Goal: Navigation & Orientation: Find specific page/section

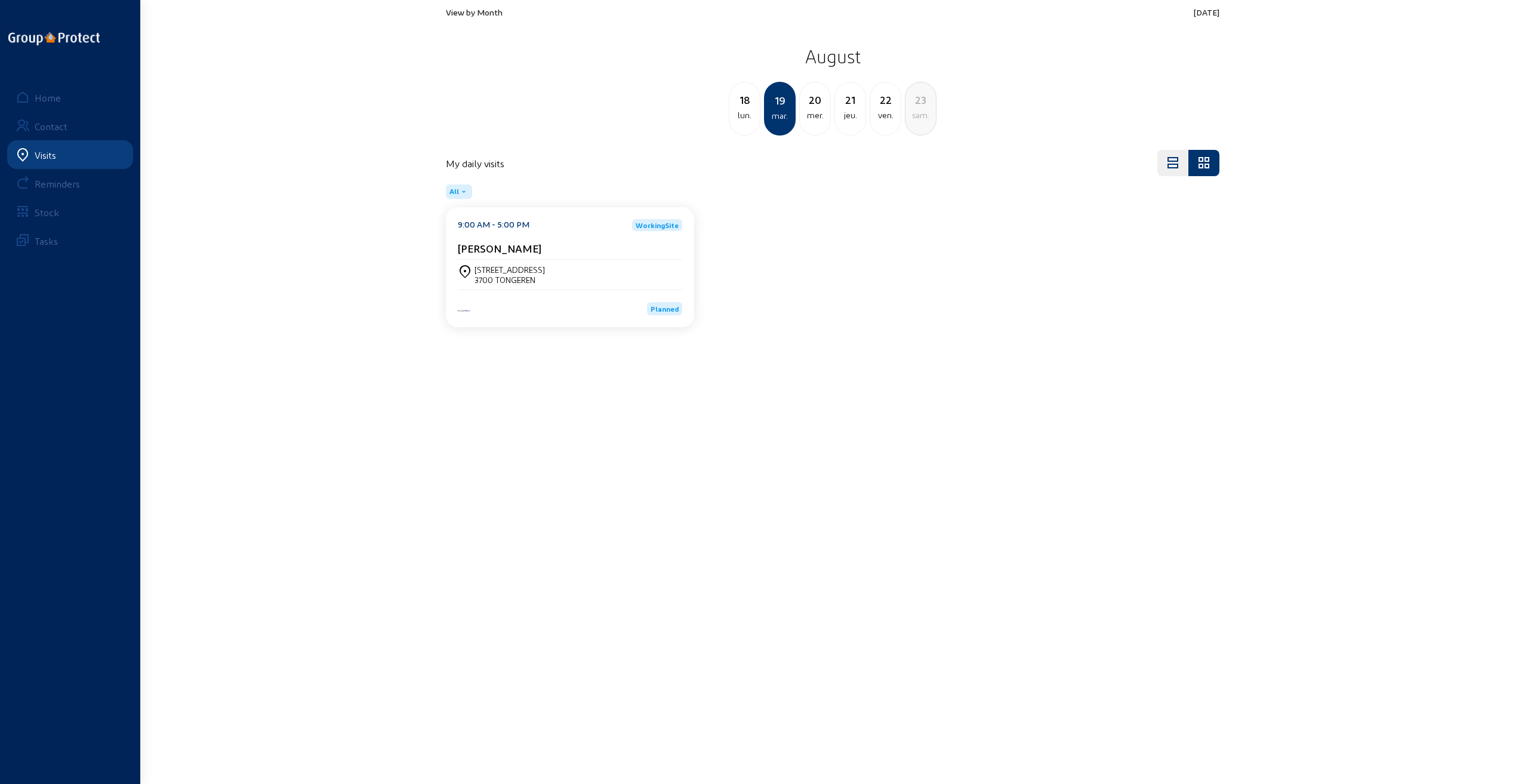
click at [741, 110] on div "lun." at bounding box center [745, 115] width 30 height 14
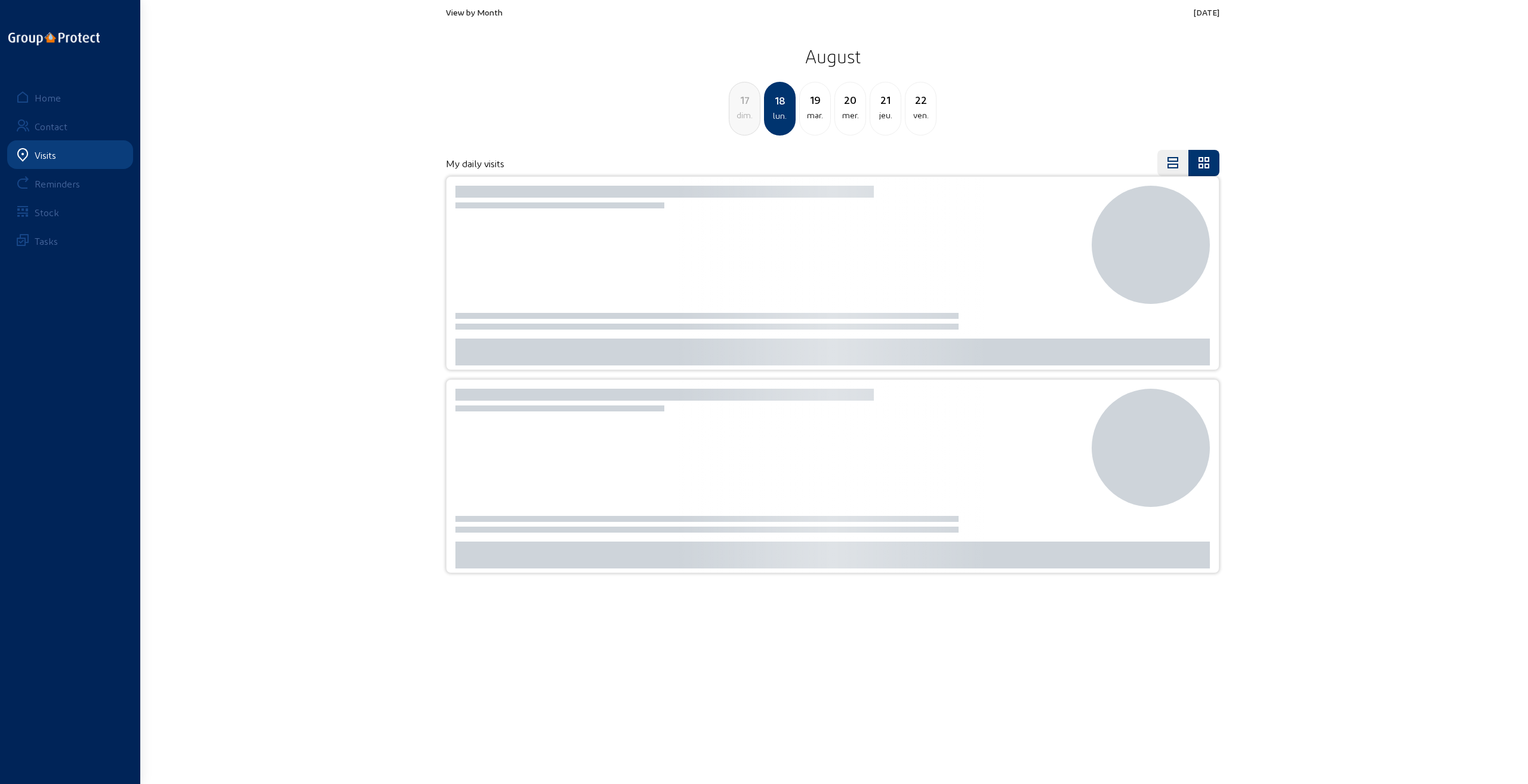
click at [483, 7] on span "View by Month" at bounding box center [474, 12] width 56 height 10
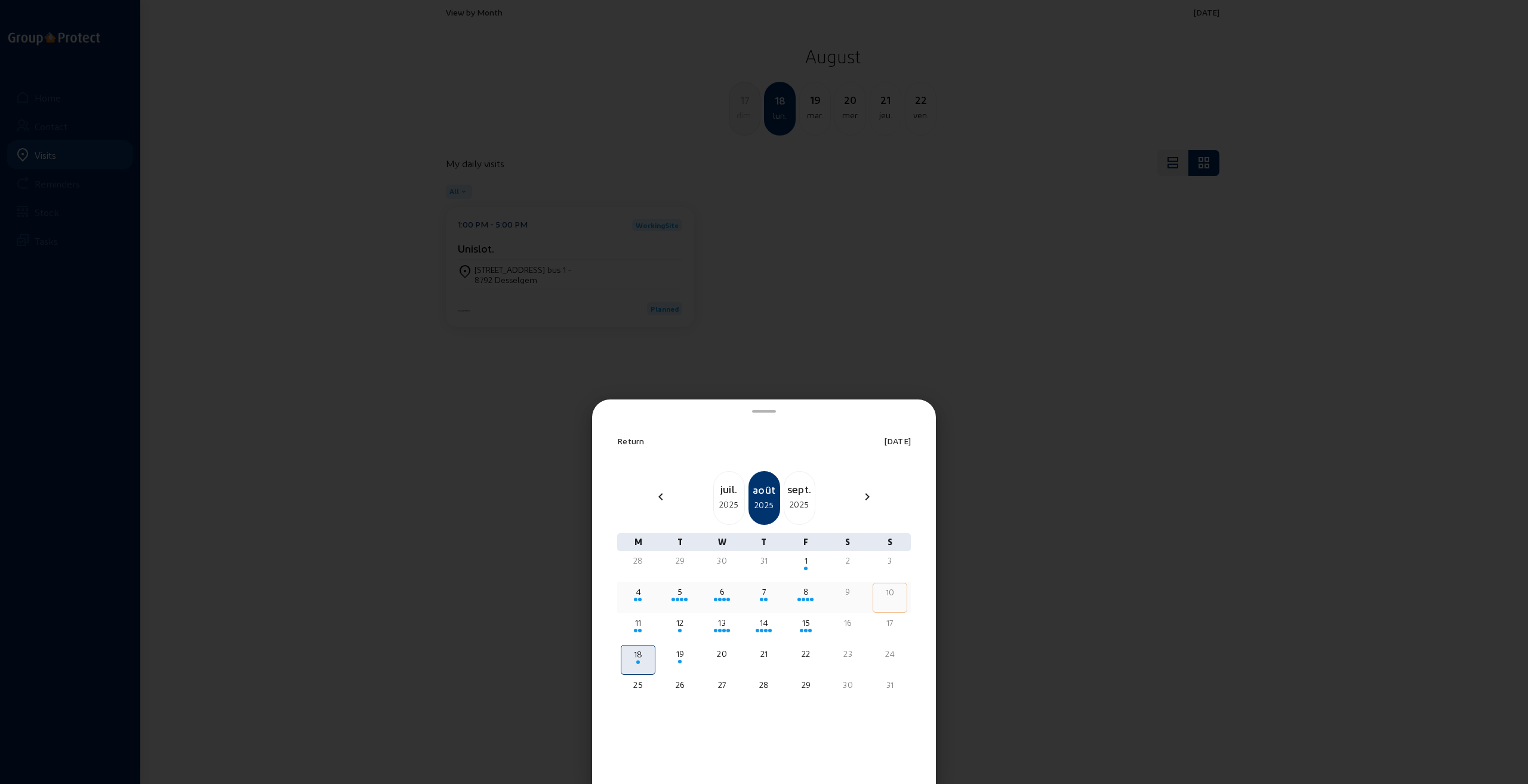
click at [637, 597] on div at bounding box center [638, 599] width 32 height 4
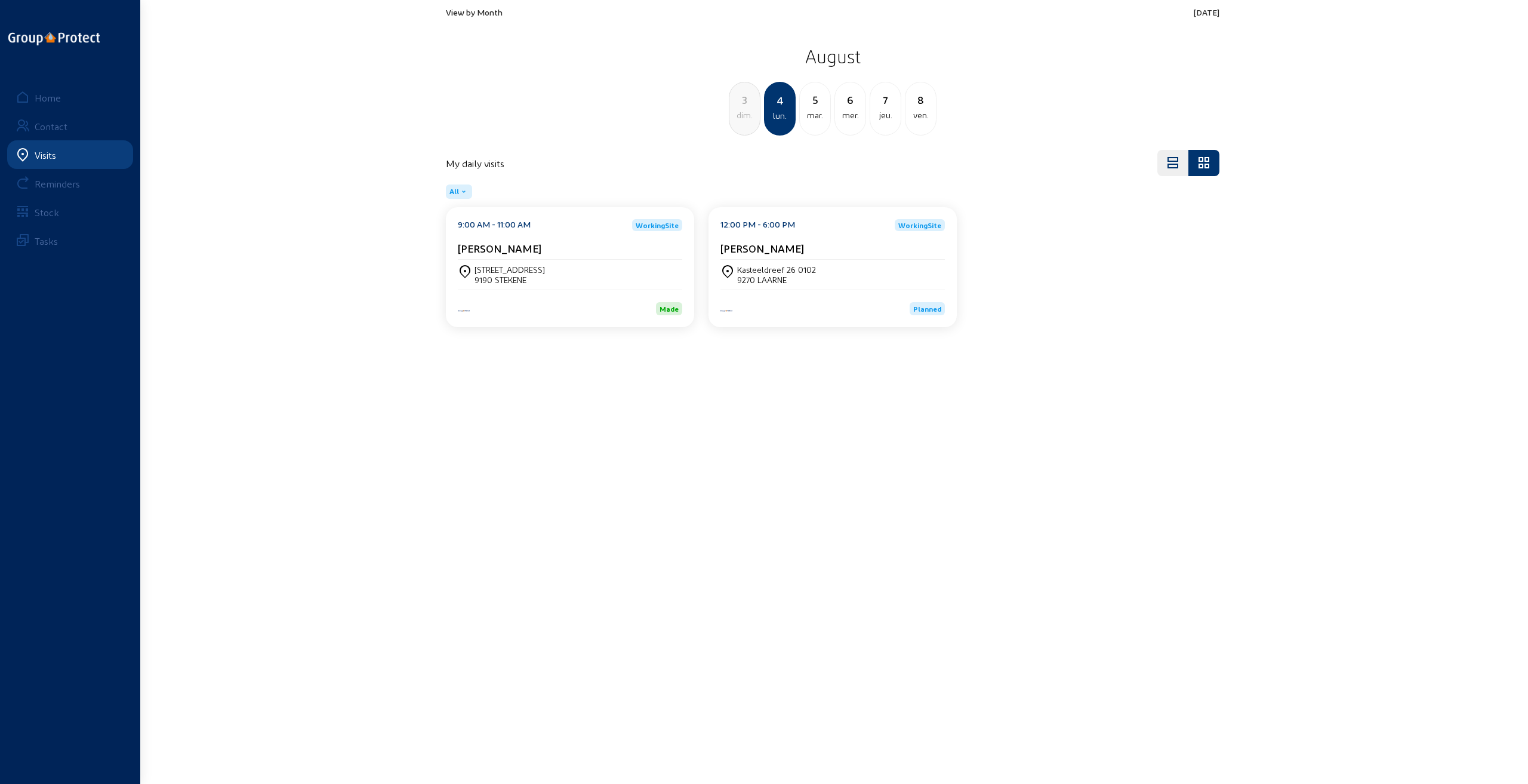
click at [764, 271] on div "Kasteeldreef 26 0102" at bounding box center [777, 269] width 79 height 10
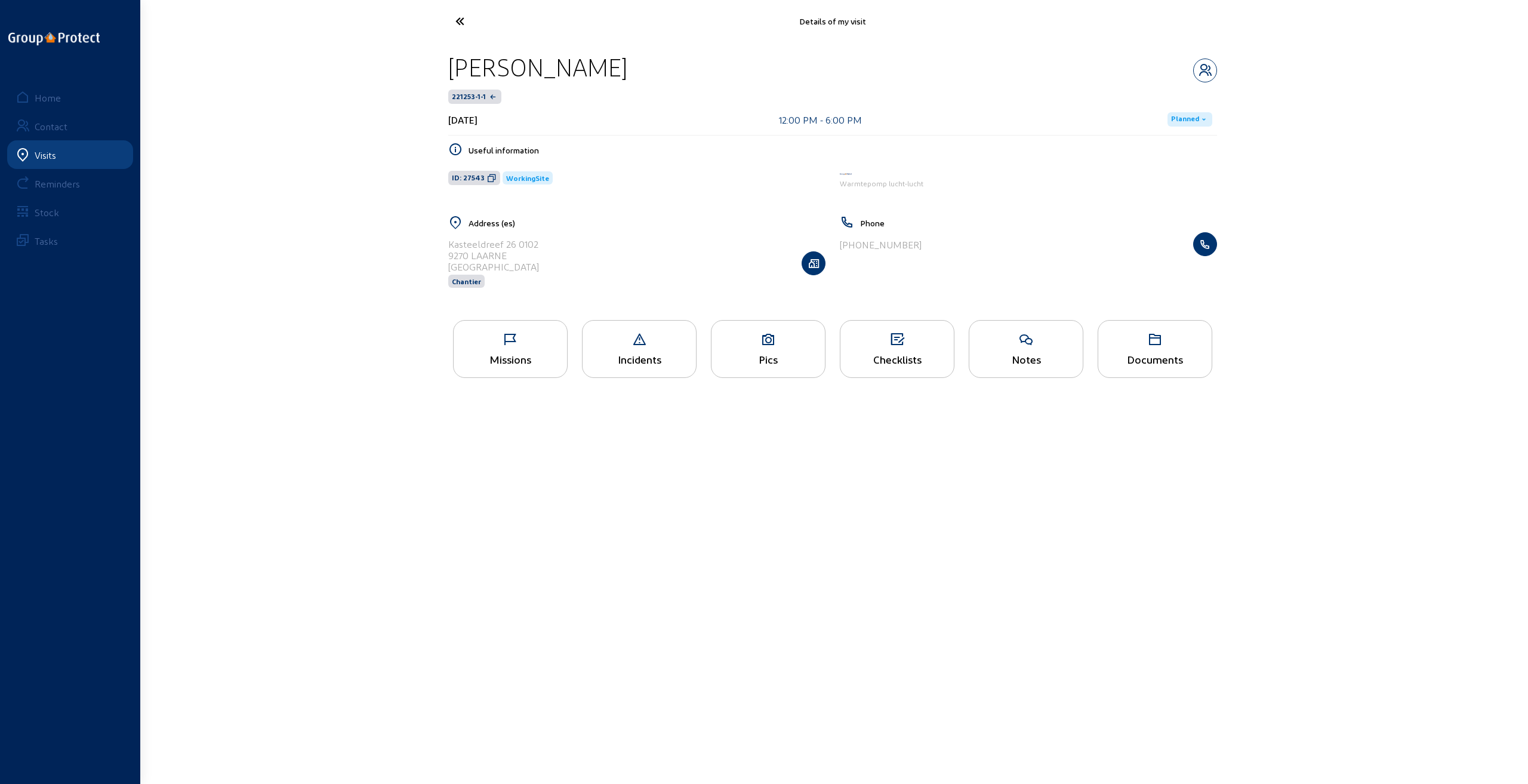
click at [531, 341] on icon at bounding box center [510, 340] width 114 height 14
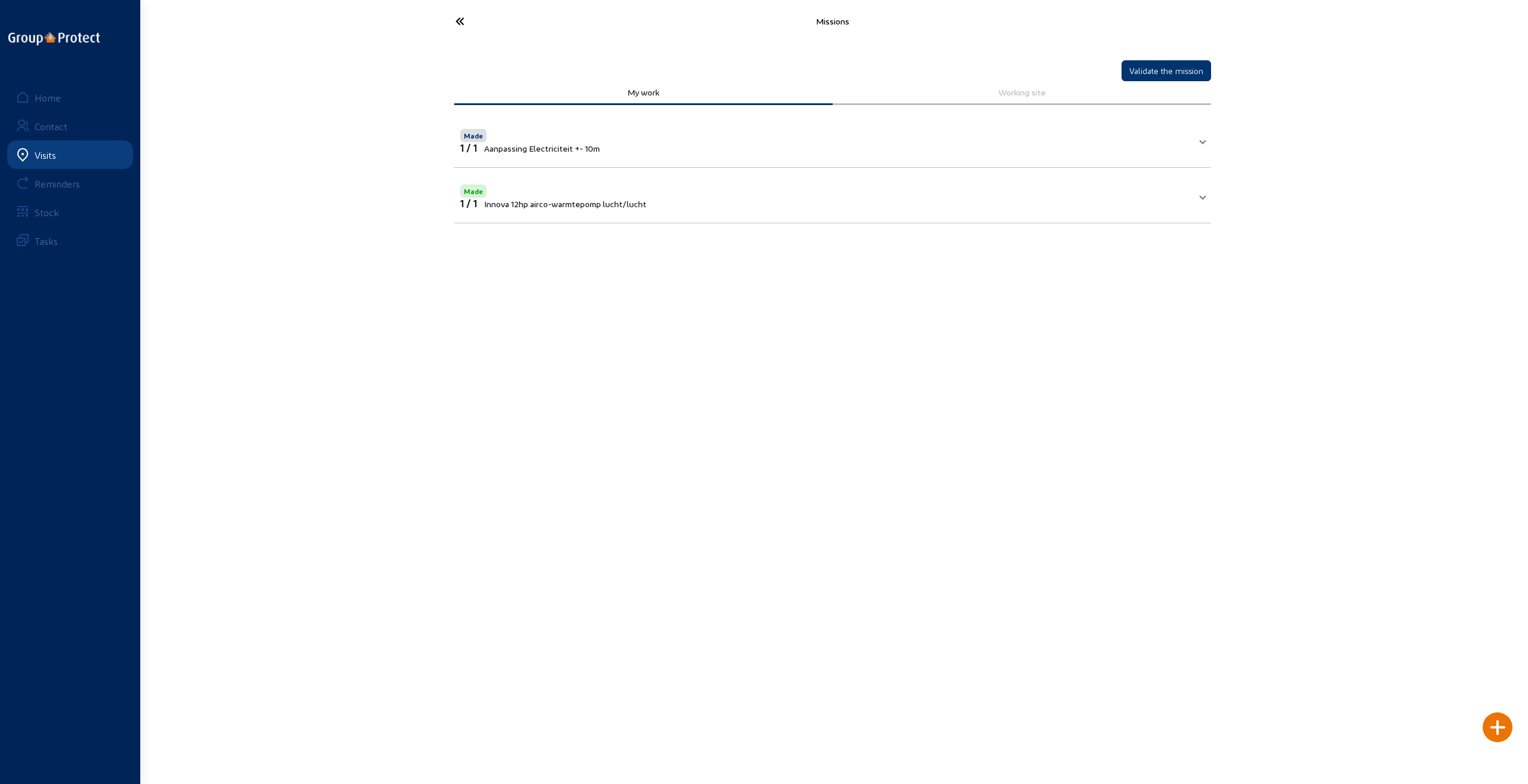
click at [522, 143] on span "Aanpassing Electriciteit +- 10m" at bounding box center [543, 148] width 116 height 10
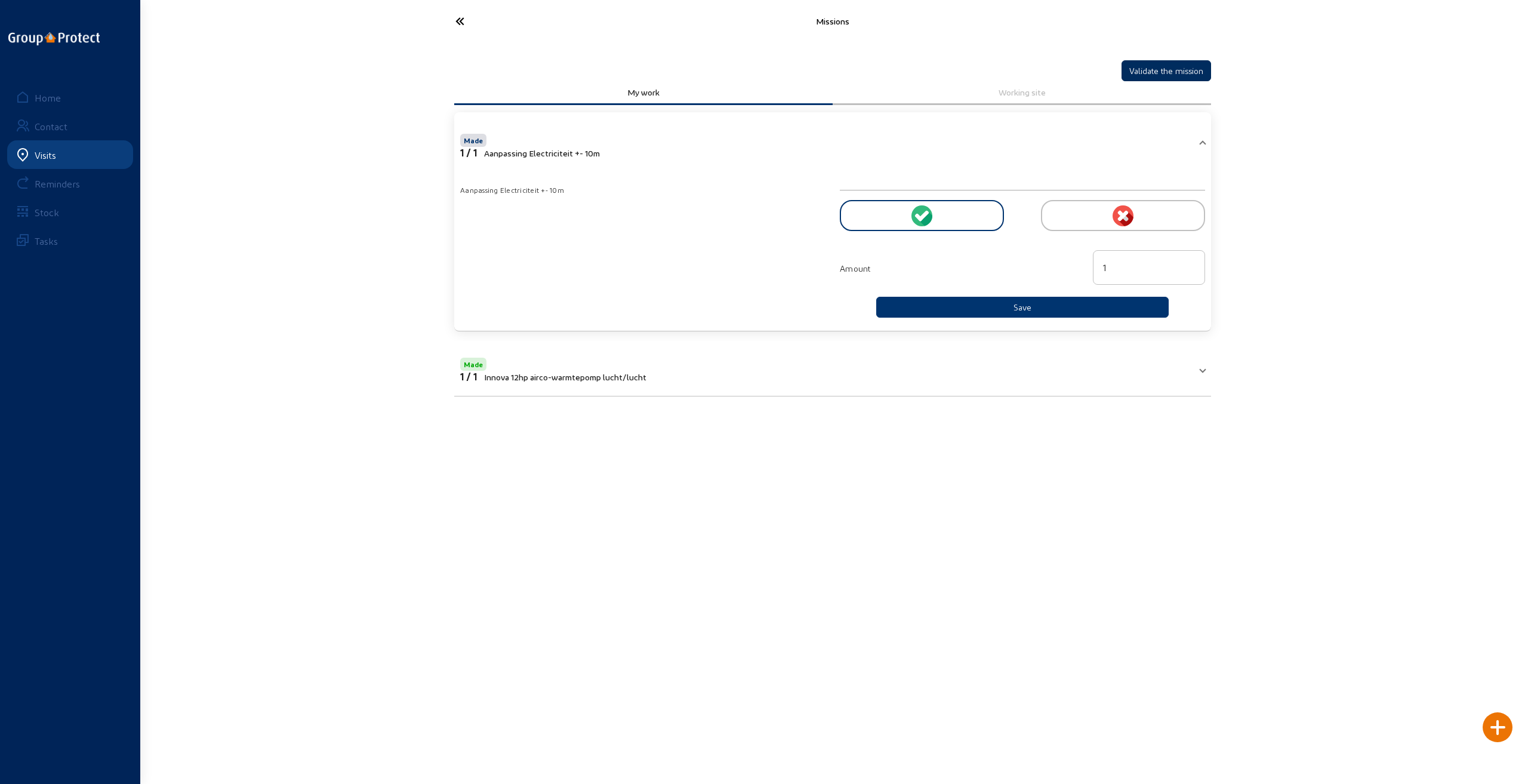
click at [1165, 72] on button "Validate the mission" at bounding box center [1167, 70] width 89 height 21
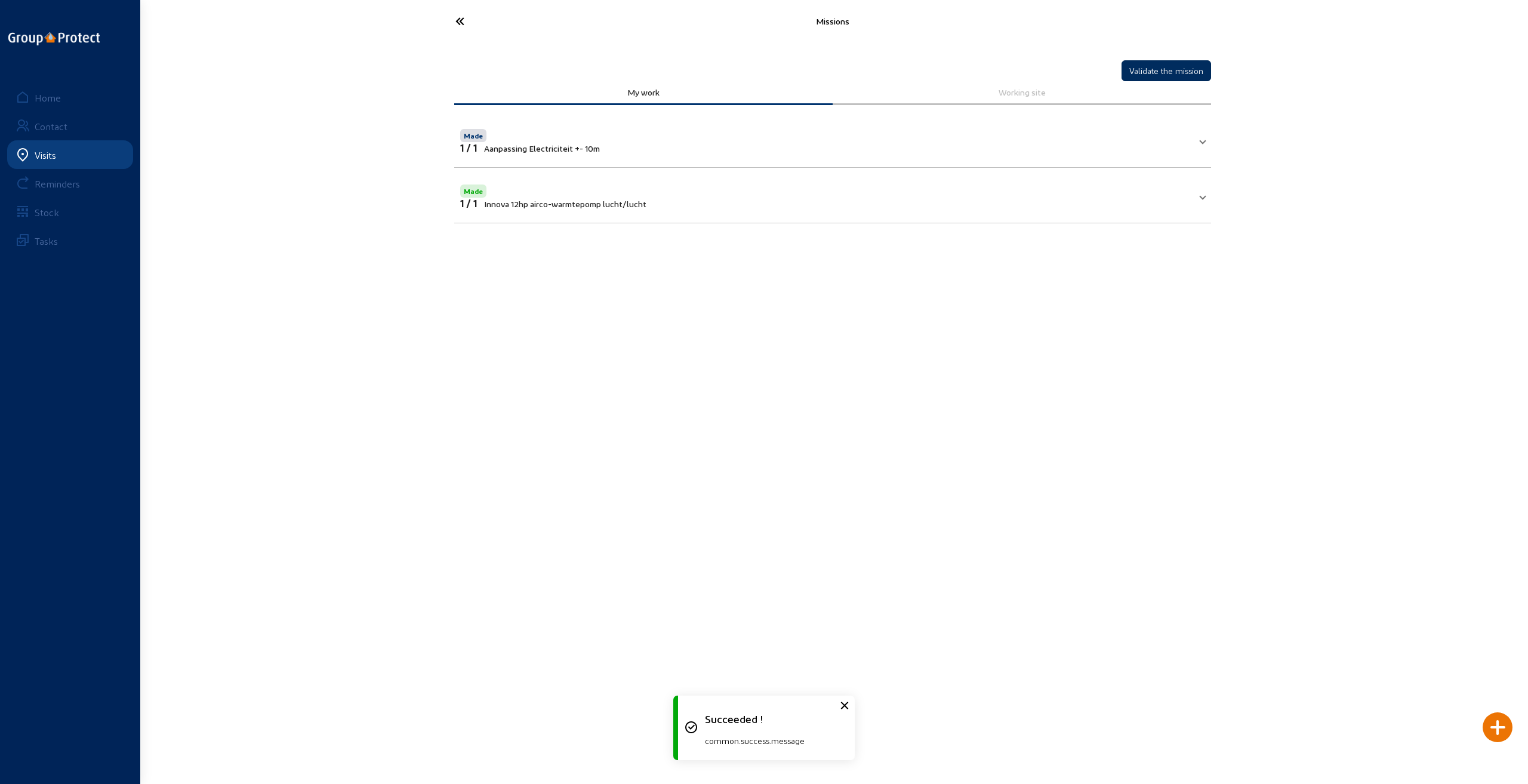
click at [1167, 69] on button "Validate the mission" at bounding box center [1167, 70] width 89 height 21
click at [462, 21] on icon at bounding box center [504, 21] width 110 height 21
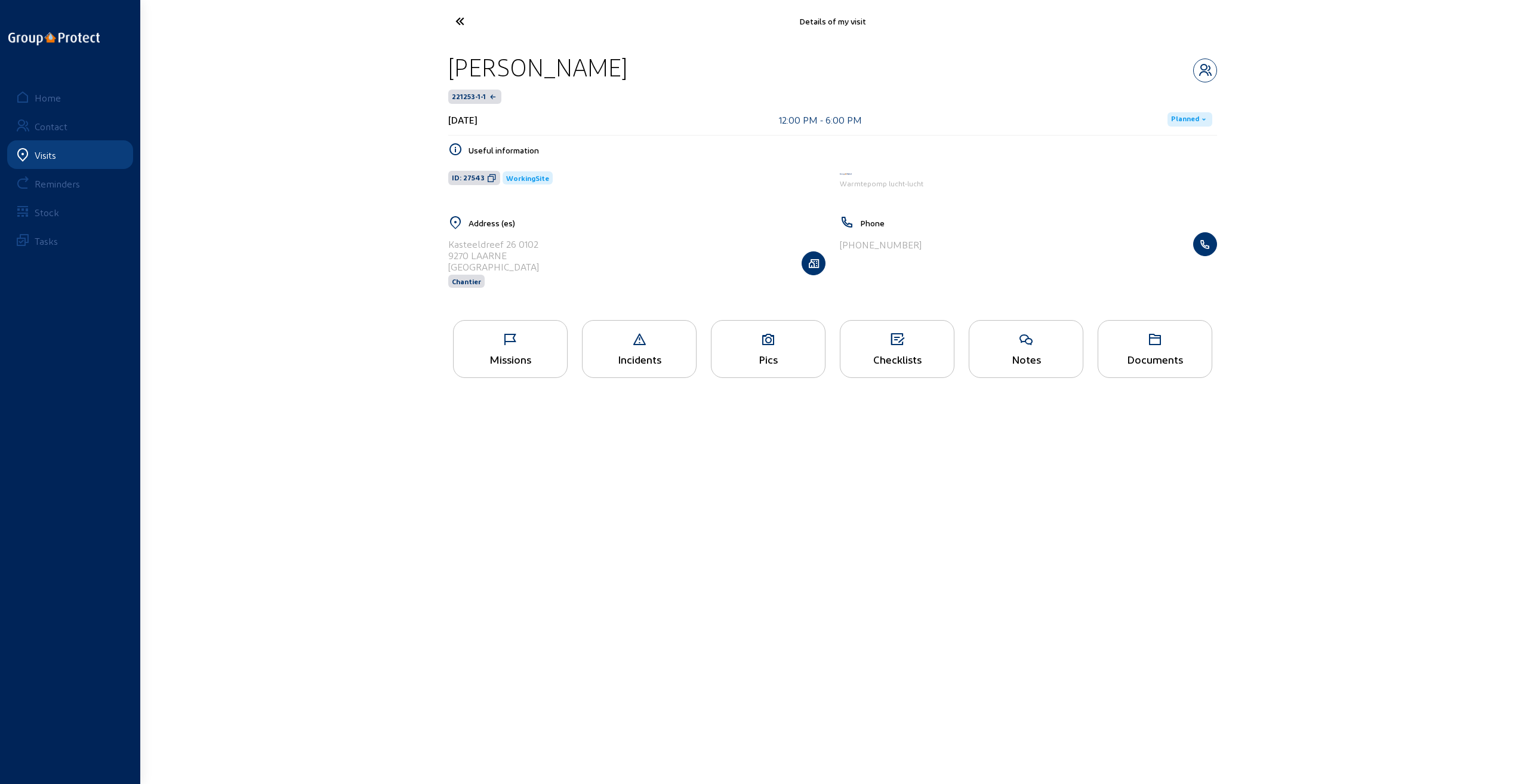
click at [894, 341] on icon at bounding box center [897, 340] width 114 height 14
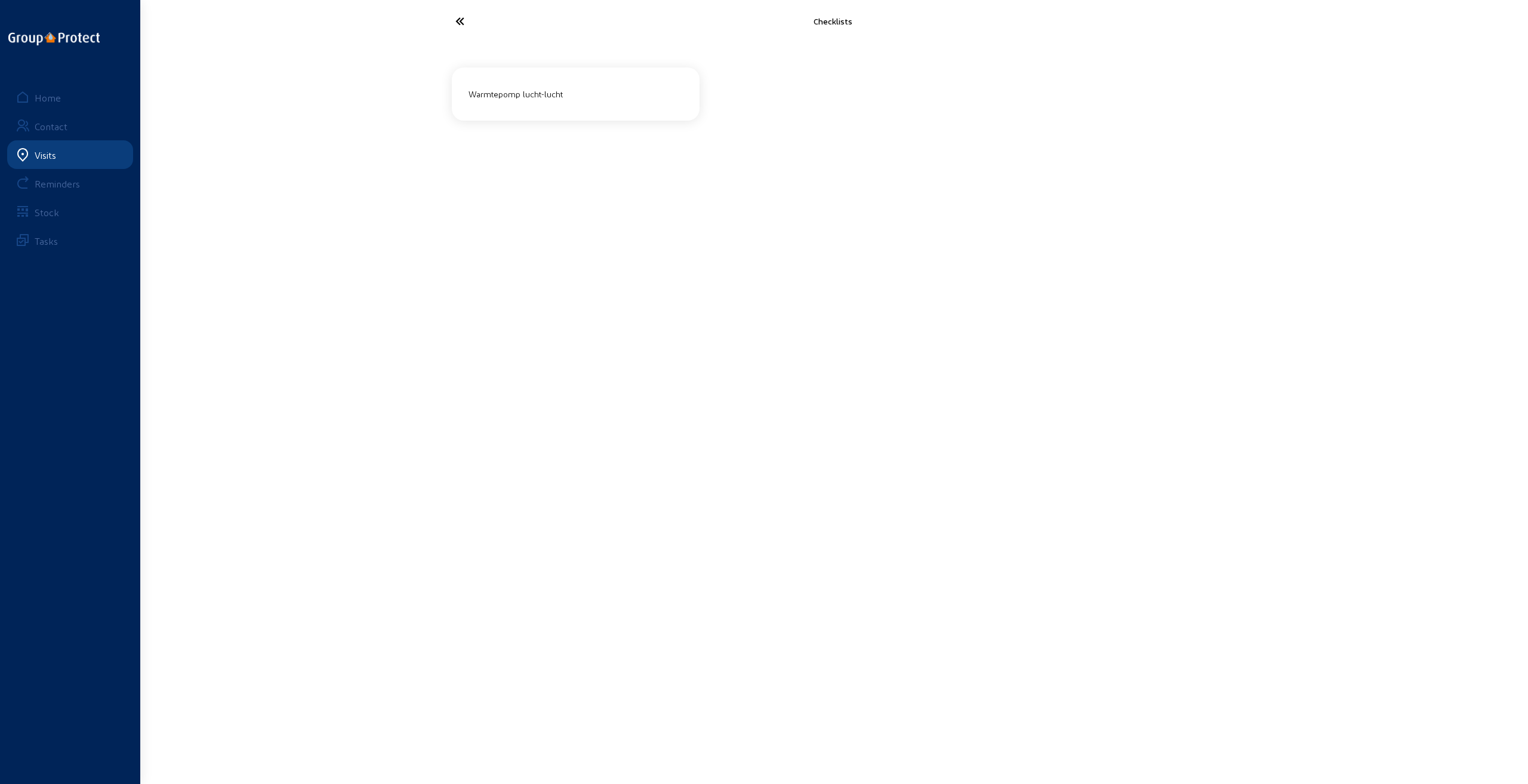
click at [554, 98] on div "Warmtepomp lucht-lucht" at bounding box center [576, 94] width 224 height 20
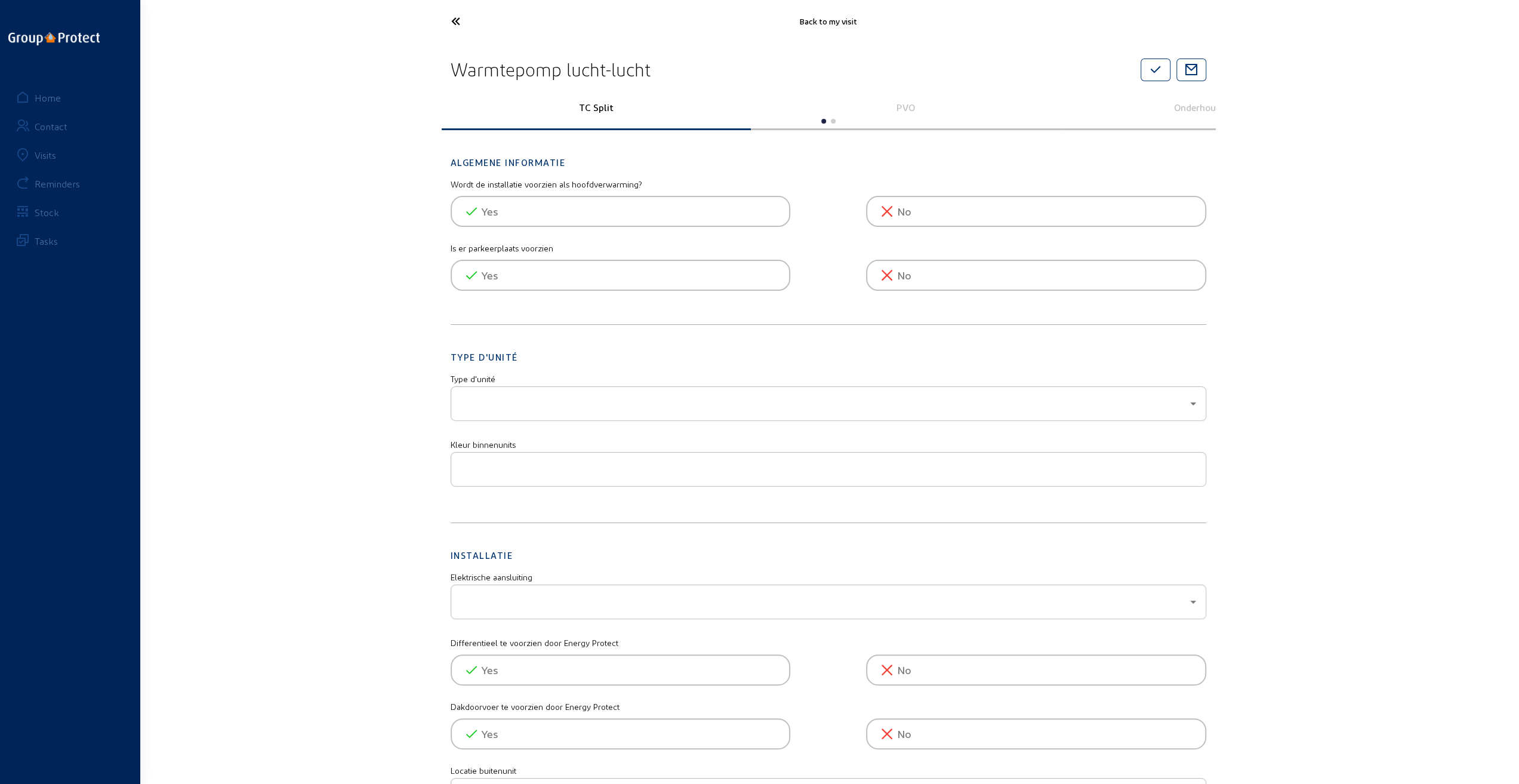
click at [907, 106] on p "PVO" at bounding box center [905, 107] width 292 height 12
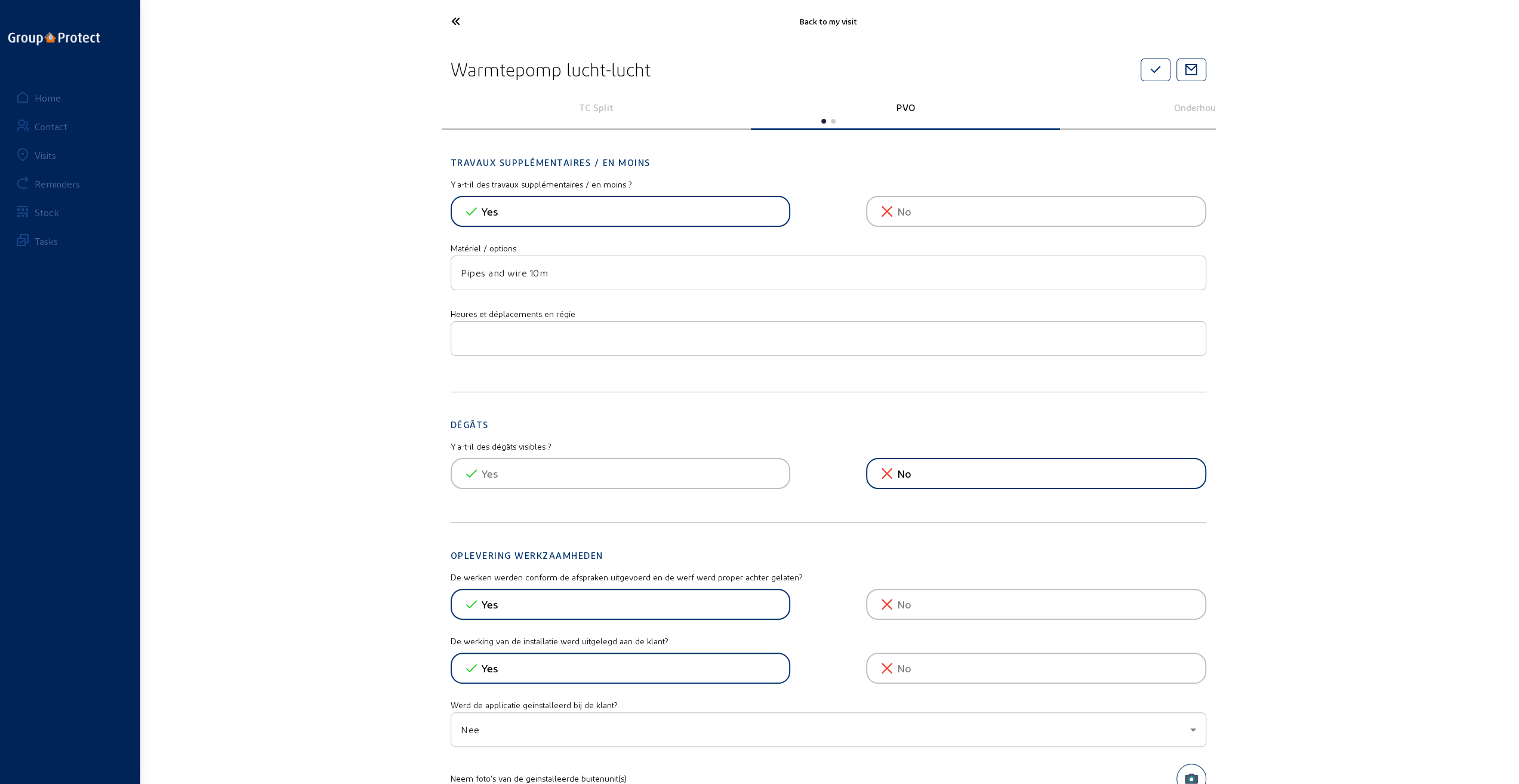
click at [907, 106] on p "PVO" at bounding box center [905, 107] width 292 height 12
click at [458, 21] on icon at bounding box center [500, 21] width 110 height 21
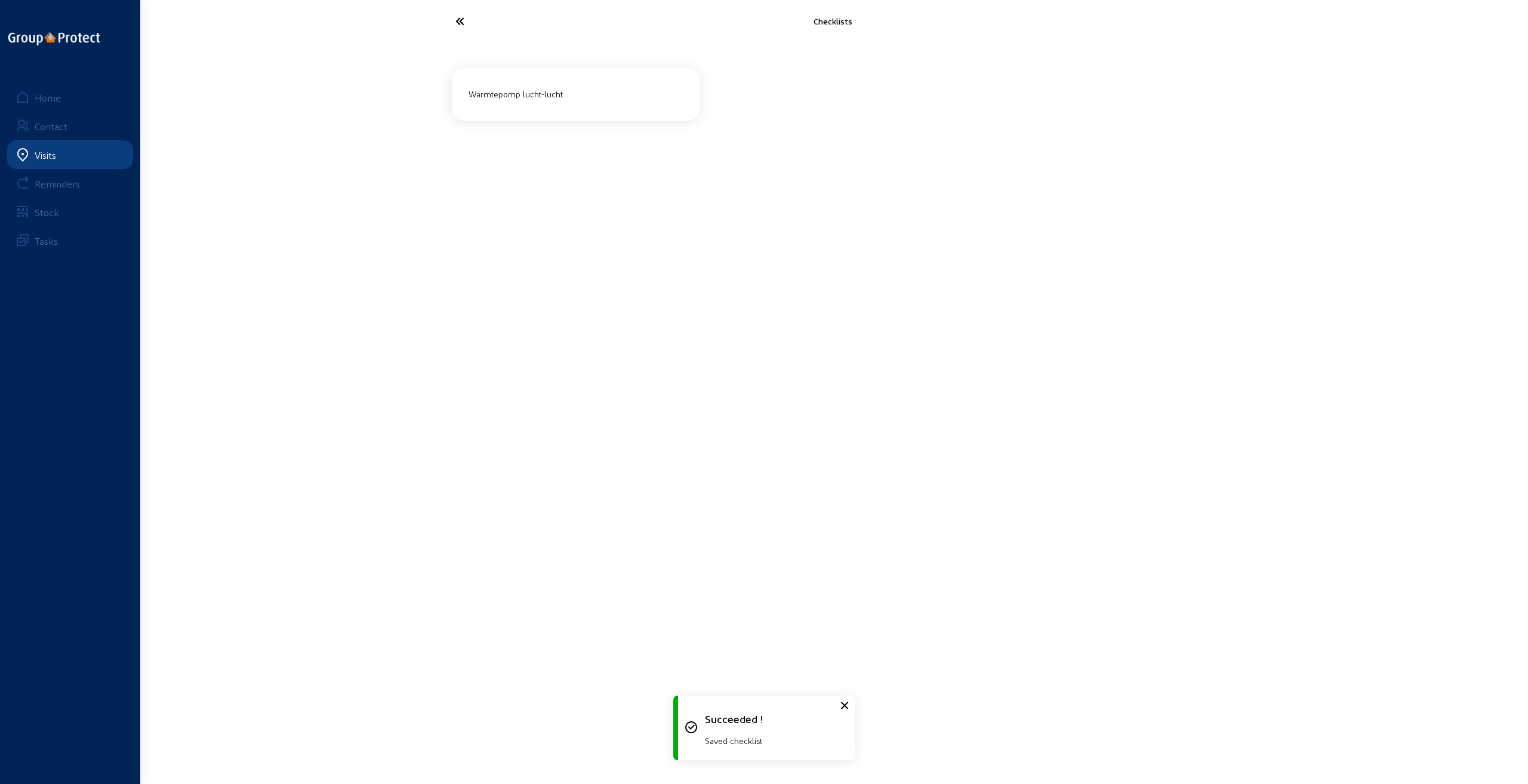
click at [458, 21] on icon at bounding box center [504, 21] width 110 height 21
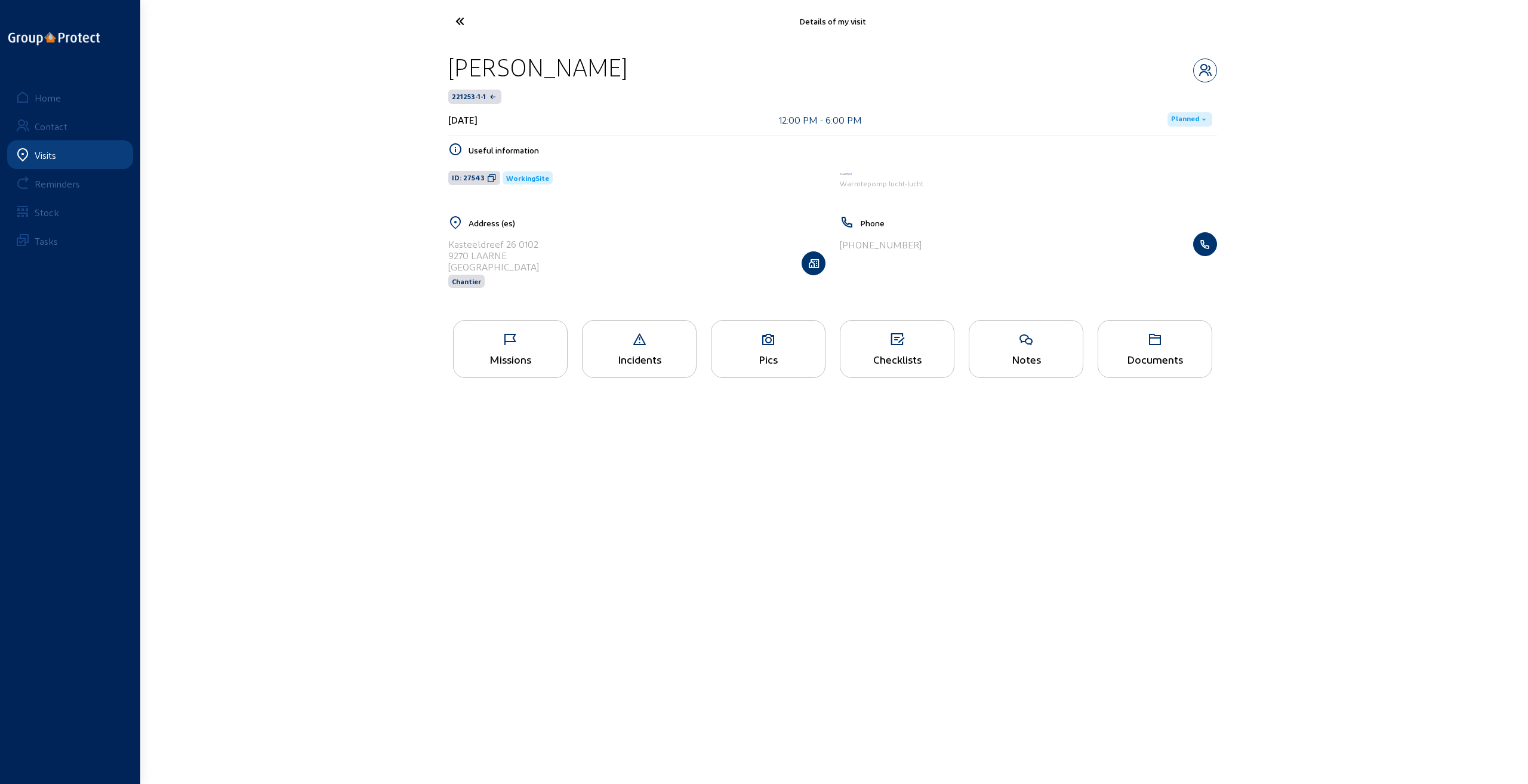
click at [459, 21] on icon at bounding box center [504, 21] width 110 height 21
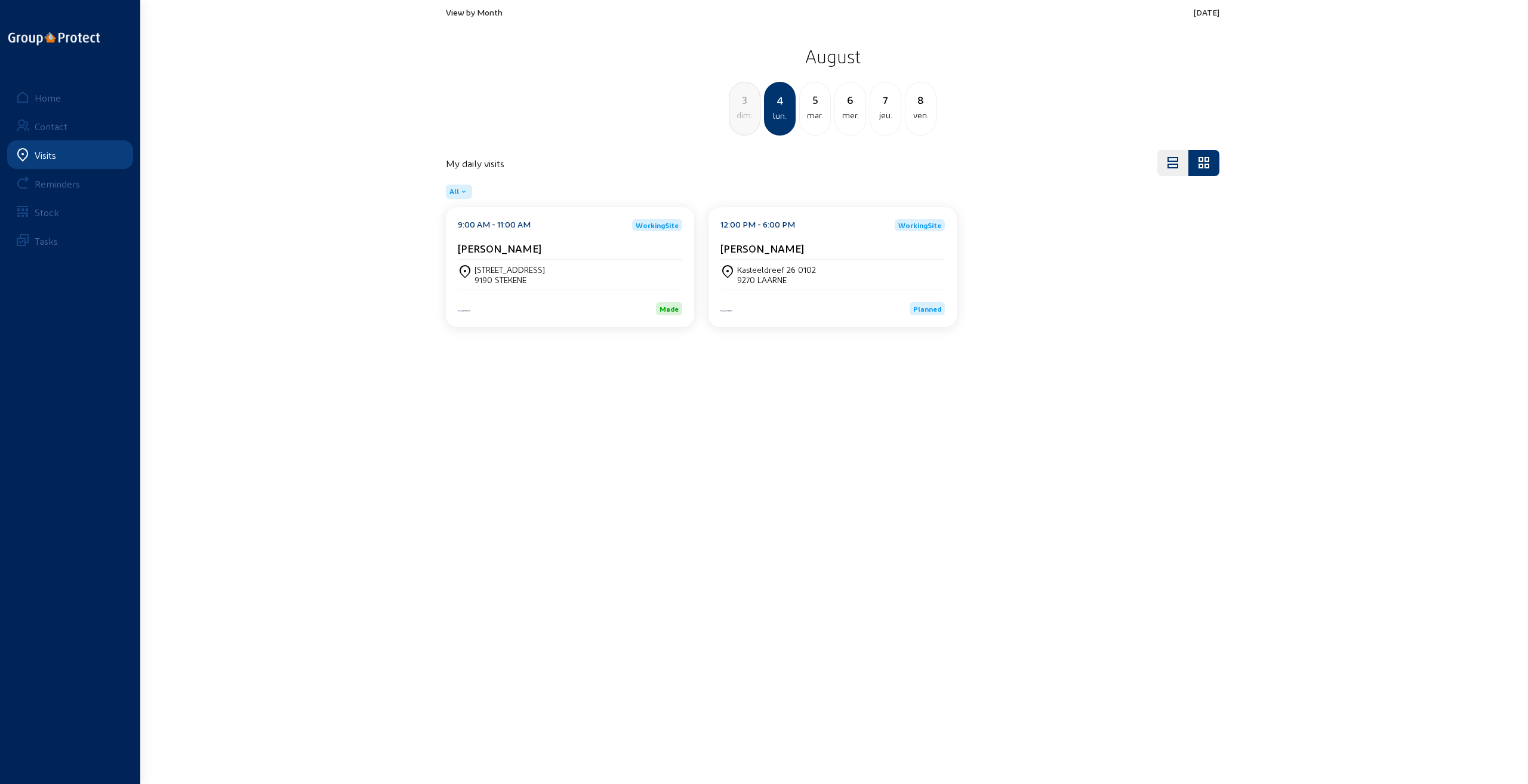
click at [816, 105] on div "5" at bounding box center [815, 99] width 30 height 17
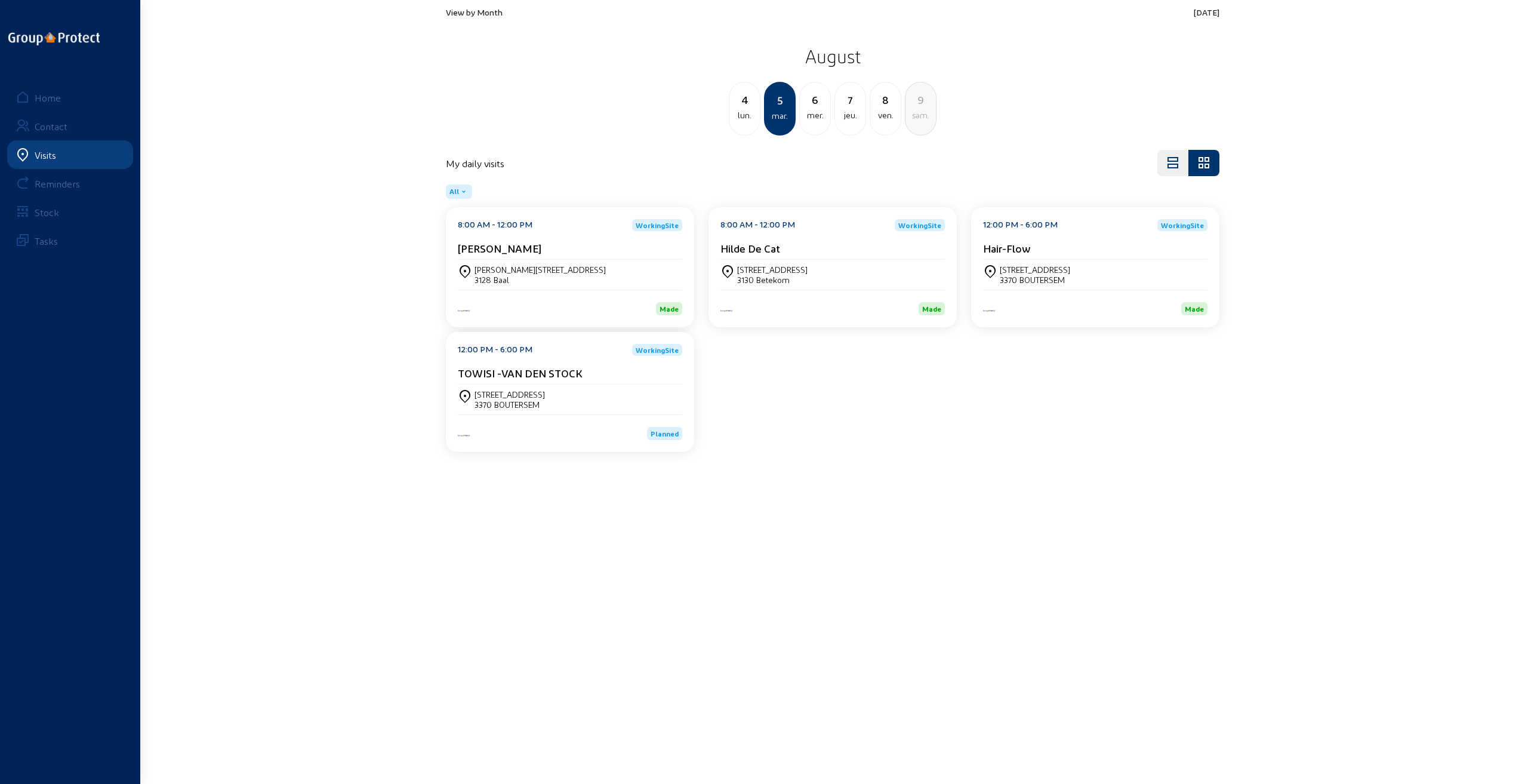
click at [610, 400] on div "[STREET_ADDRESS]" at bounding box center [570, 399] width 224 height 21
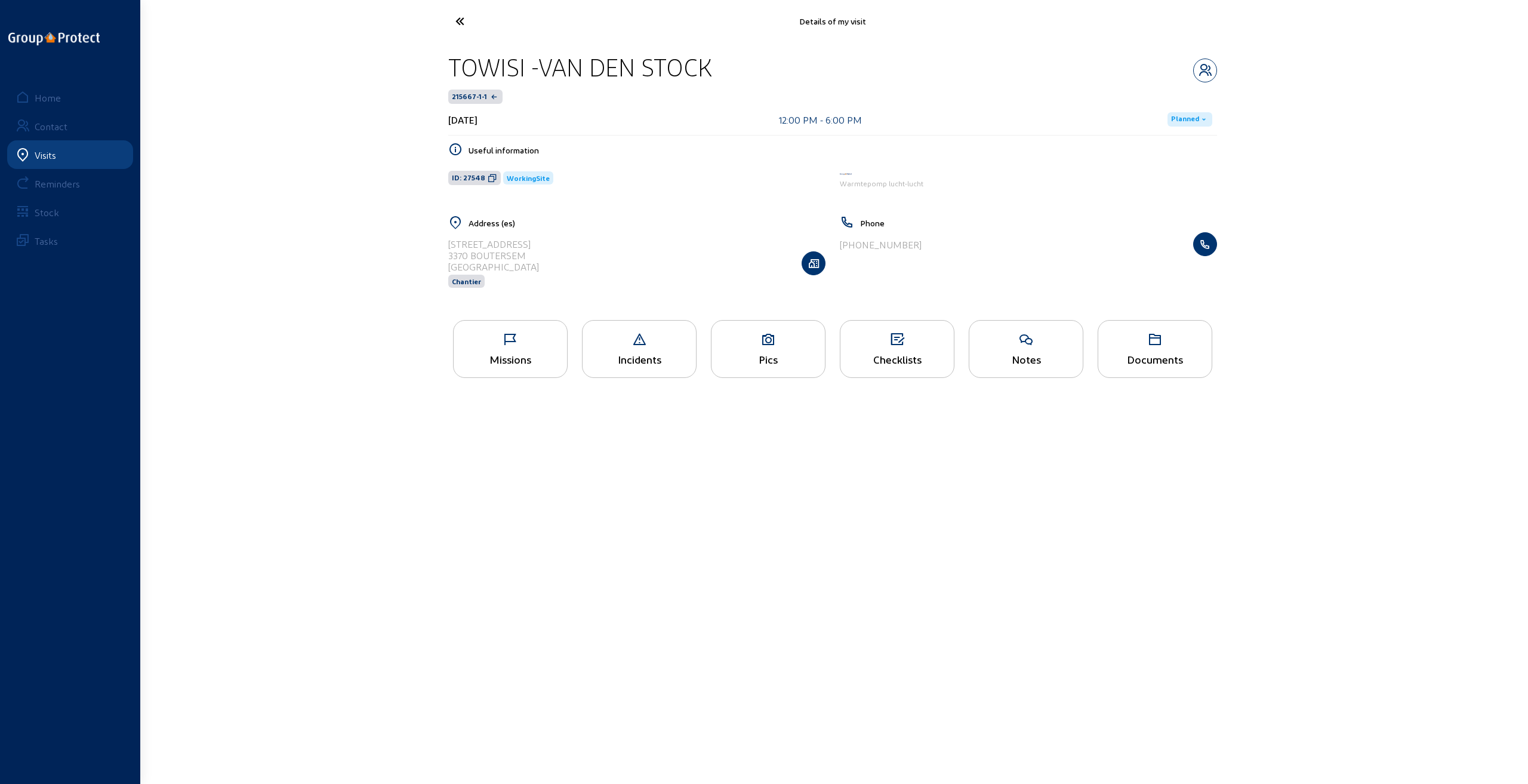
click at [521, 357] on div "Missions" at bounding box center [510, 359] width 114 height 13
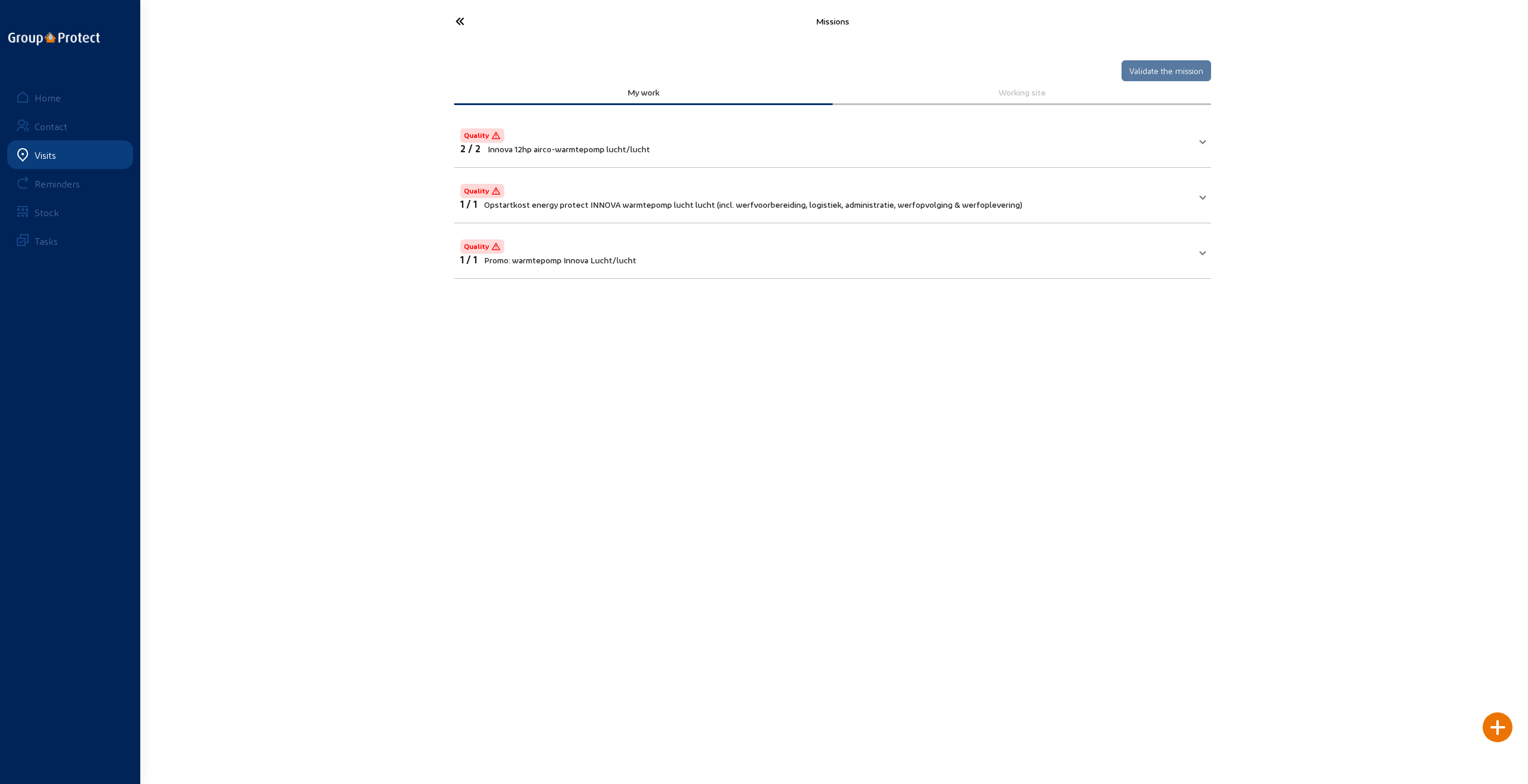
click at [460, 16] on icon at bounding box center [504, 21] width 110 height 21
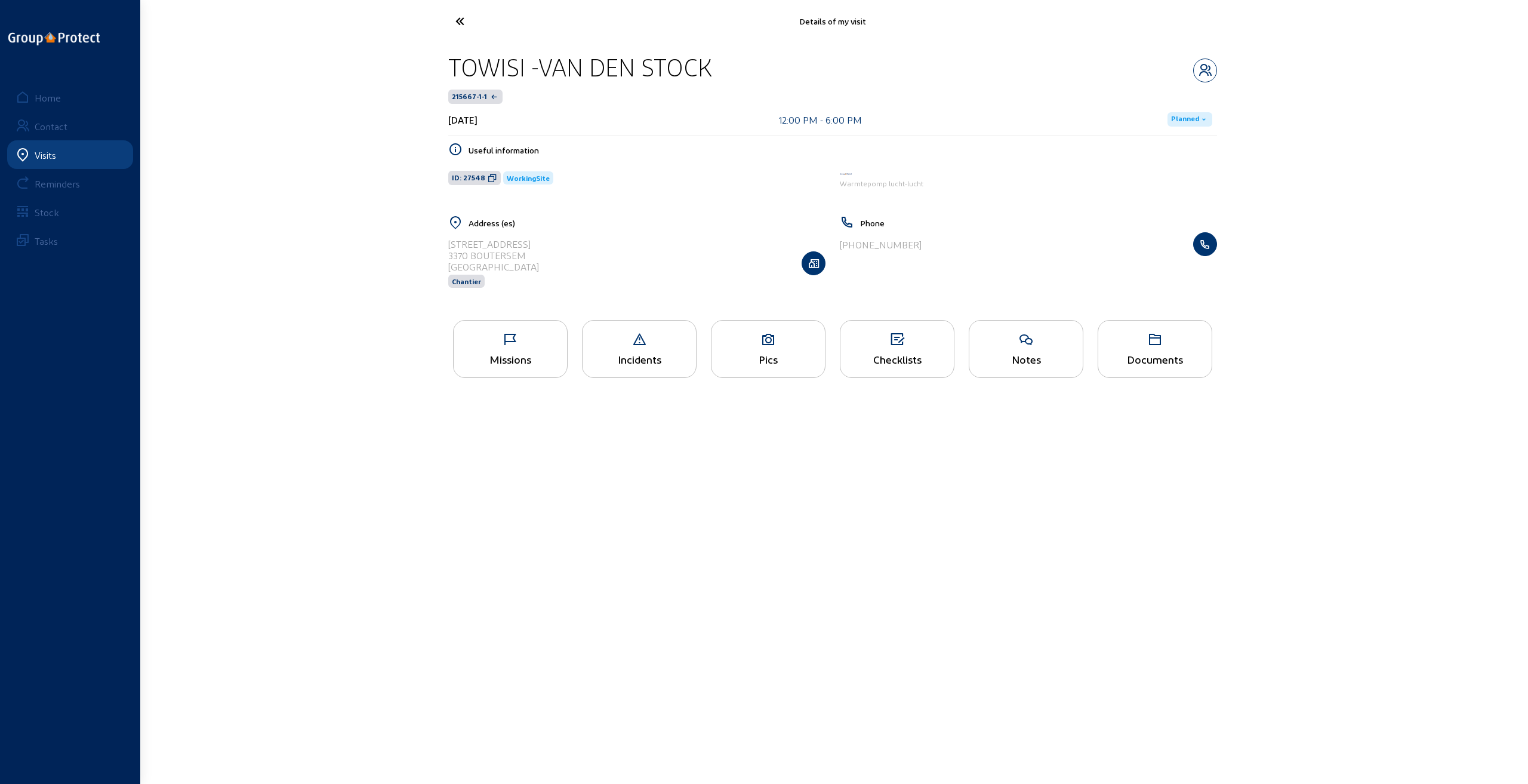
click at [763, 346] on div "Pics" at bounding box center [768, 349] width 114 height 58
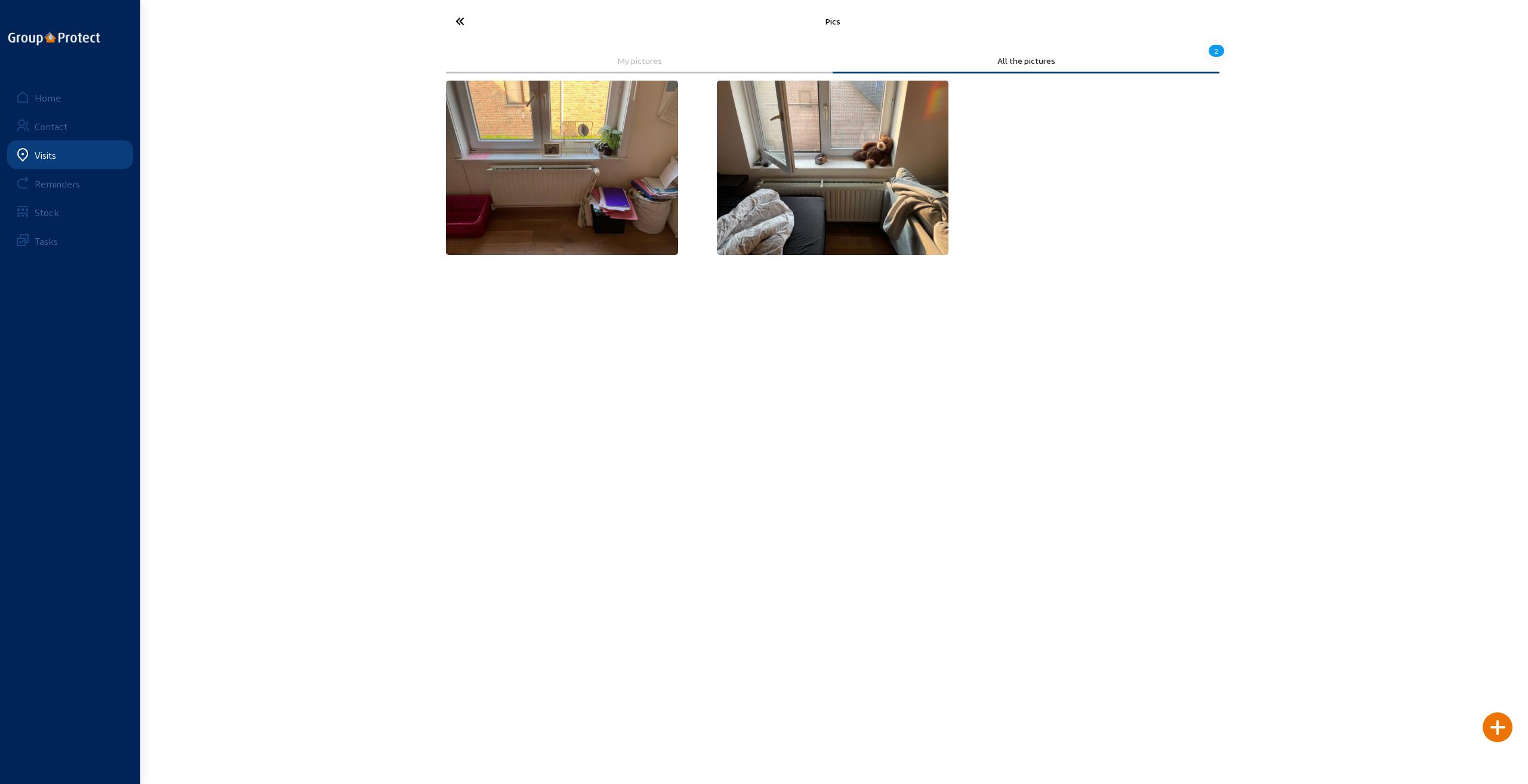
click at [460, 20] on icon at bounding box center [504, 21] width 110 height 21
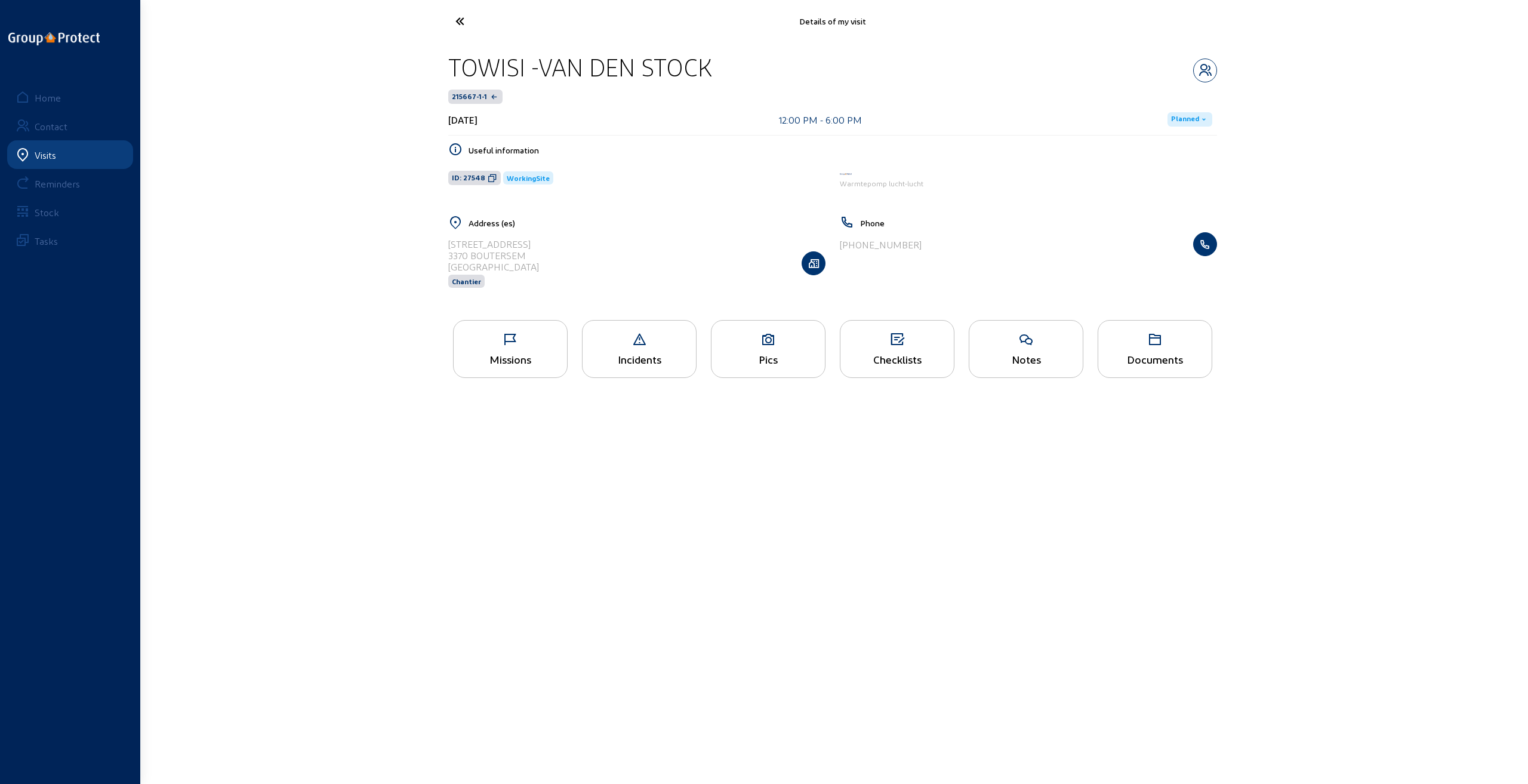
click at [1018, 357] on div "Notes" at bounding box center [1026, 359] width 114 height 13
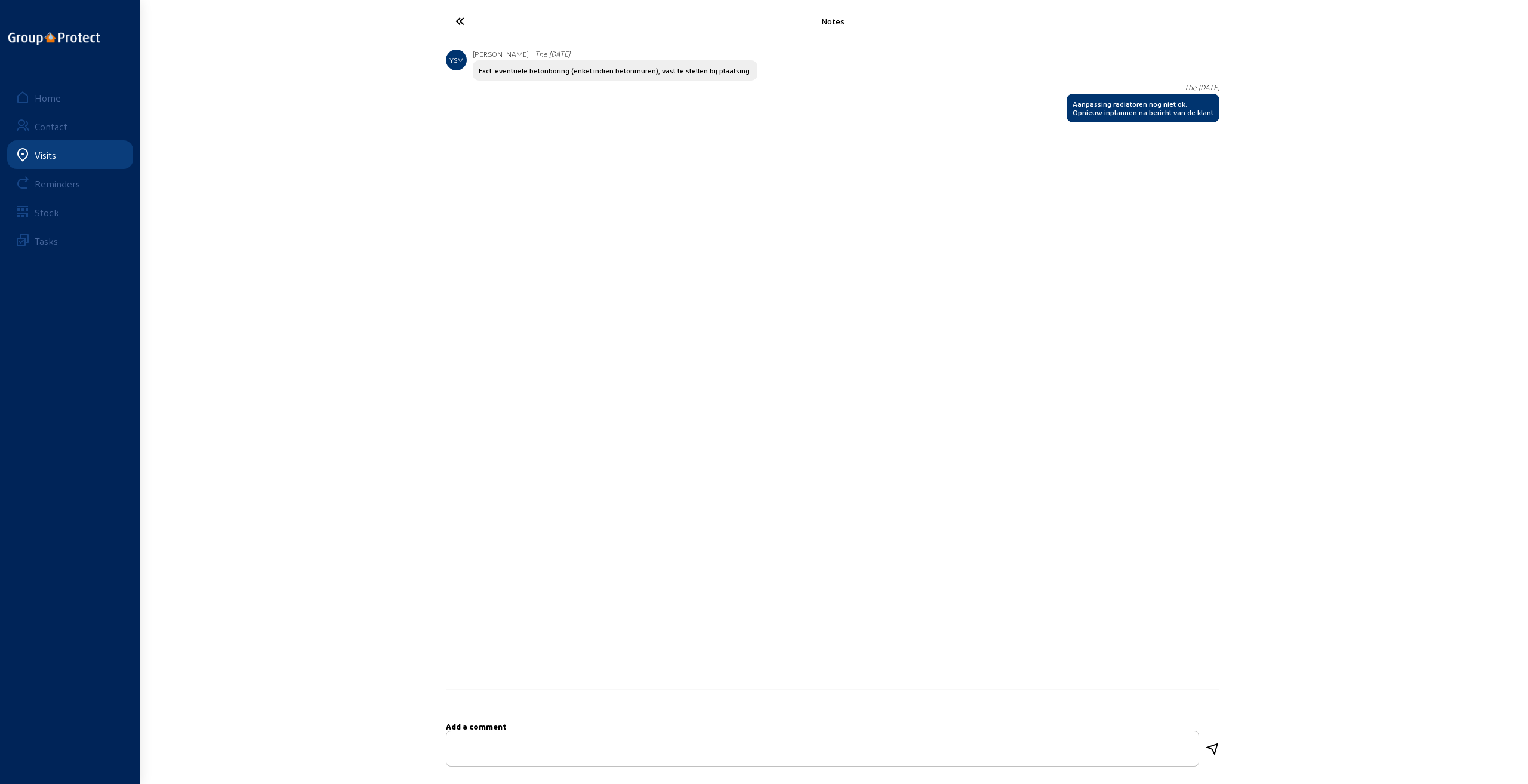
click at [461, 22] on icon at bounding box center [504, 21] width 110 height 21
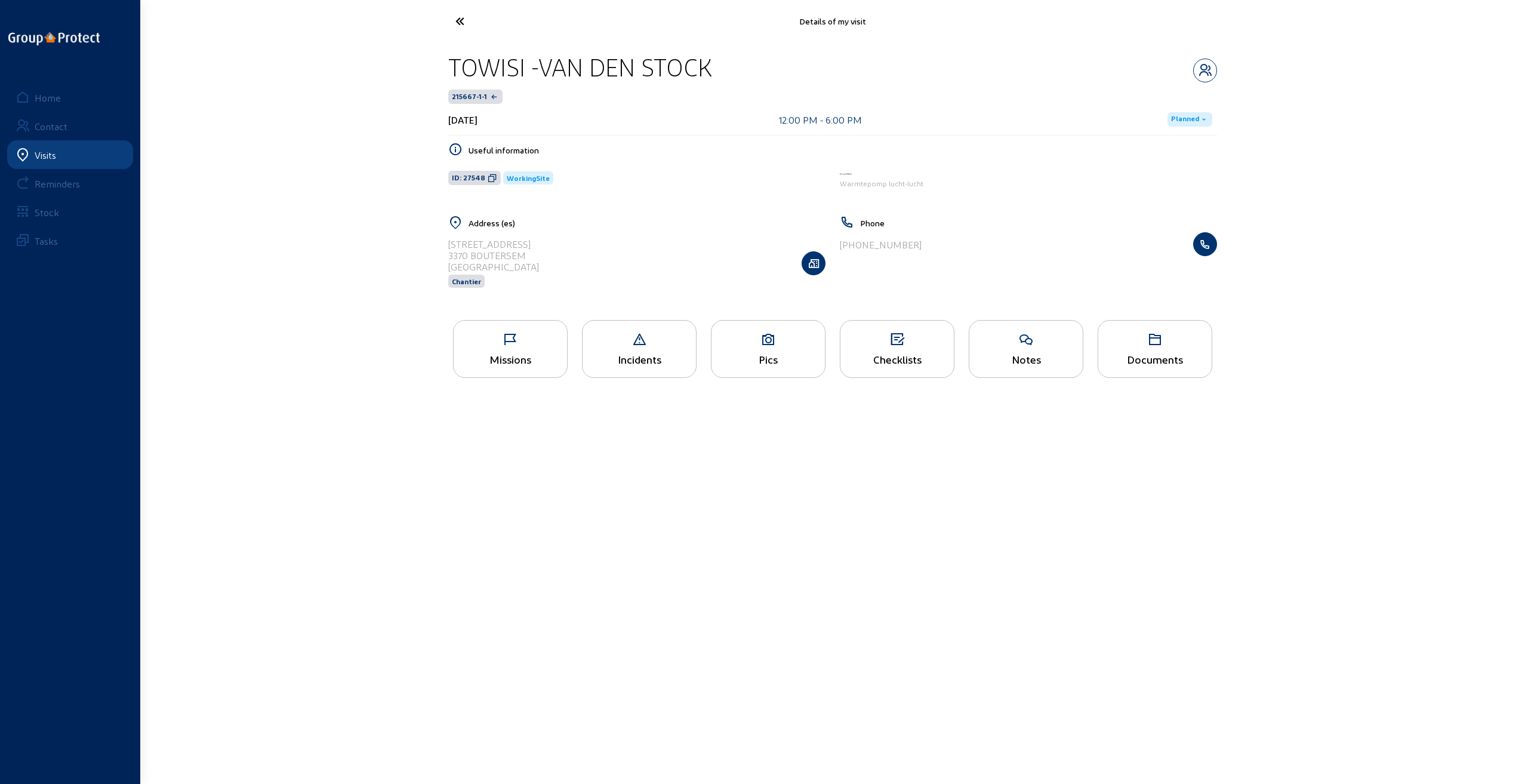
click at [461, 22] on icon at bounding box center [504, 21] width 110 height 21
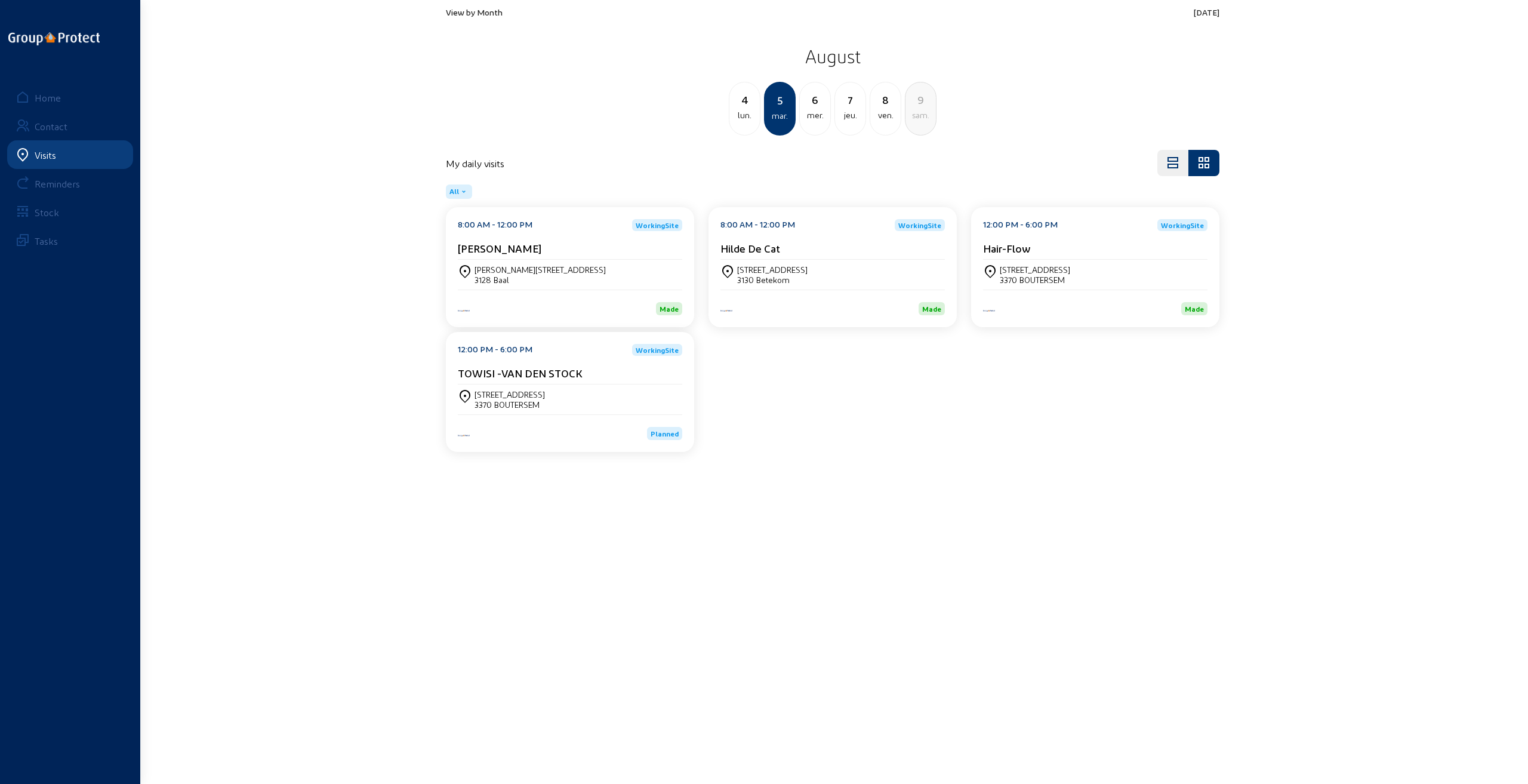
click at [461, 22] on div "View by Month [DATE] [DATE] lun. [DATE] 6 mer. 7 jeu. 8 ven. 9 sam." at bounding box center [832, 72] width 773 height 129
click at [817, 105] on div "6" at bounding box center [815, 99] width 30 height 17
click at [813, 105] on div "7" at bounding box center [815, 99] width 30 height 17
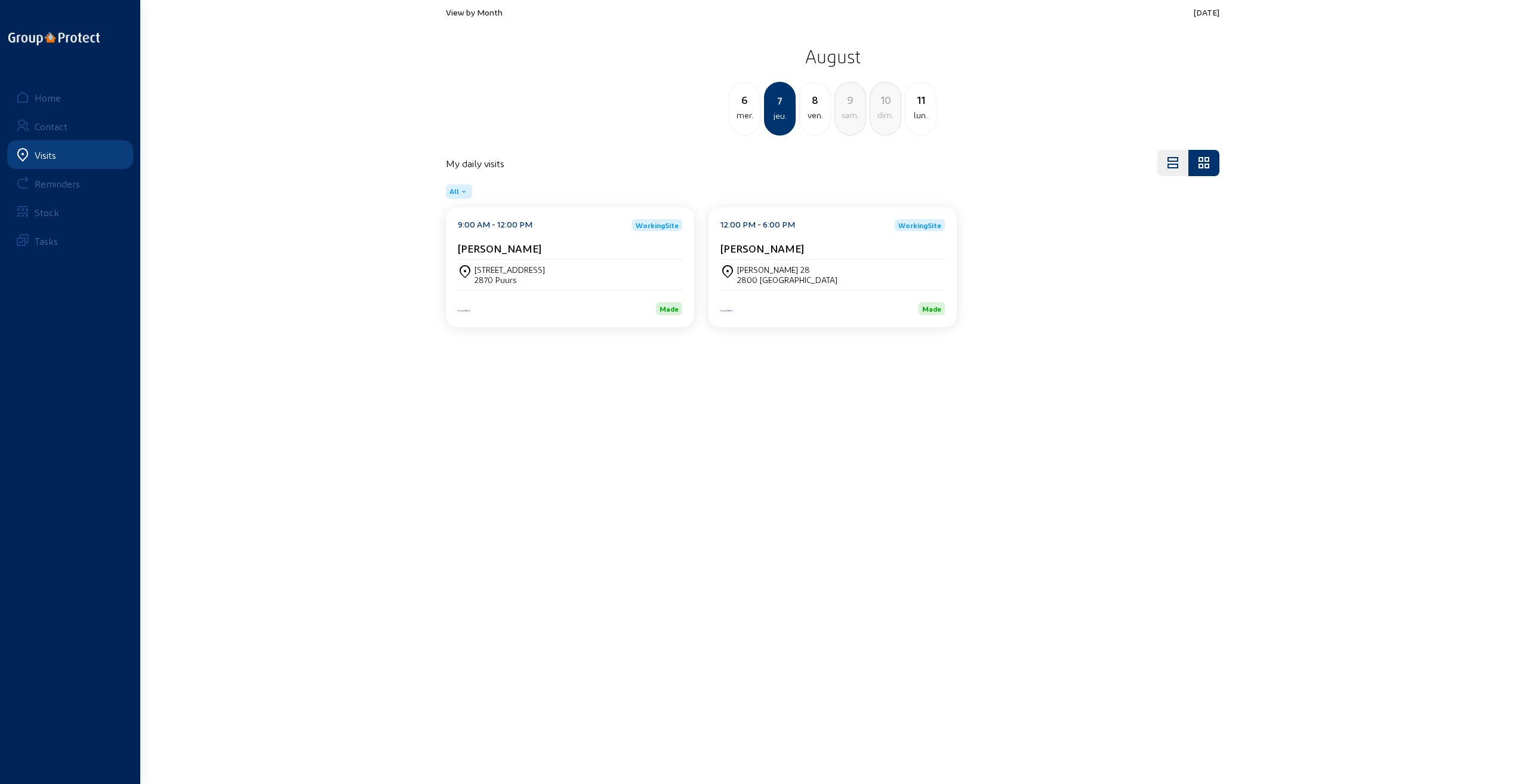
click at [815, 111] on div "ven." at bounding box center [815, 115] width 30 height 14
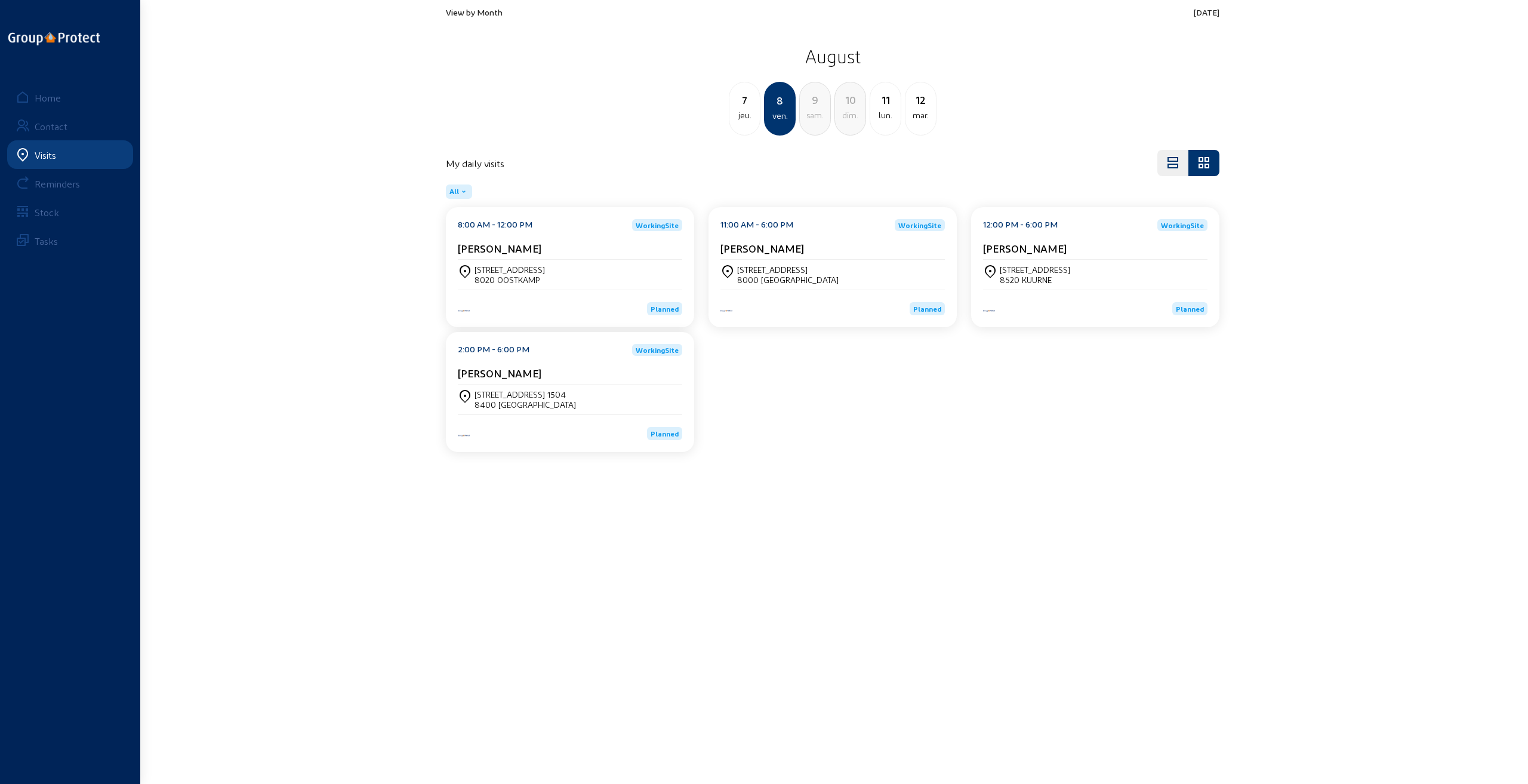
click at [537, 266] on div "[STREET_ADDRESS]" at bounding box center [510, 269] width 71 height 10
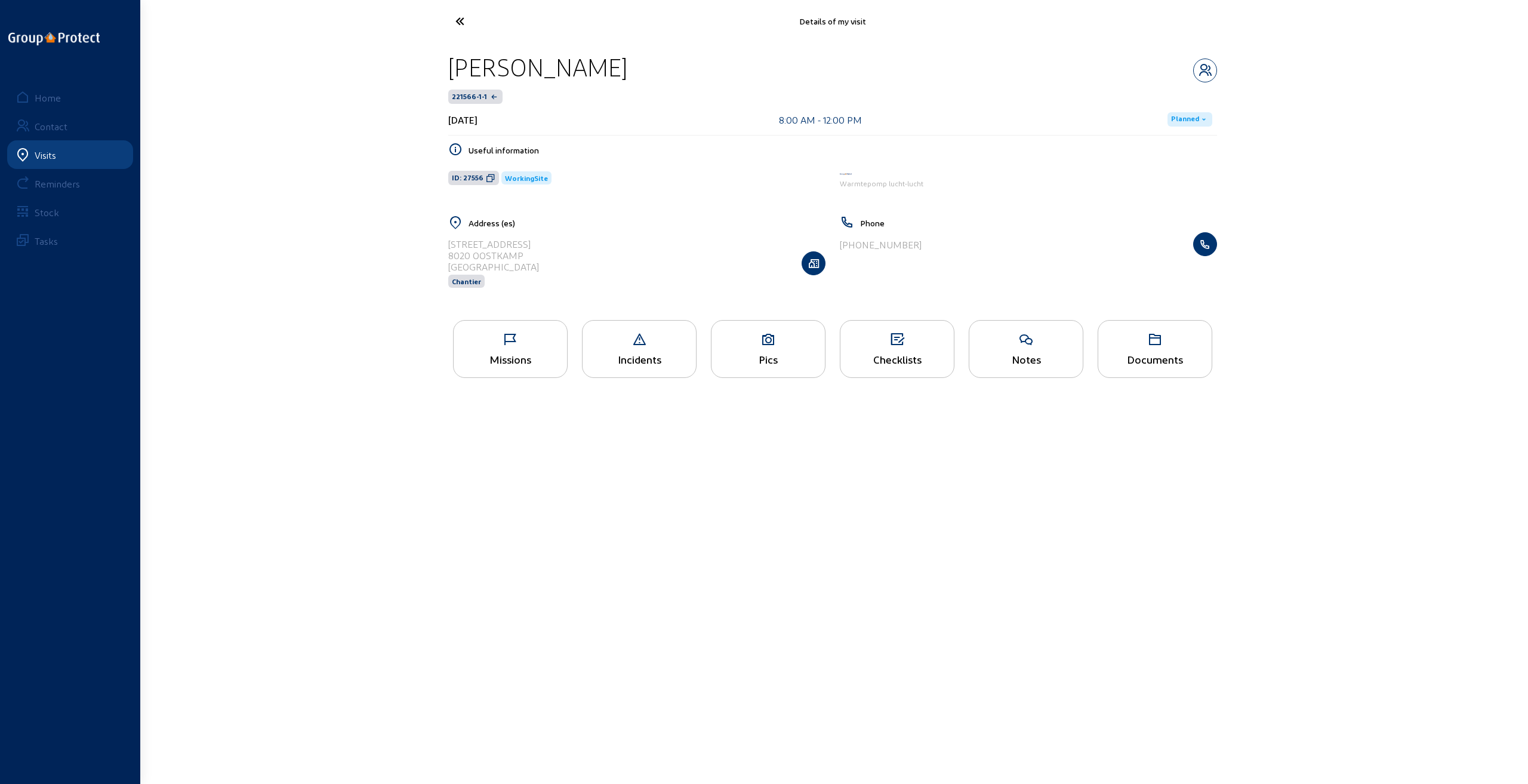
click at [502, 337] on icon at bounding box center [510, 340] width 114 height 14
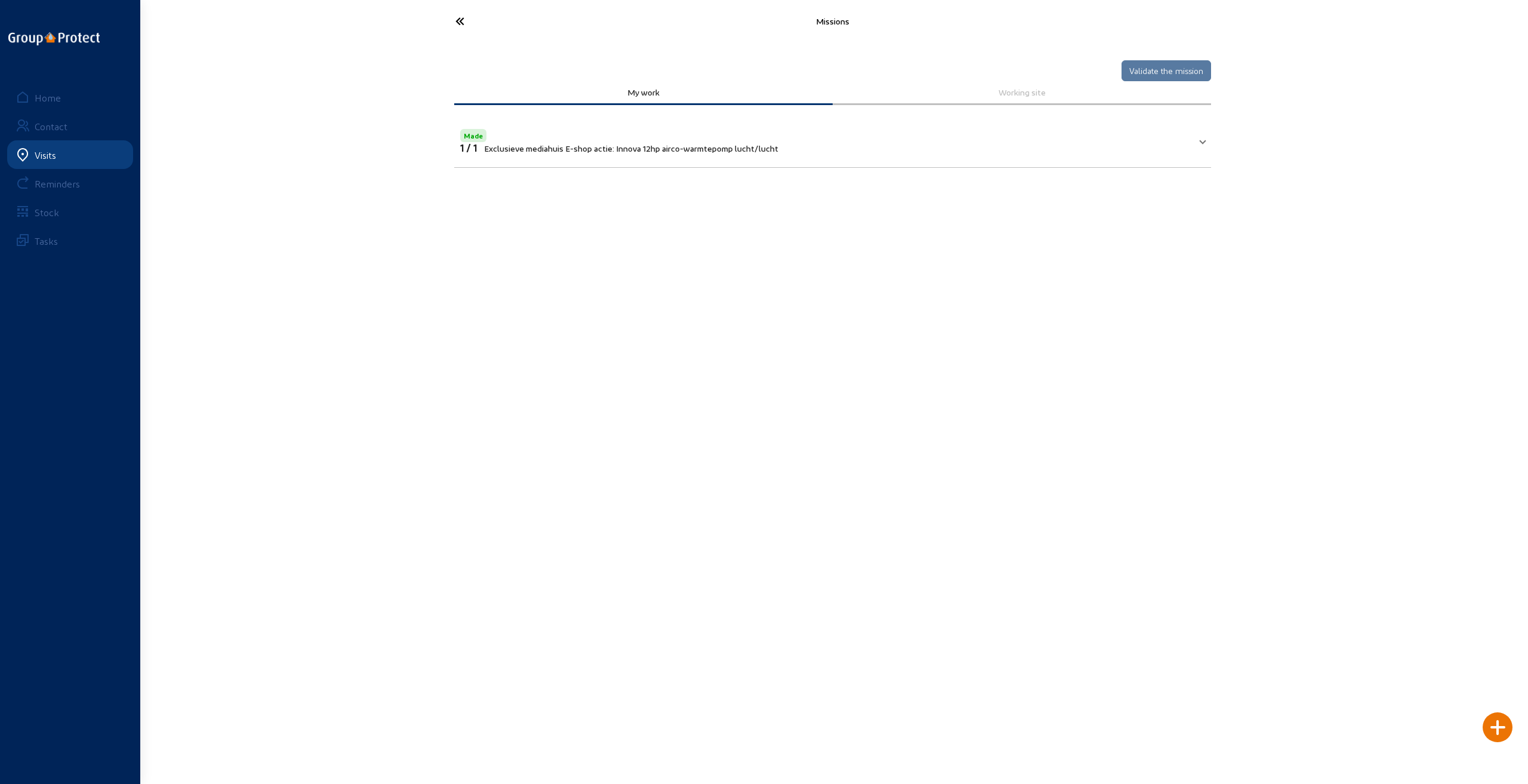
click at [1154, 71] on cam-button "Validate the mission" at bounding box center [1167, 70] width 89 height 23
click at [456, 19] on icon at bounding box center [504, 21] width 110 height 21
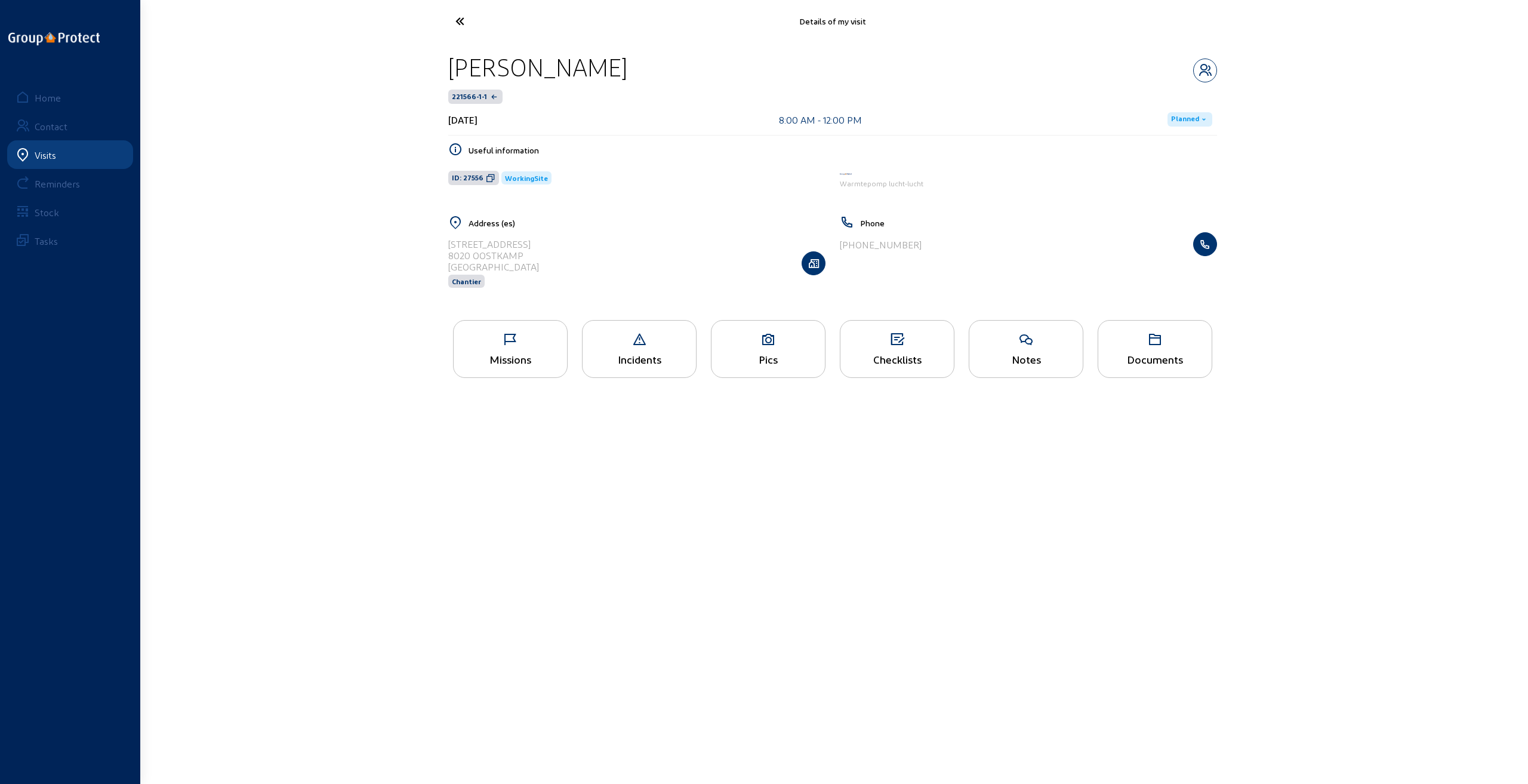
click at [770, 342] on icon at bounding box center [768, 340] width 114 height 14
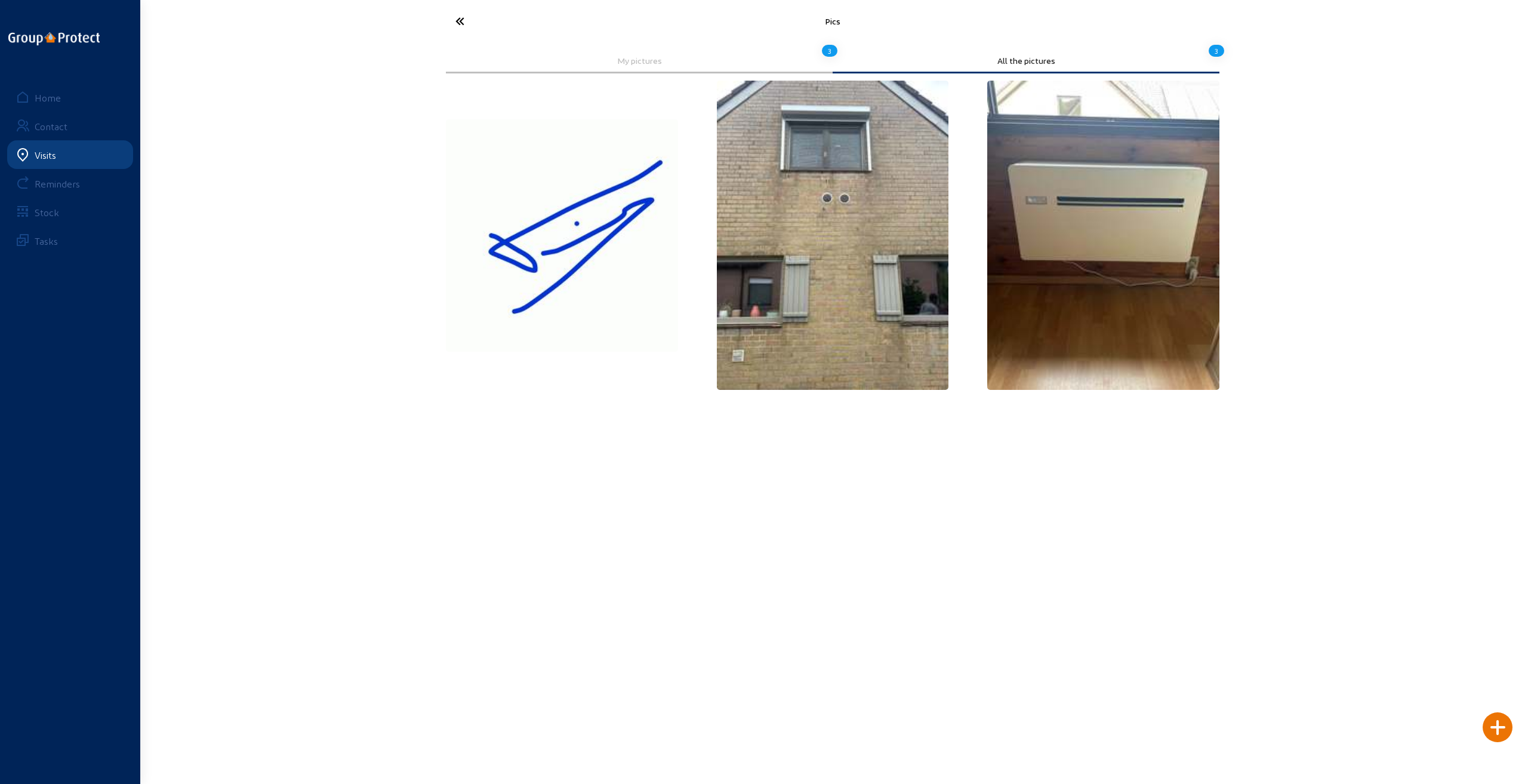
click at [457, 16] on icon at bounding box center [504, 21] width 110 height 21
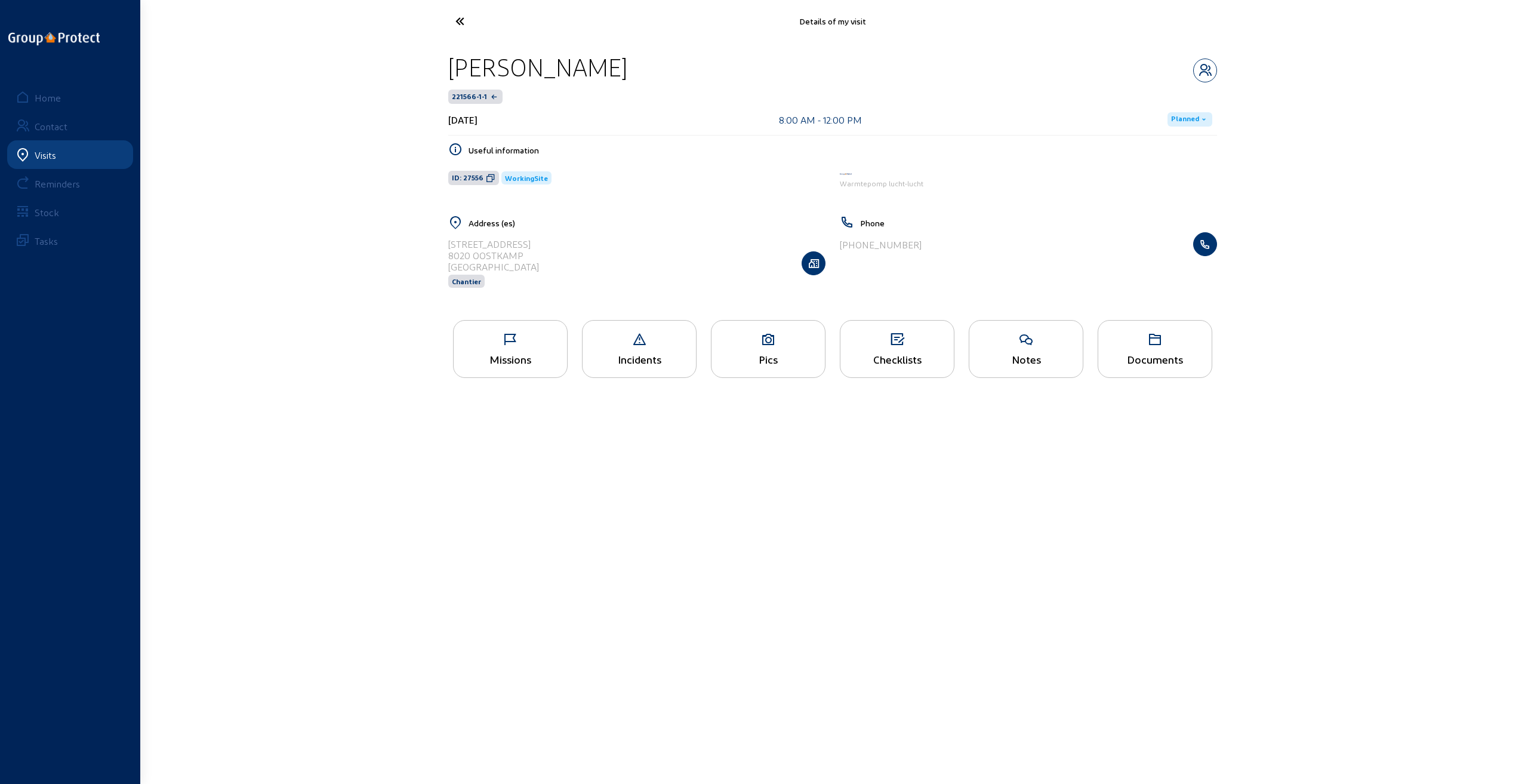
click at [890, 350] on div "Checklists" at bounding box center [898, 349] width 114 height 58
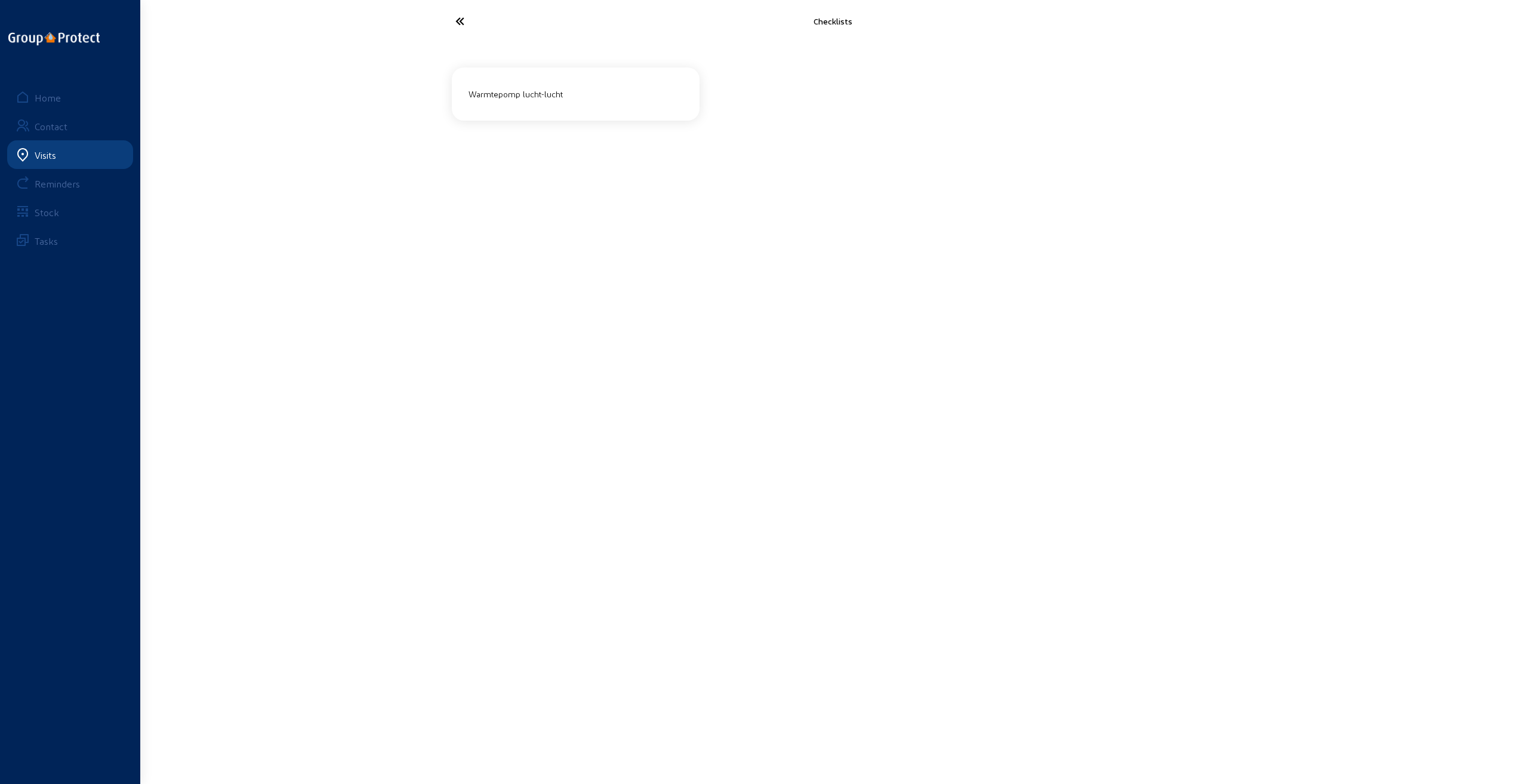
click at [547, 94] on div "Warmtepomp lucht-lucht" at bounding box center [576, 94] width 224 height 20
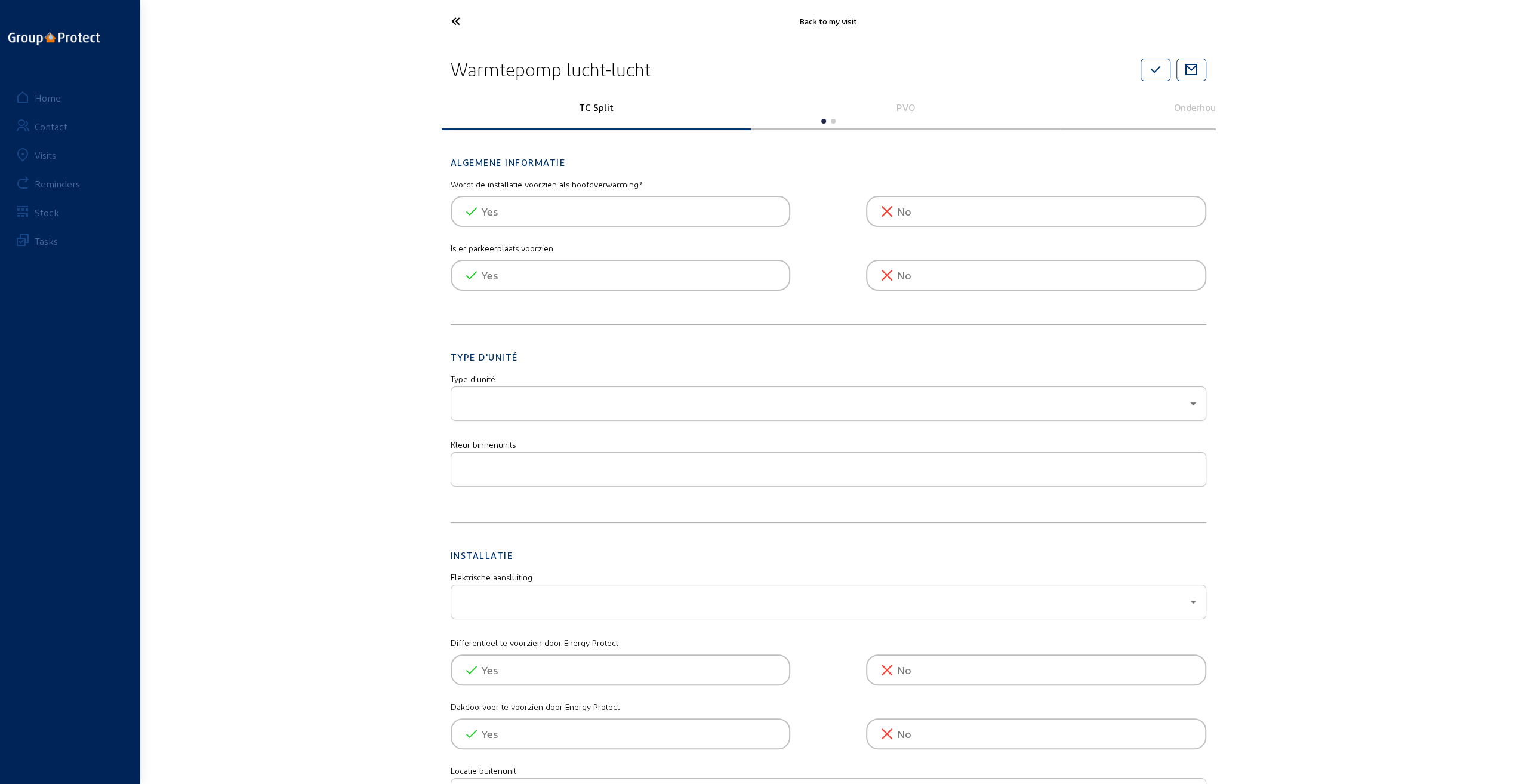
click at [906, 107] on p "PVO" at bounding box center [905, 107] width 292 height 12
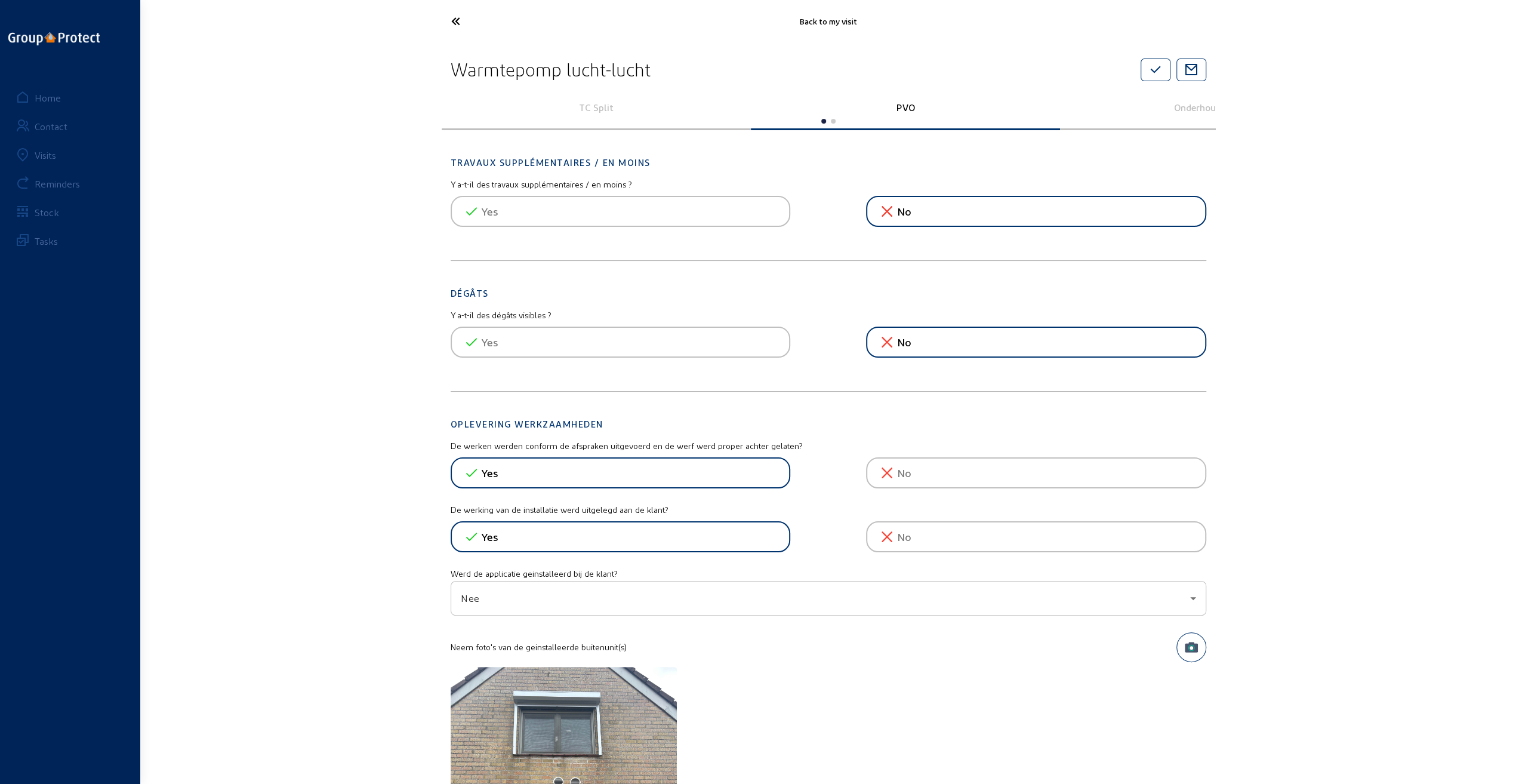
click at [1192, 106] on p "Onderhoudsbezoek" at bounding box center [1214, 107] width 292 height 12
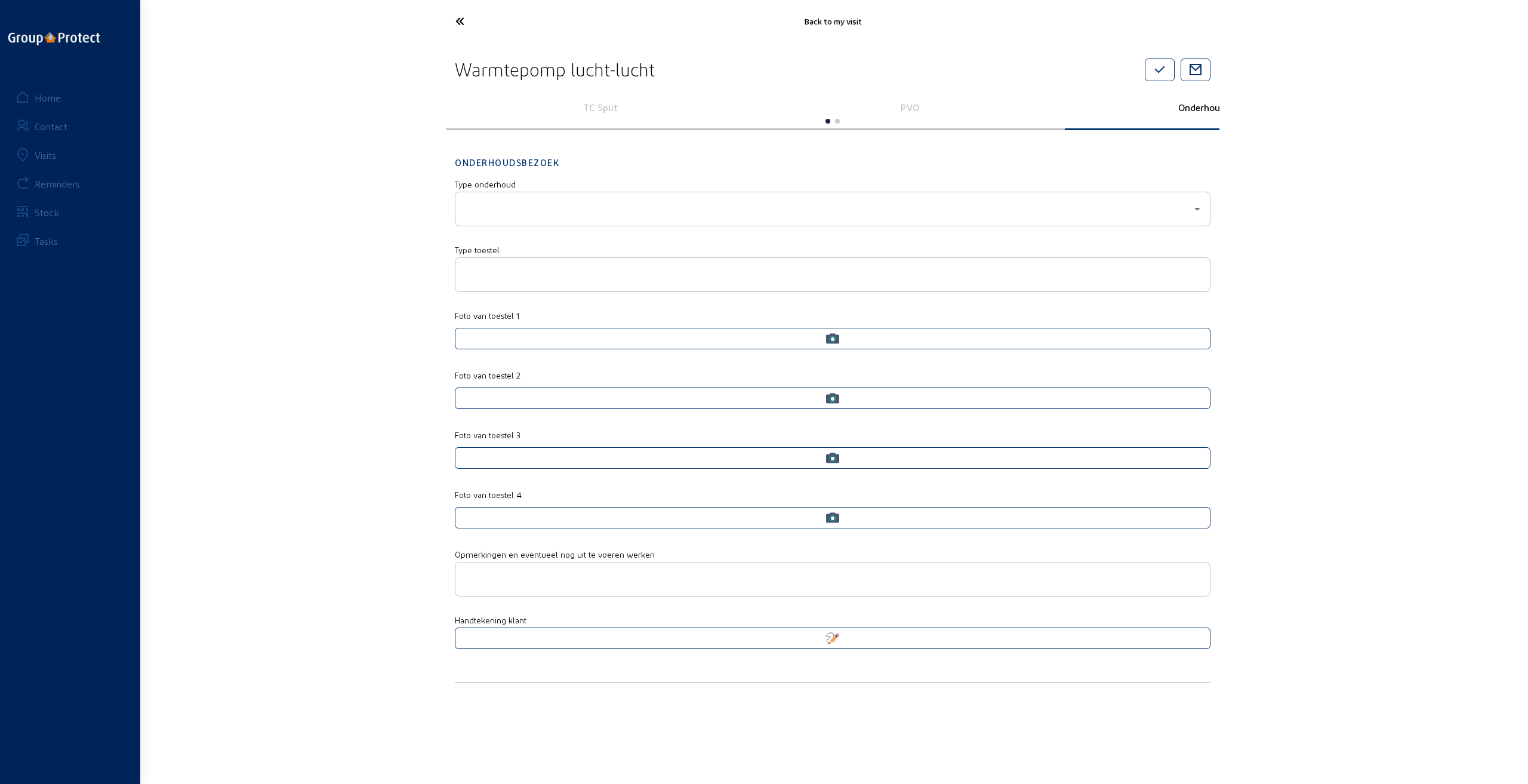
click at [913, 104] on p "PVO" at bounding box center [909, 107] width 292 height 12
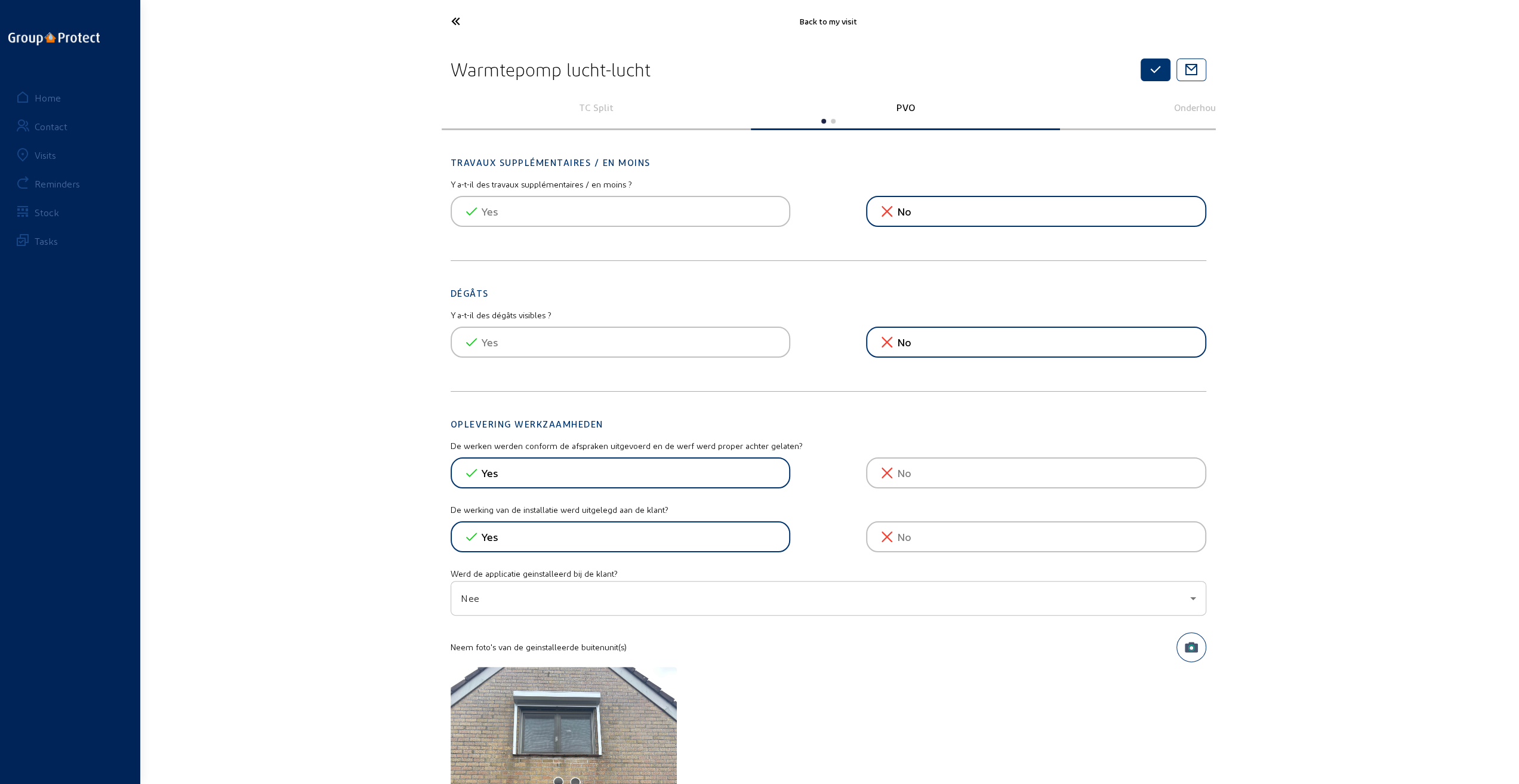
click at [1160, 69] on icon "button" at bounding box center [1156, 70] width 14 height 14
click at [455, 19] on icon at bounding box center [500, 21] width 110 height 21
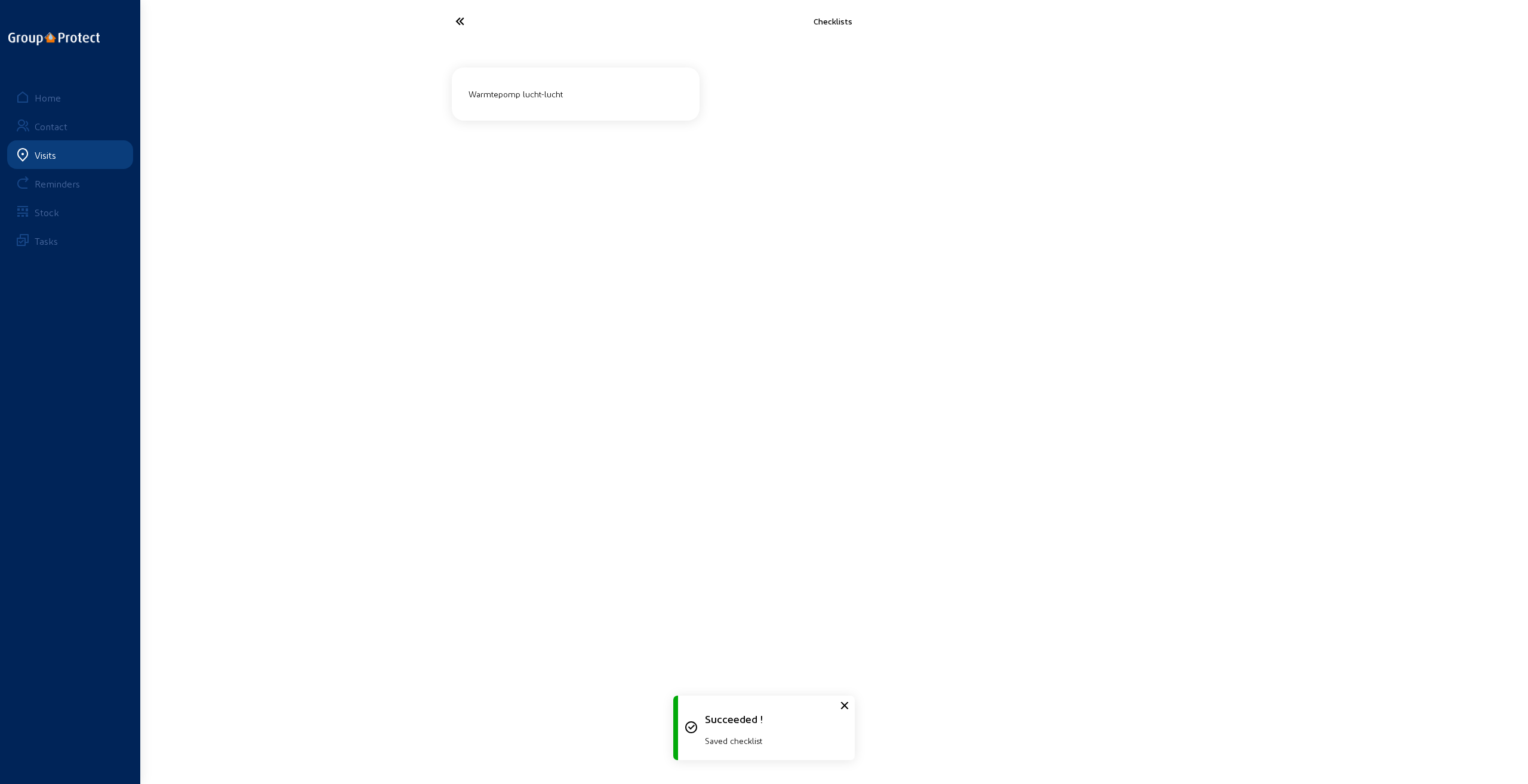
click at [457, 17] on icon at bounding box center [504, 21] width 110 height 21
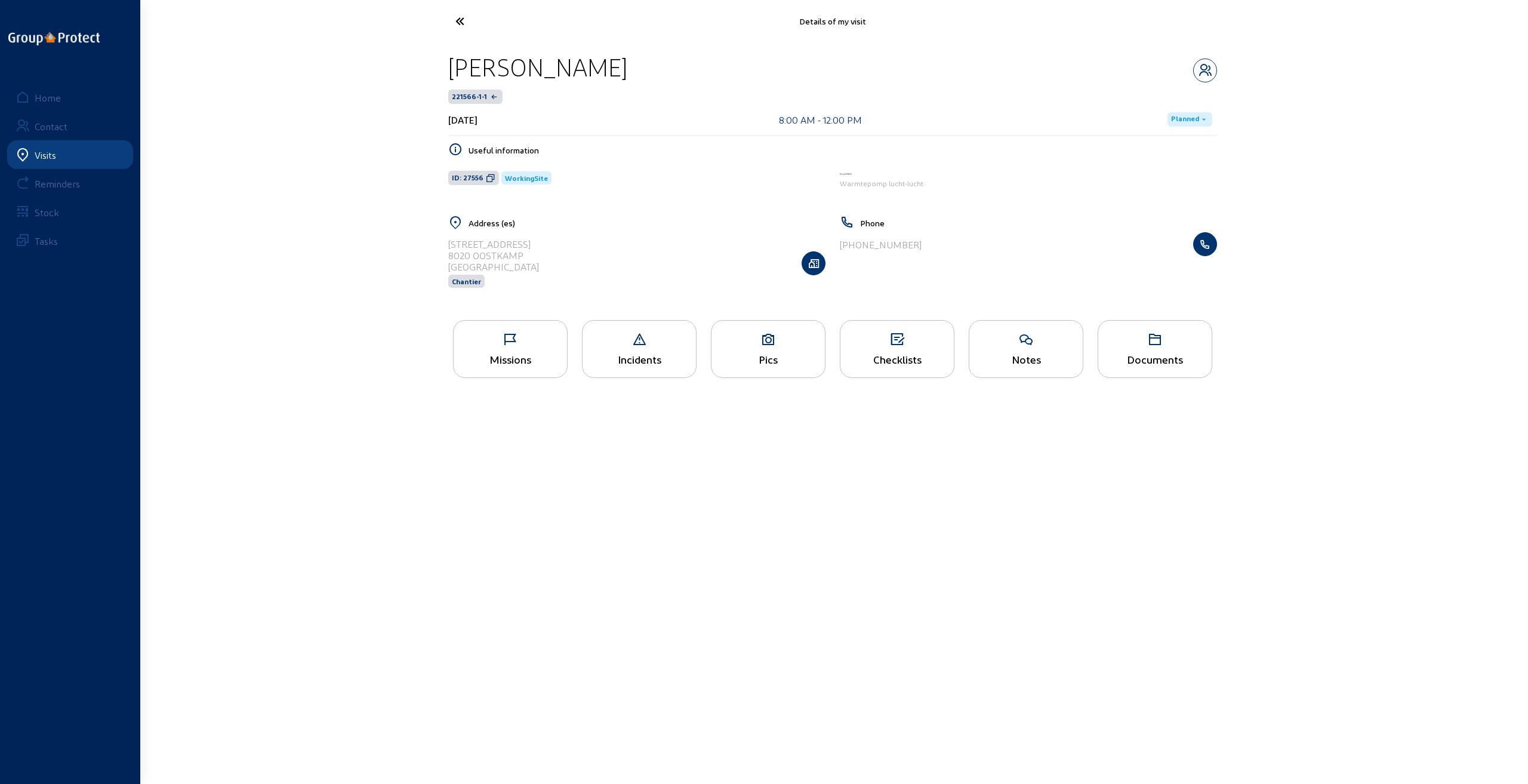
click at [457, 20] on icon at bounding box center [504, 21] width 110 height 21
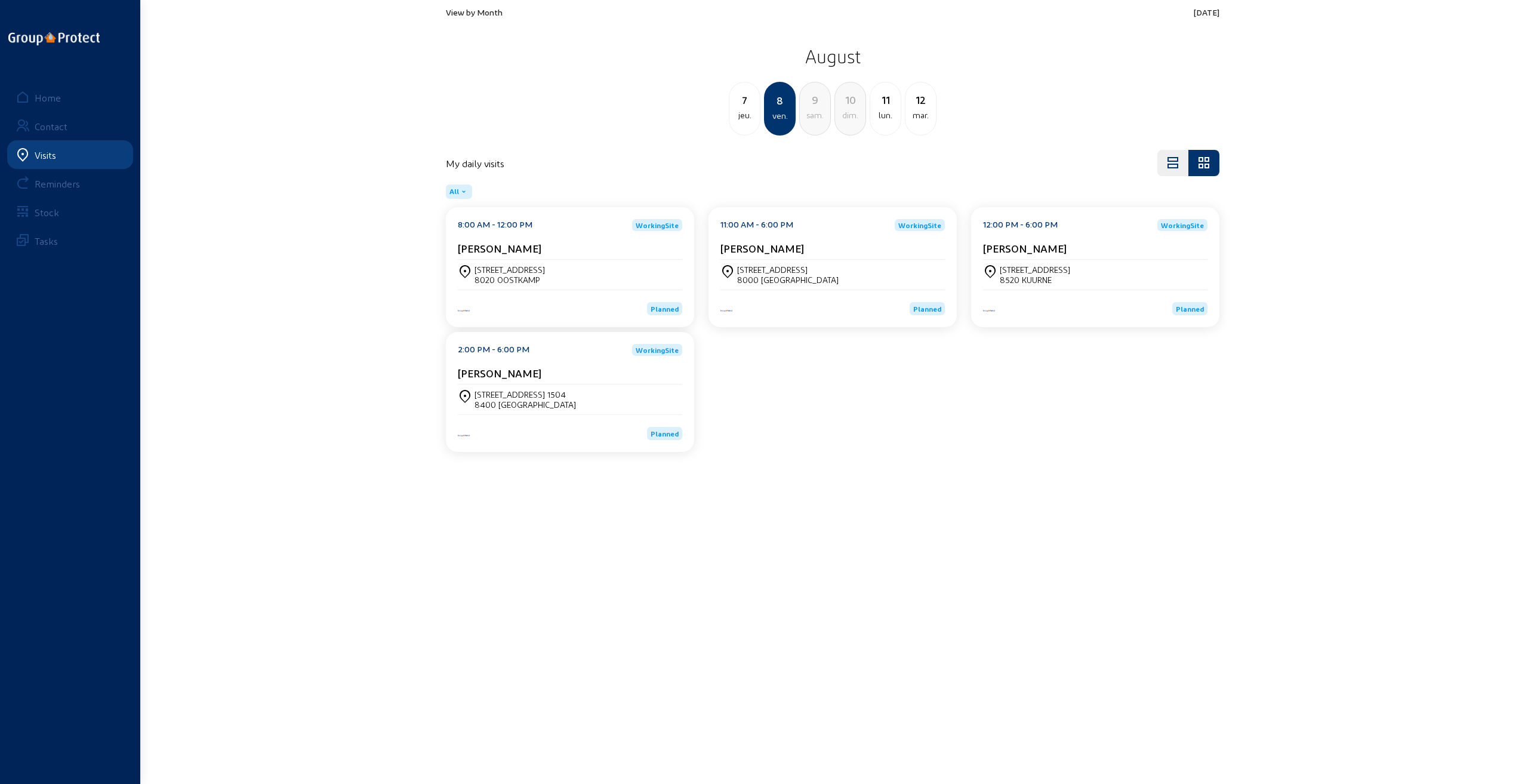
click at [506, 400] on div "8400 [GEOGRAPHIC_DATA]" at bounding box center [526, 404] width 102 height 10
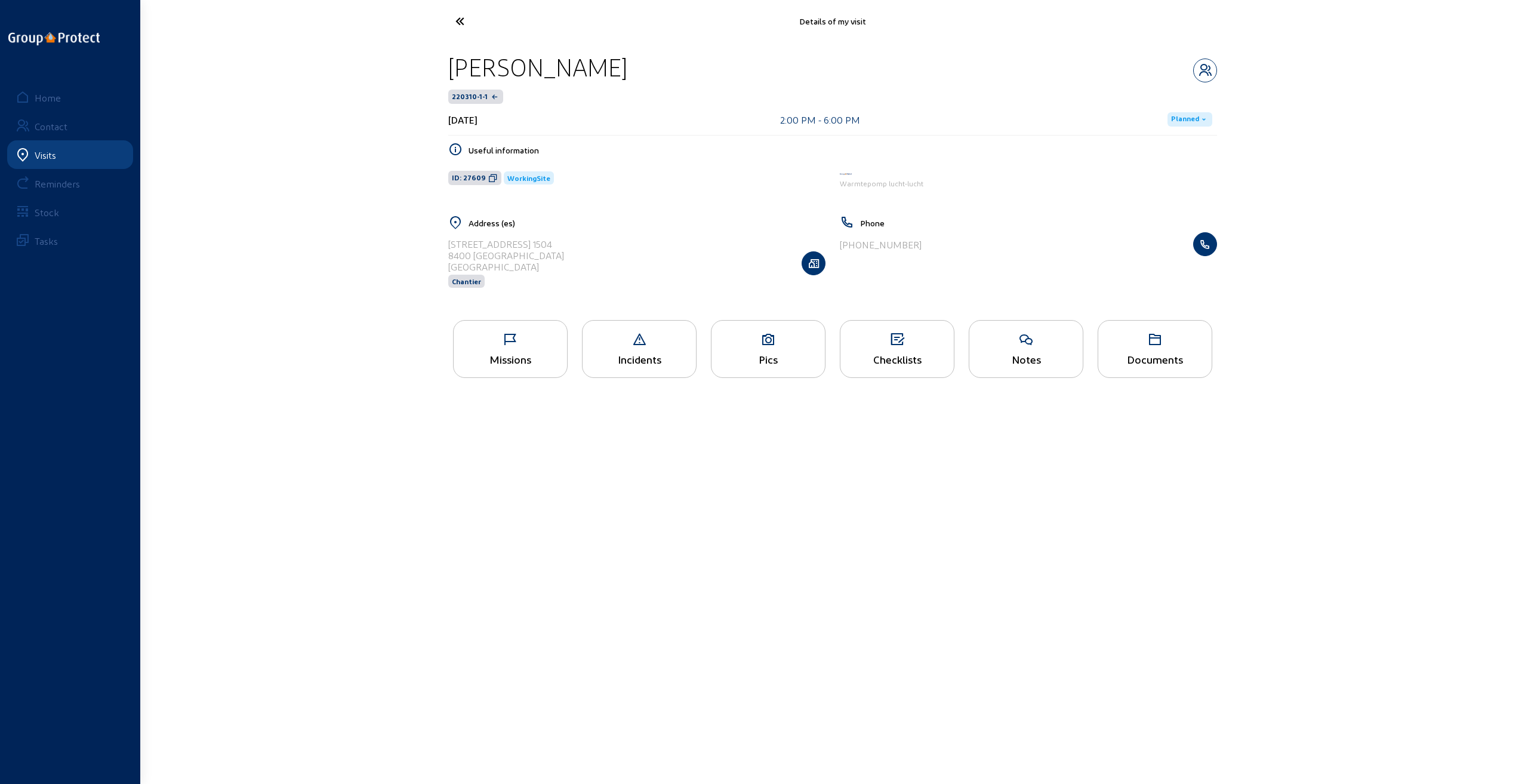
click at [776, 348] on div "Pics" at bounding box center [768, 349] width 114 height 58
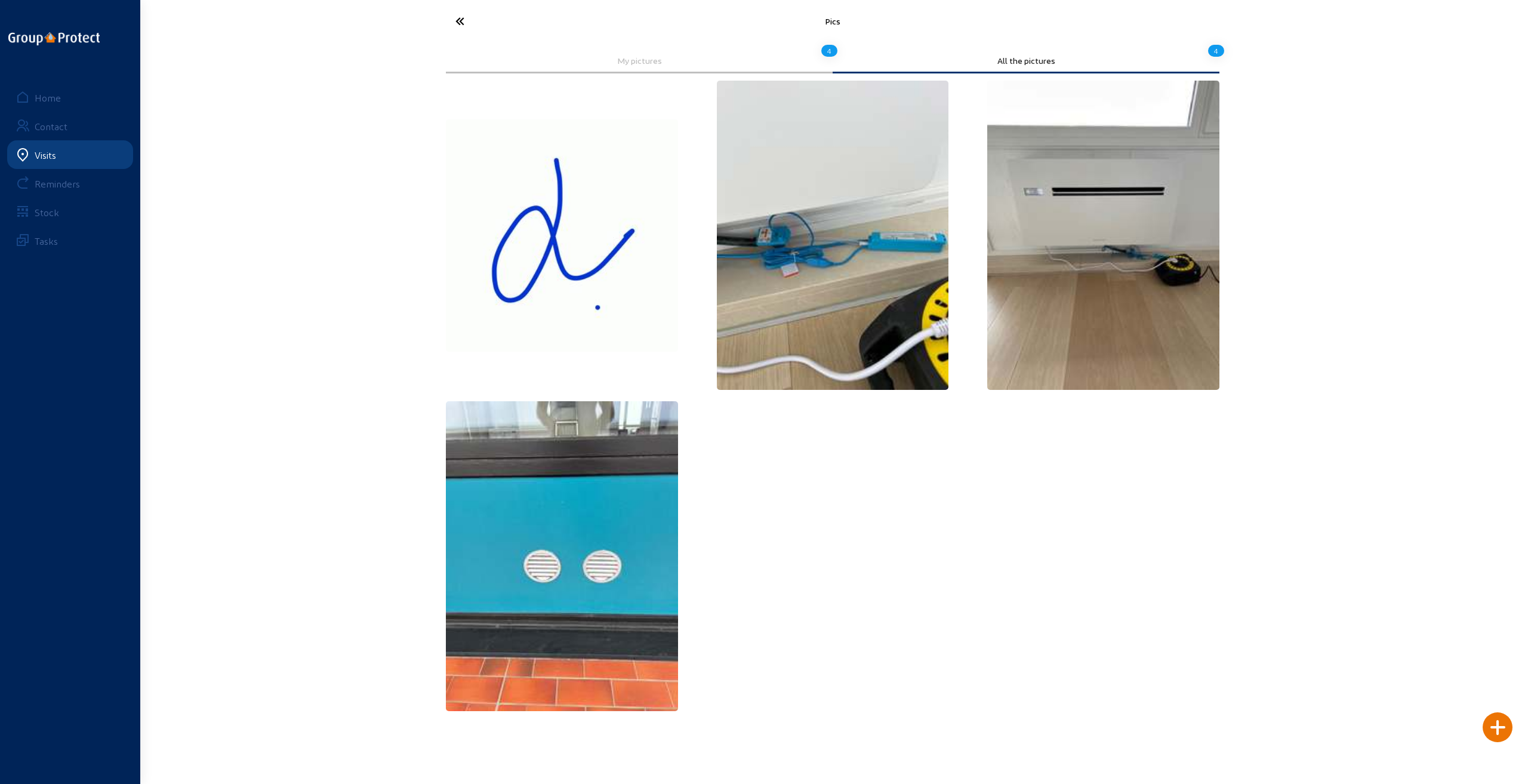
click at [1074, 220] on img at bounding box center [1103, 235] width 232 height 309
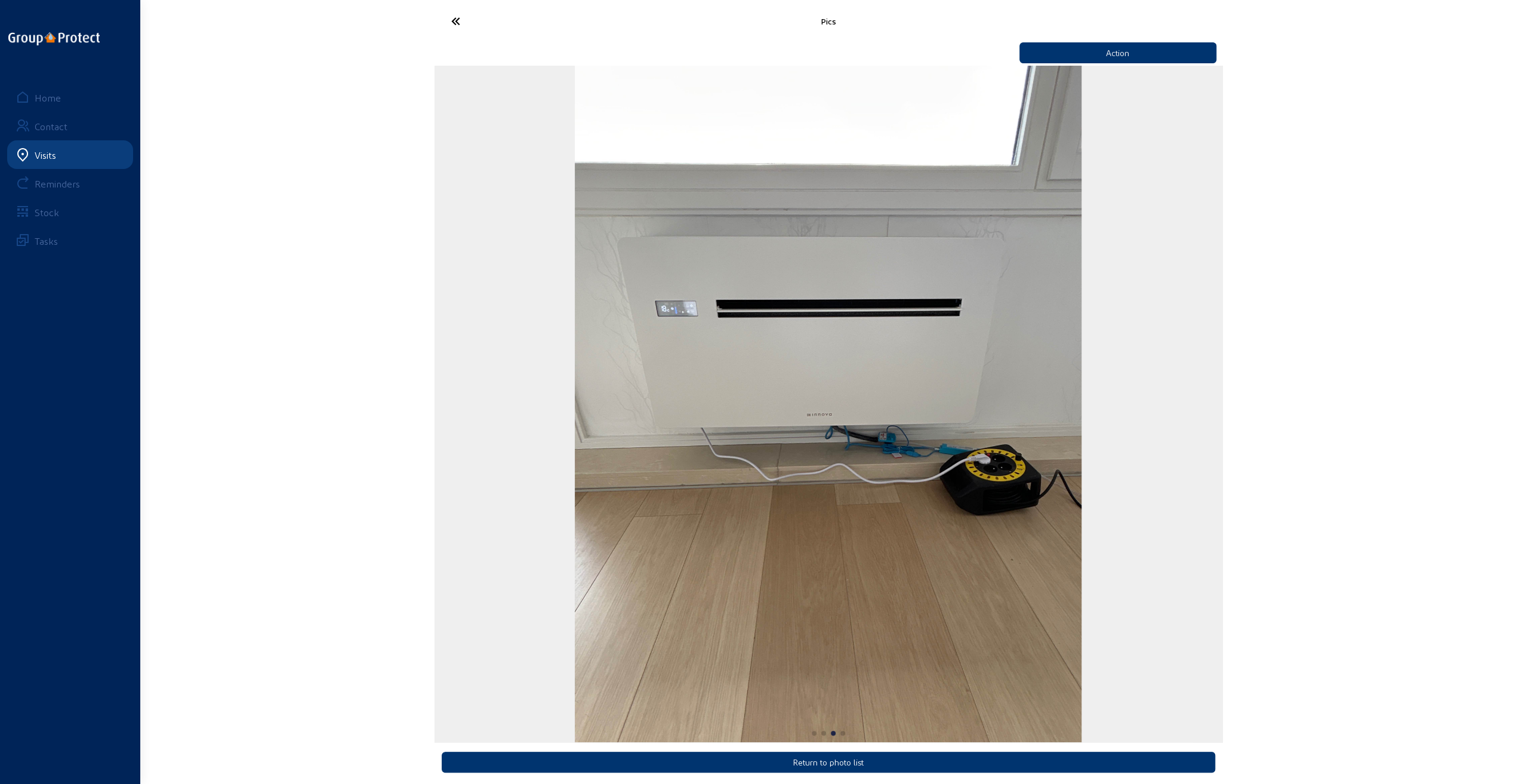
click at [455, 21] on icon at bounding box center [500, 21] width 110 height 21
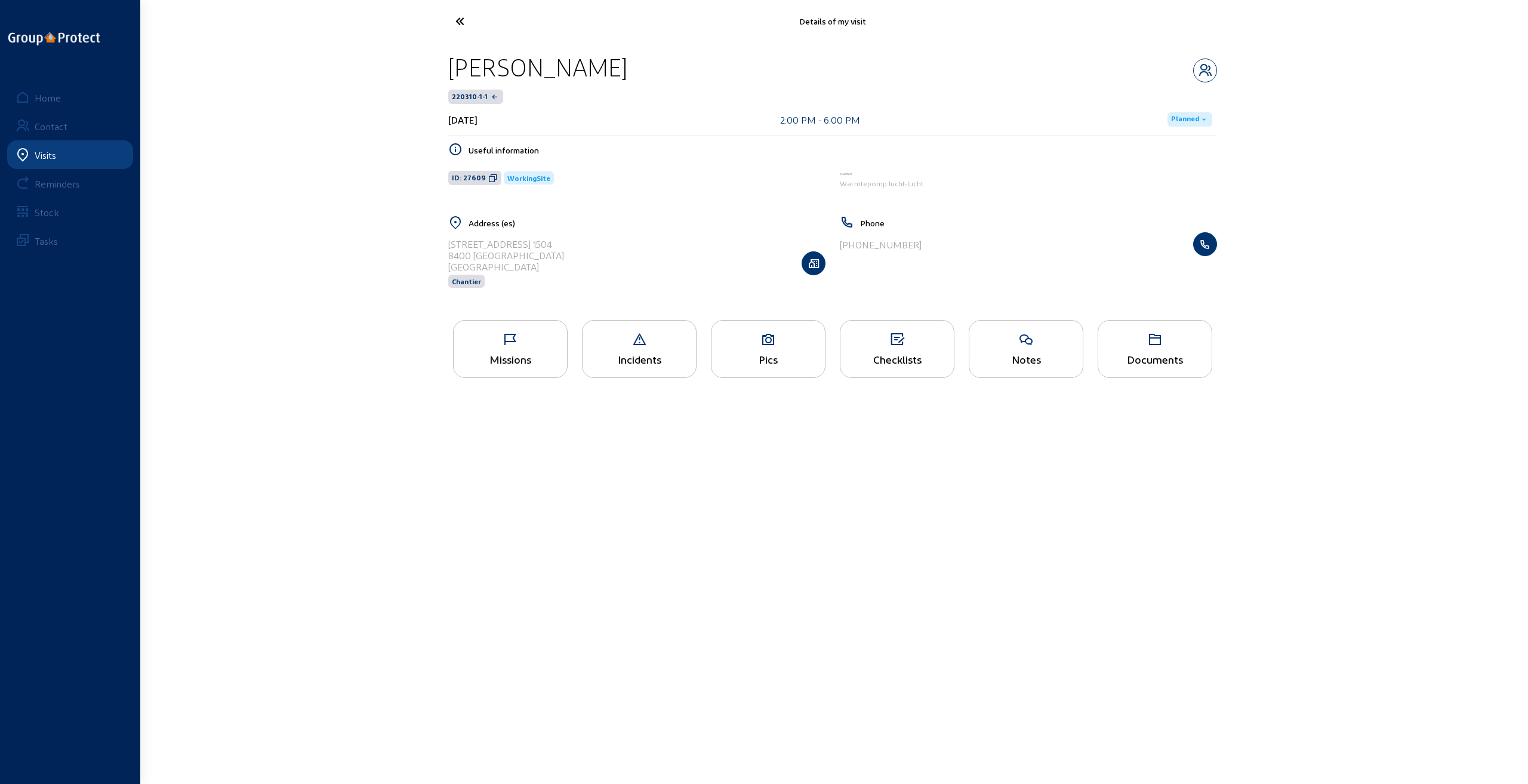
click at [1019, 341] on icon at bounding box center [1026, 340] width 114 height 14
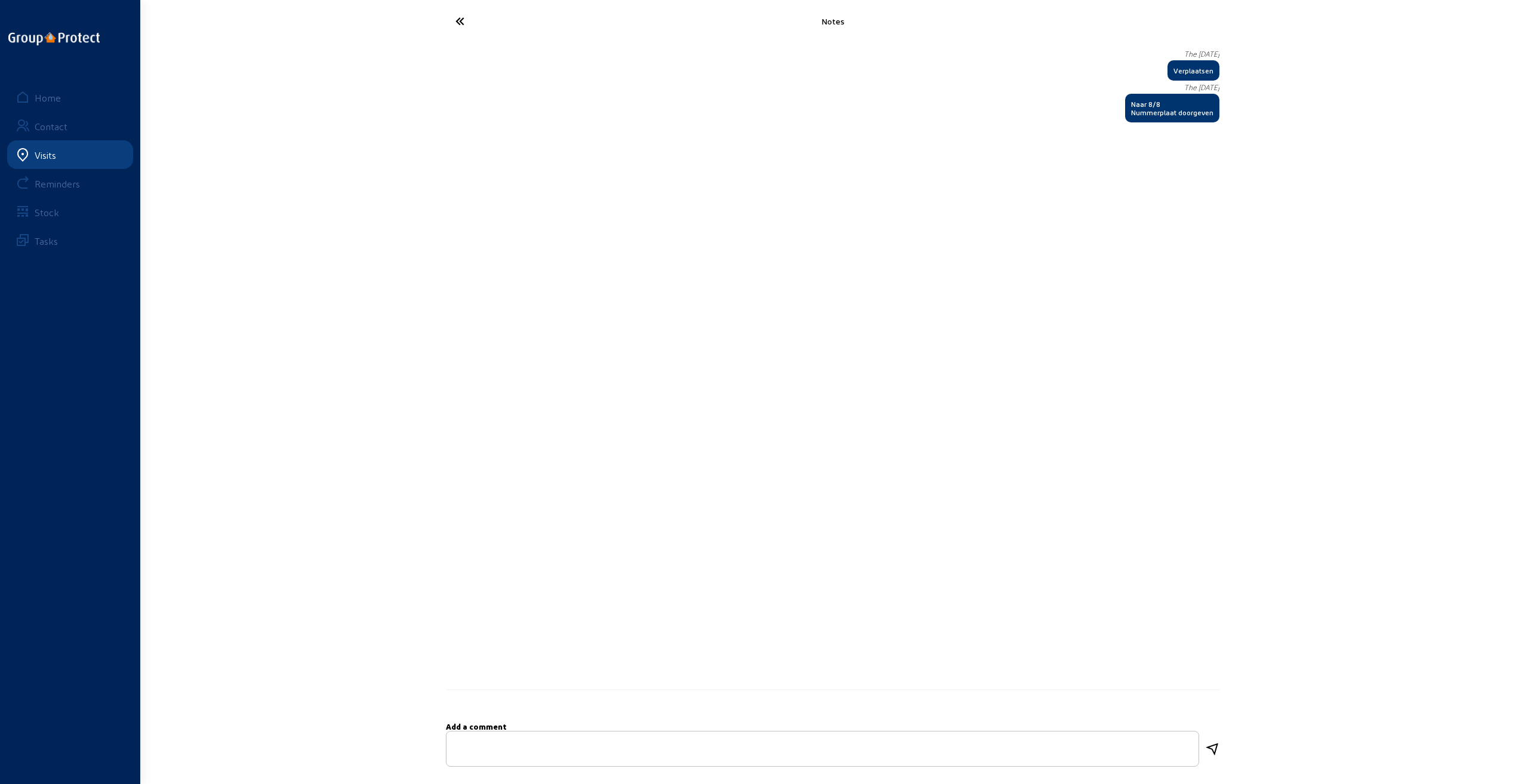
drag, startPoint x: 1131, startPoint y: 104, endPoint x: 1214, endPoint y: 114, distance: 83.6
click at [1214, 114] on span "Naar 8/8 Nummerplaat doorgeven" at bounding box center [1173, 108] width 95 height 29
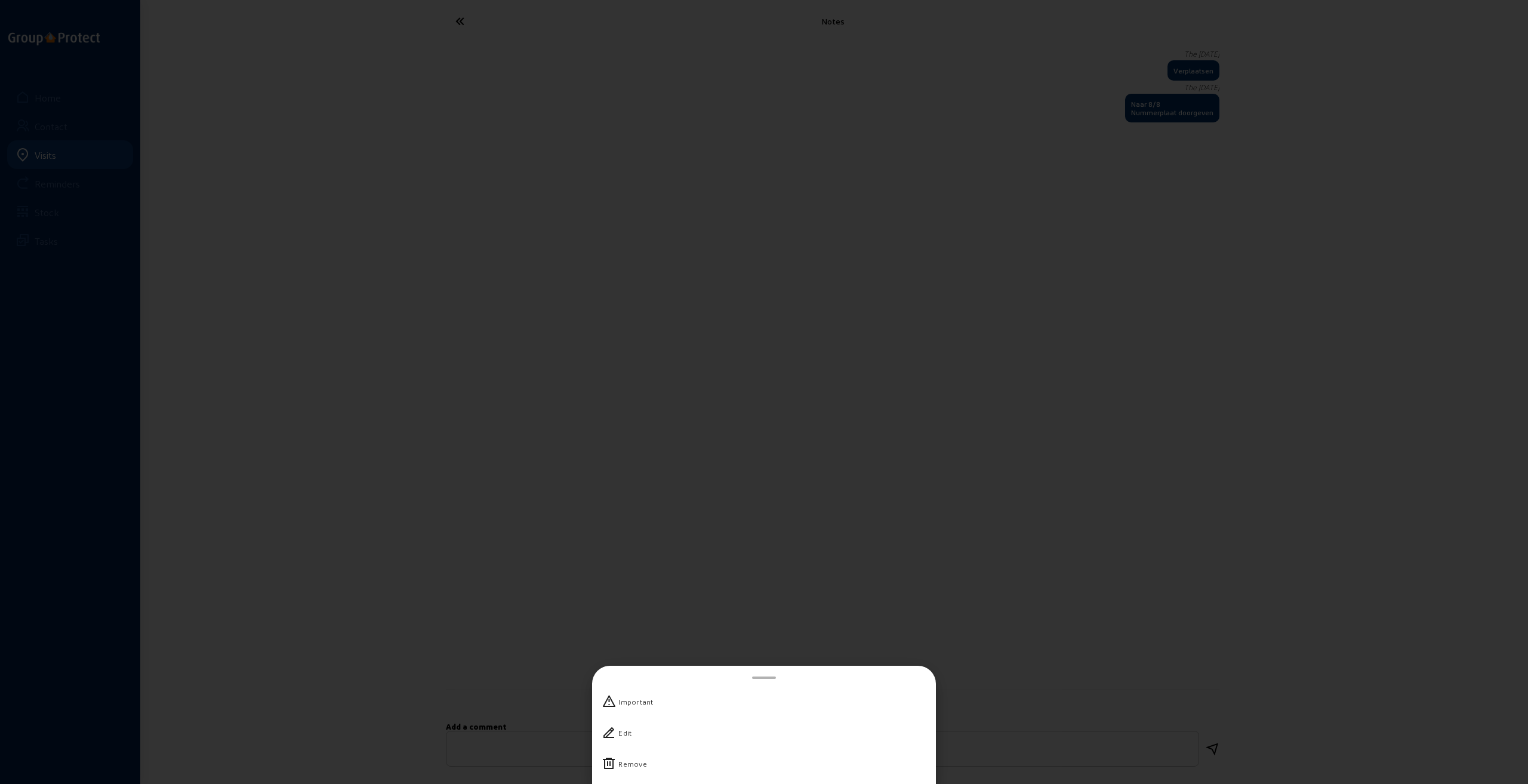
click at [773, 428] on div at bounding box center [764, 392] width 1528 height 784
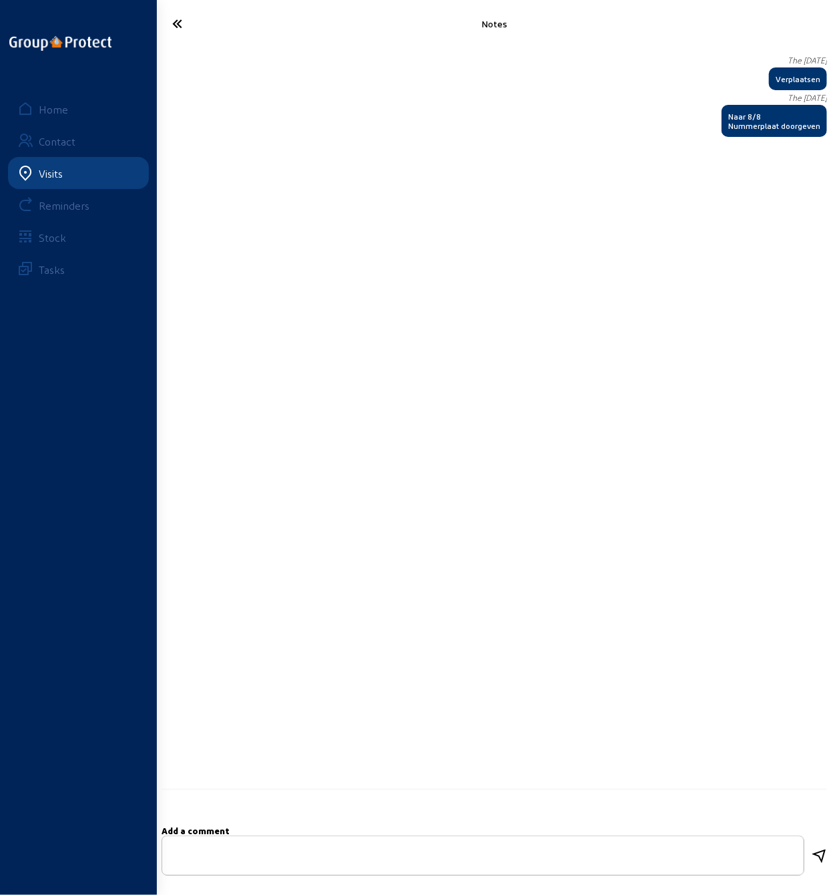
click at [178, 24] on icon at bounding box center [210, 23] width 89 height 23
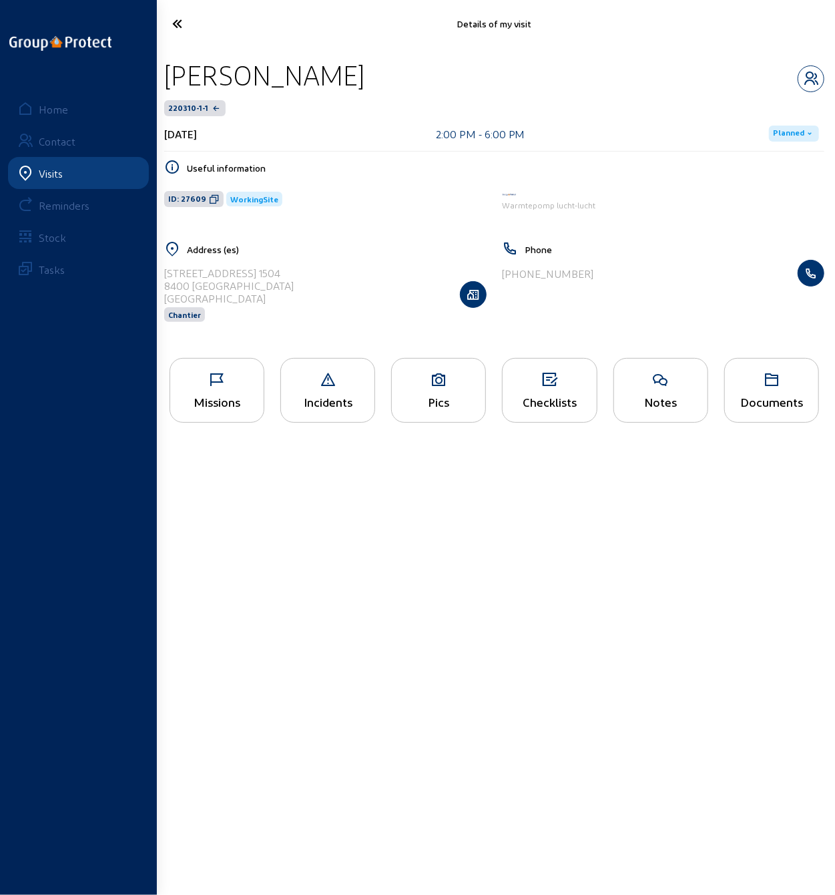
click at [178, 23] on icon at bounding box center [210, 23] width 89 height 23
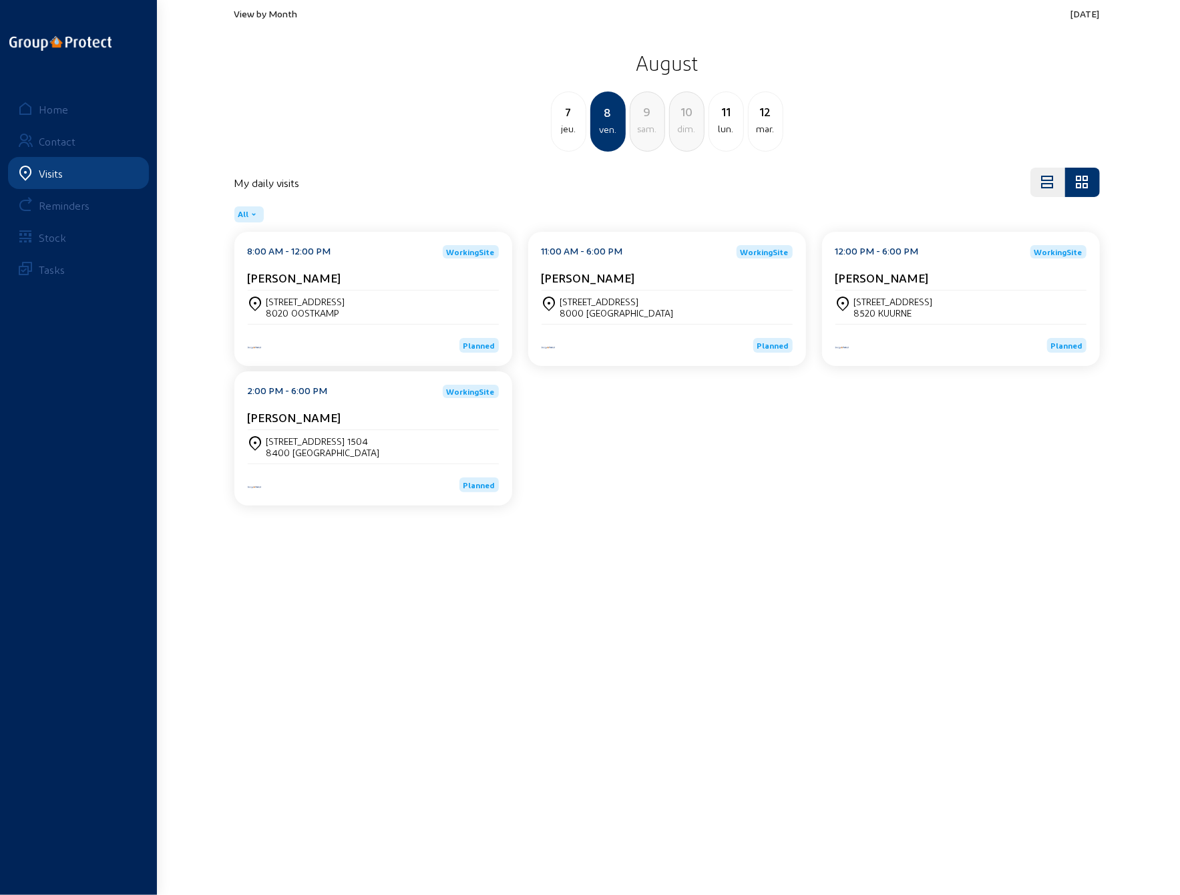
click at [726, 121] on div "lun." at bounding box center [726, 129] width 34 height 16
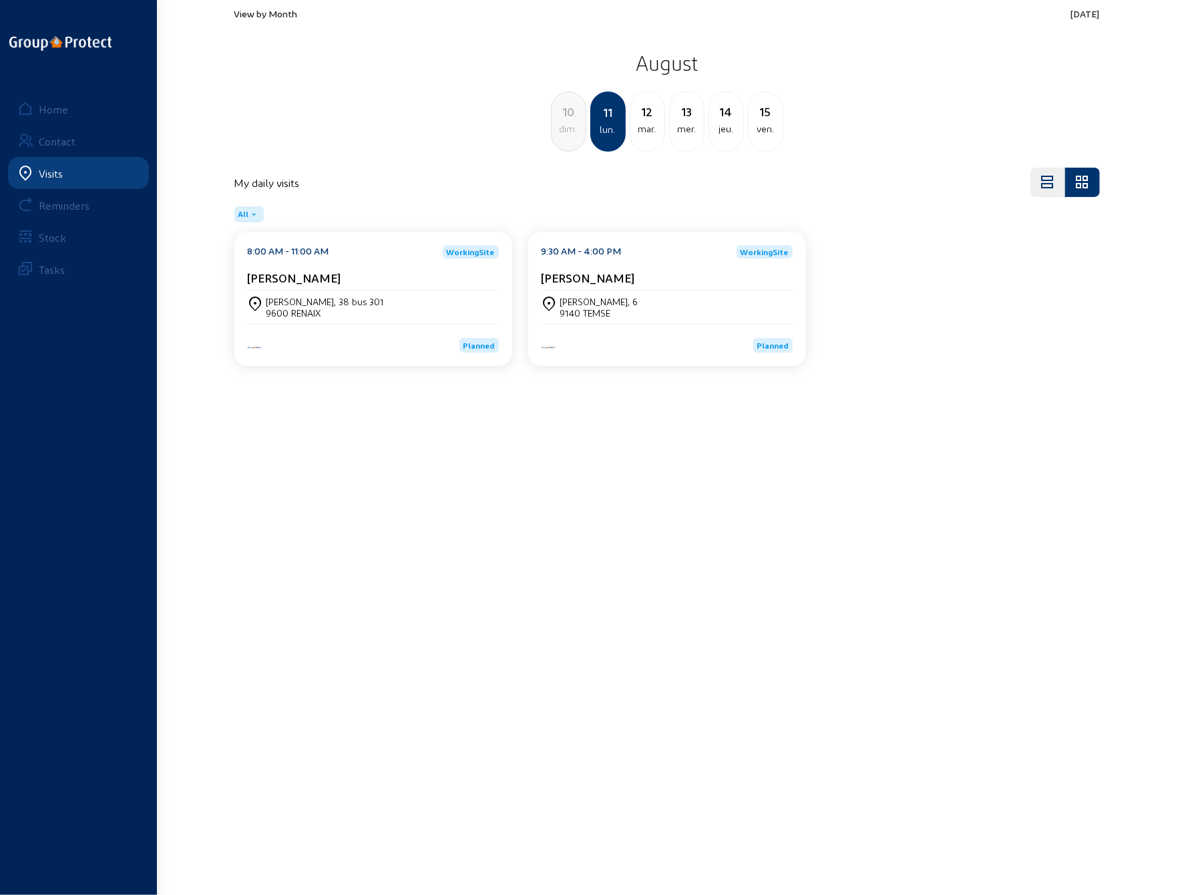
drag, startPoint x: 330, startPoint y: 311, endPoint x: 292, endPoint y: 309, distance: 38.1
click at [292, 309] on div "9600 RENAIX" at bounding box center [325, 312] width 118 height 11
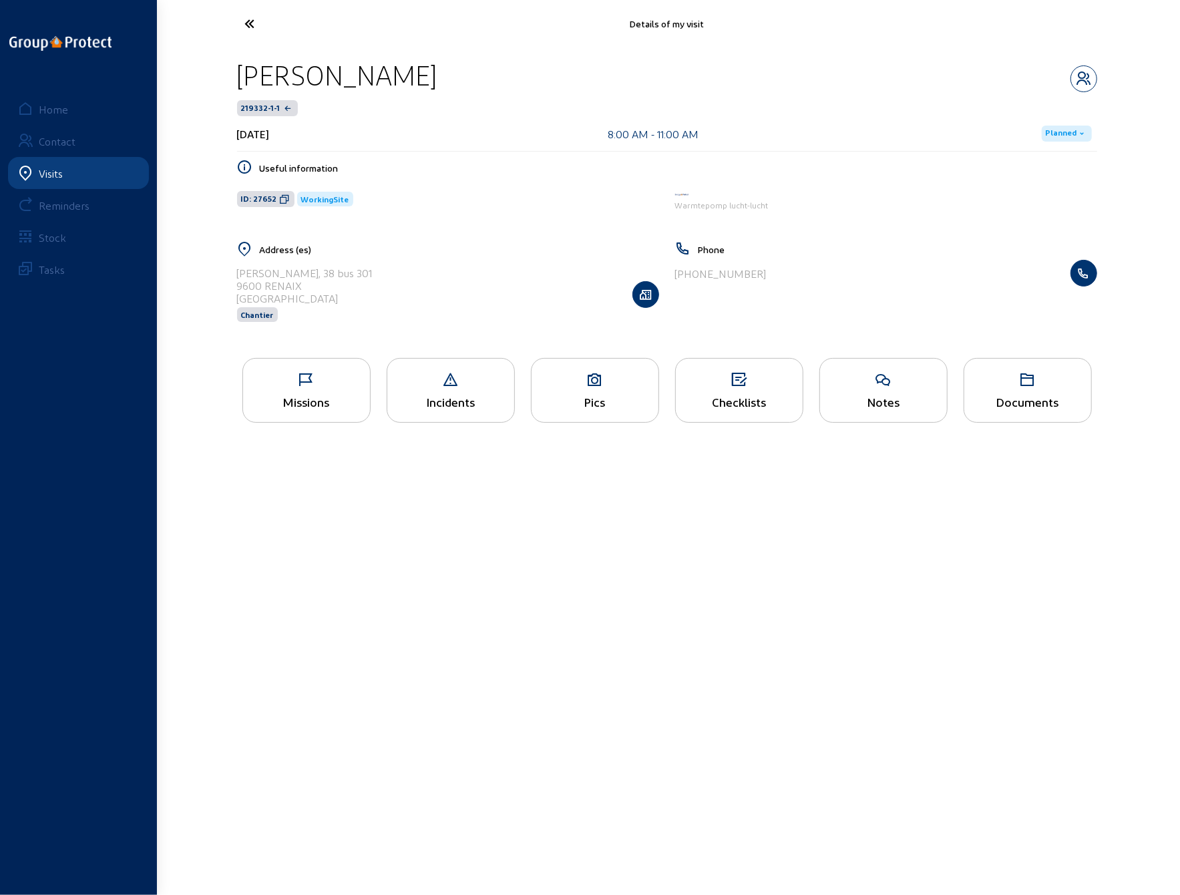
drag, startPoint x: 292, startPoint y: 309, endPoint x: 202, endPoint y: 423, distance: 145.5
click at [211, 392] on div "Details of my visit [PERSON_NAME] 219332-1-1 [DATE] 8:00 AM - 11:00 AM Planned …" at bounding box center [590, 224] width 1180 height 448
click at [243, 23] on icon at bounding box center [299, 23] width 123 height 23
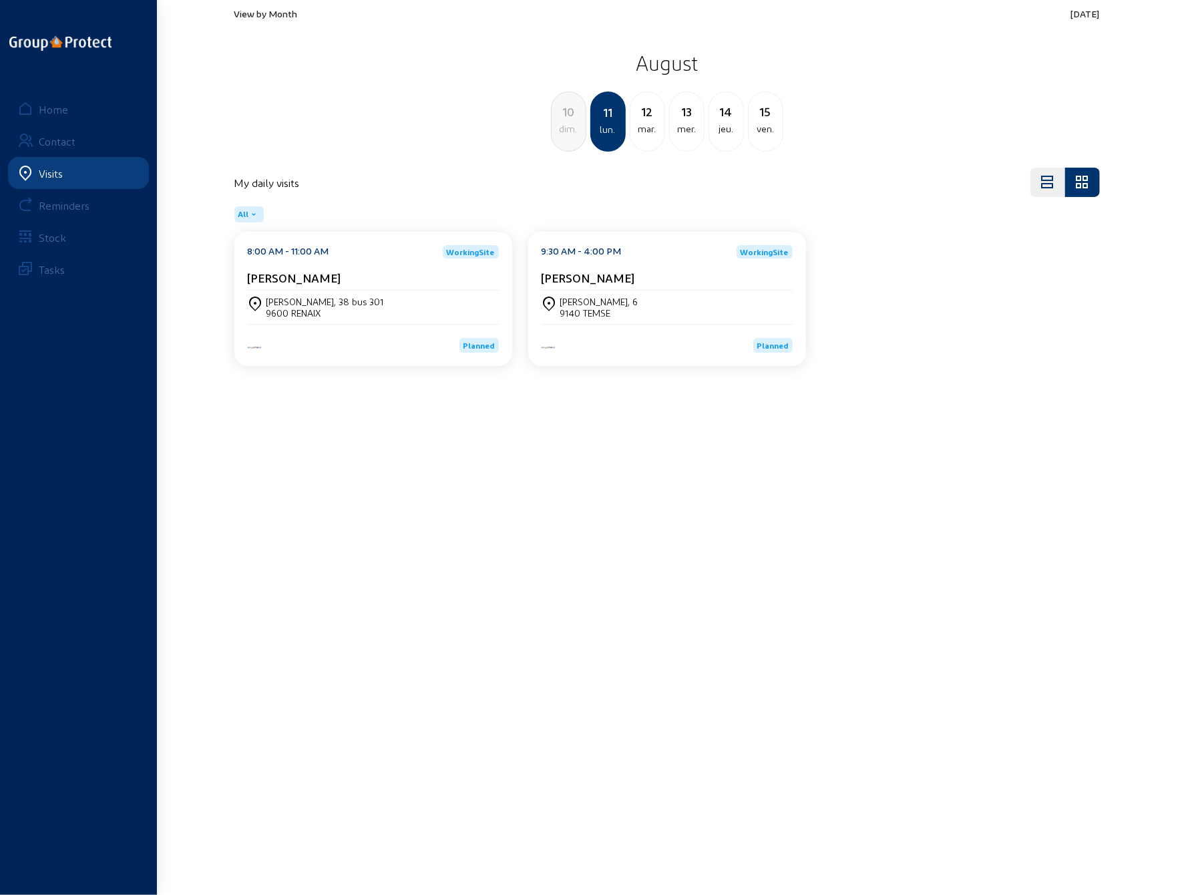
click at [607, 294] on div "Oscar van [STREET_ADDRESS]" at bounding box center [667, 306] width 251 height 33
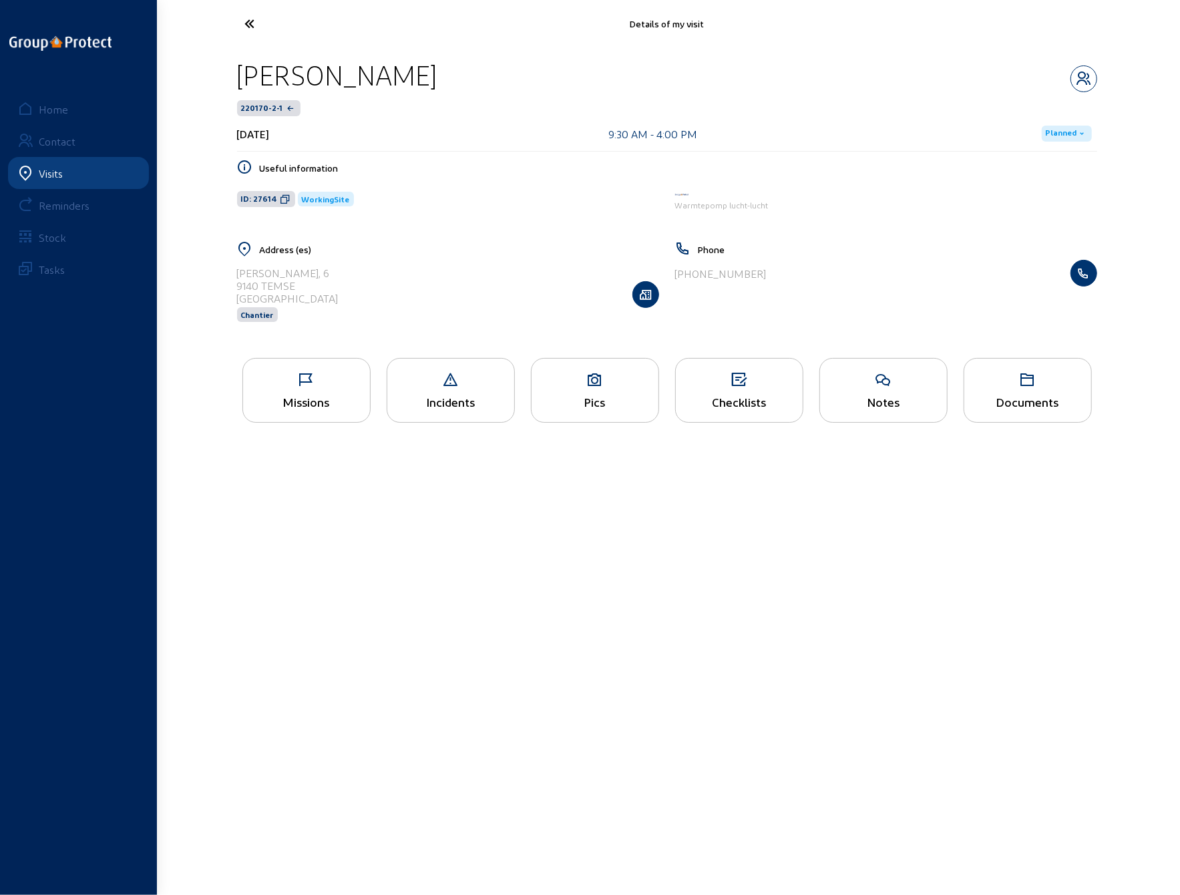
click at [318, 384] on icon at bounding box center [306, 380] width 127 height 16
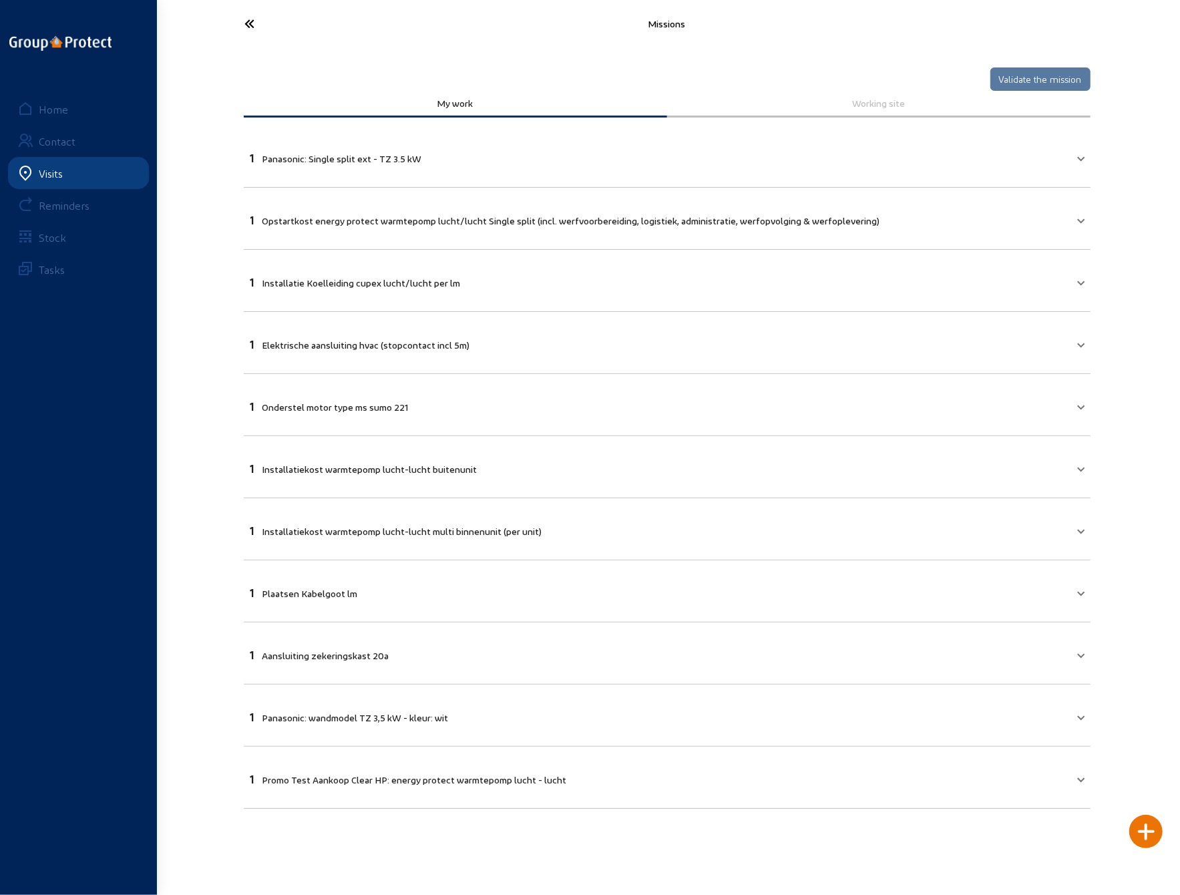
click at [248, 18] on icon at bounding box center [299, 23] width 123 height 23
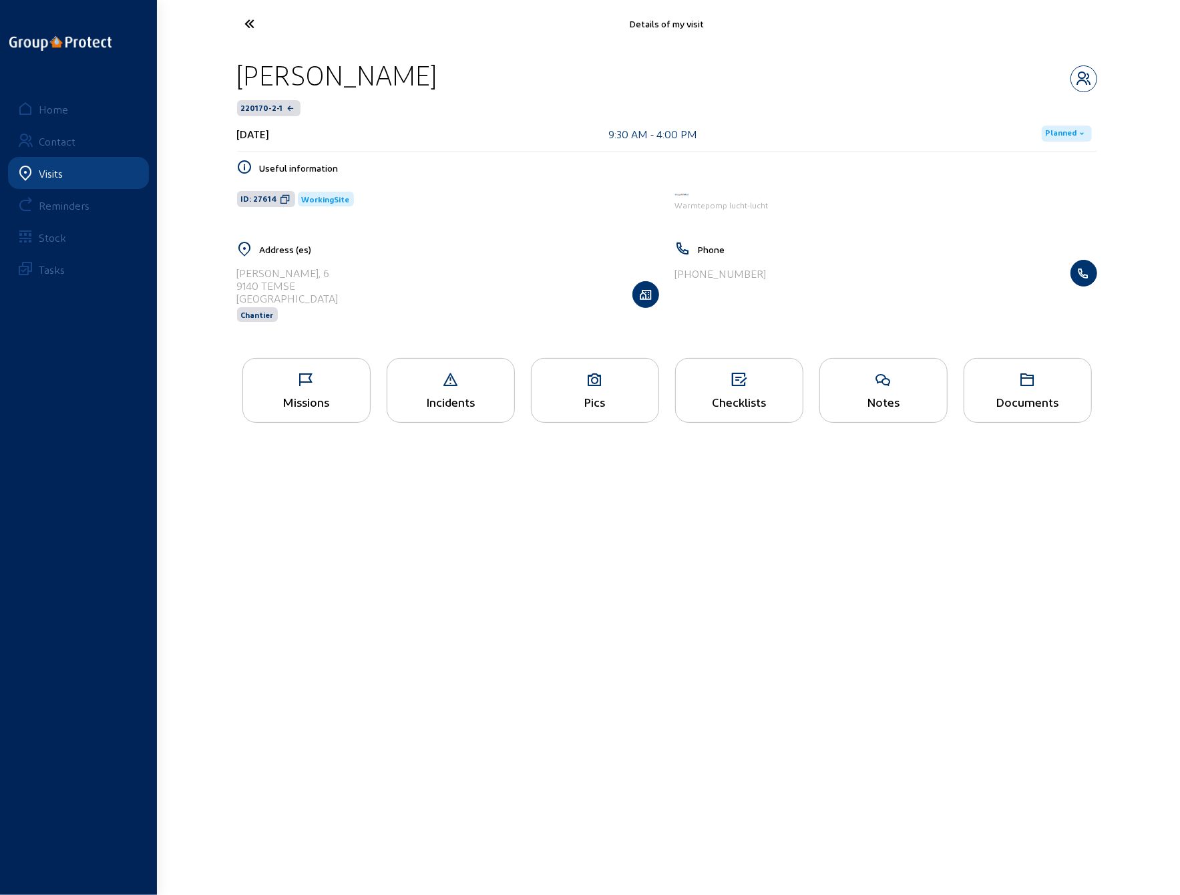
click at [586, 389] on div "Pics" at bounding box center [595, 390] width 128 height 65
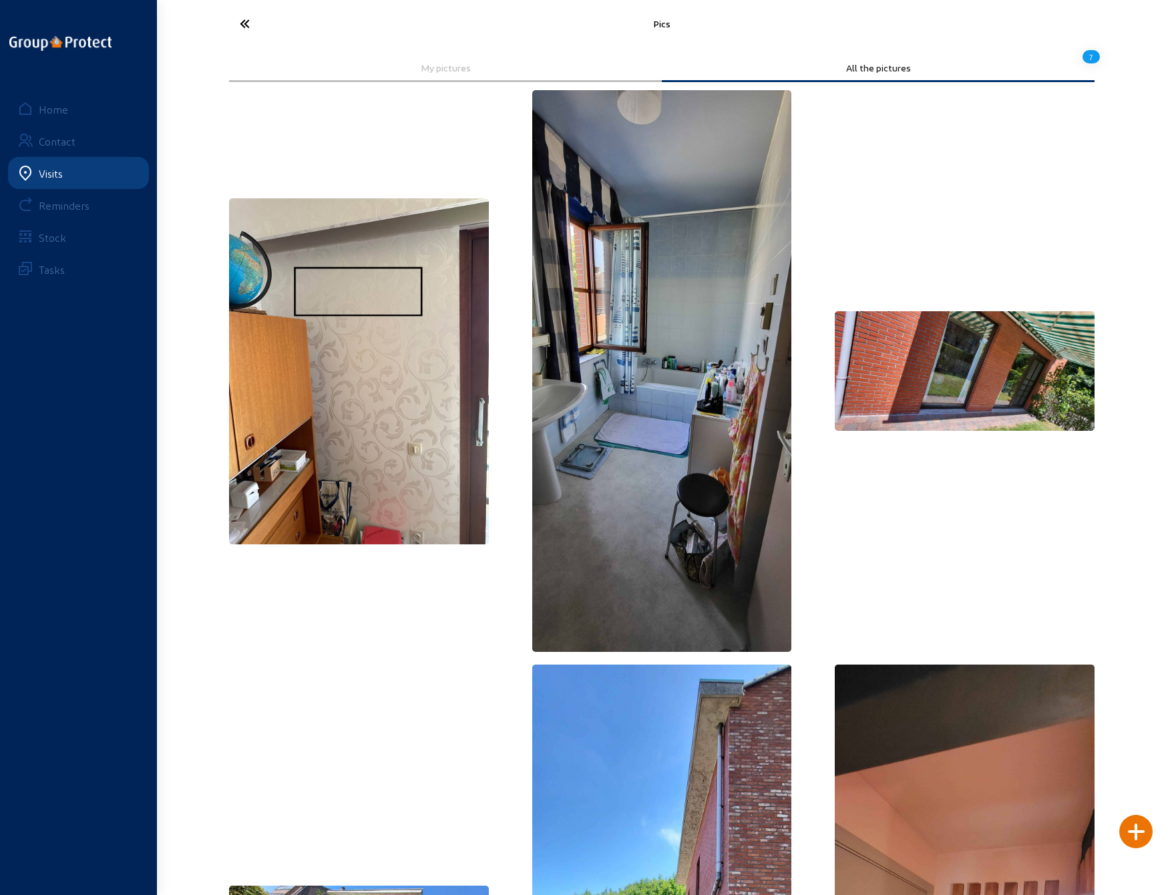
click at [246, 23] on icon at bounding box center [294, 23] width 123 height 23
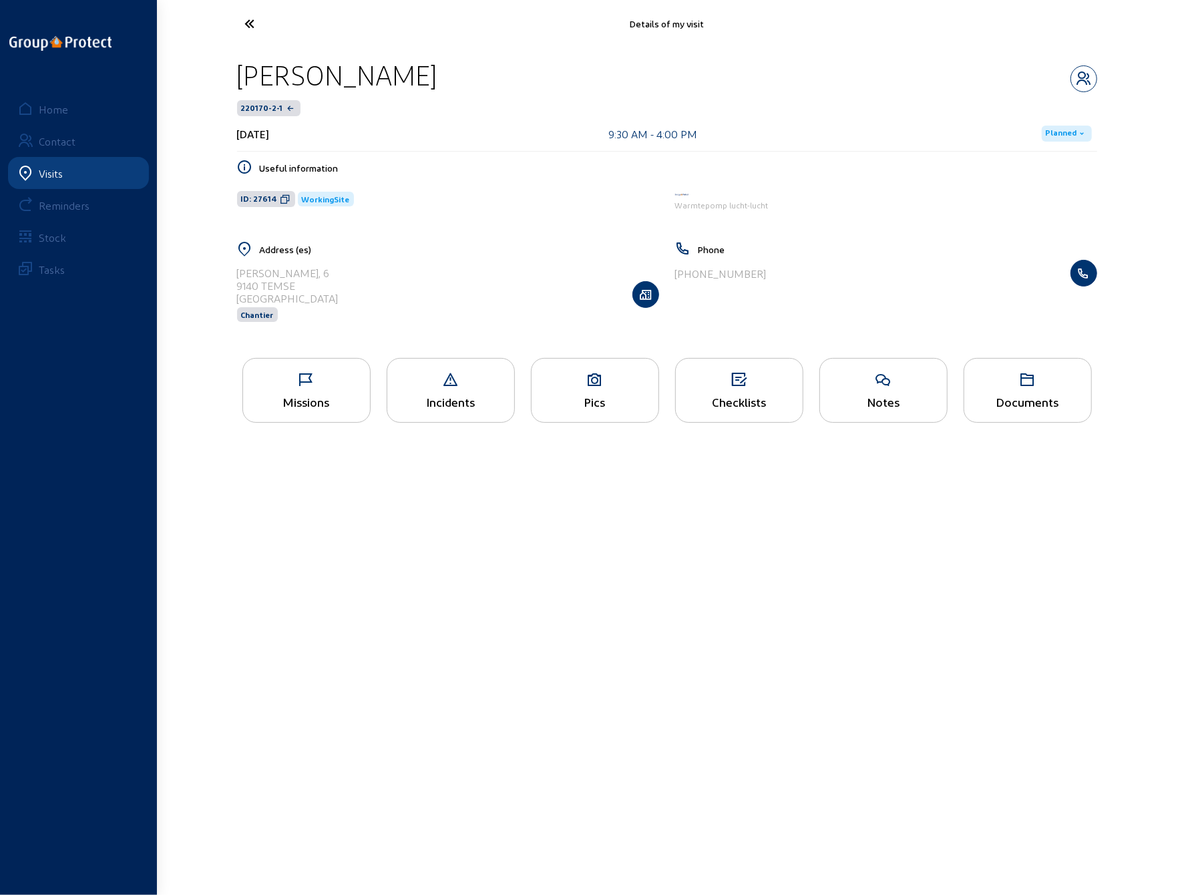
click at [731, 382] on icon at bounding box center [739, 380] width 127 height 16
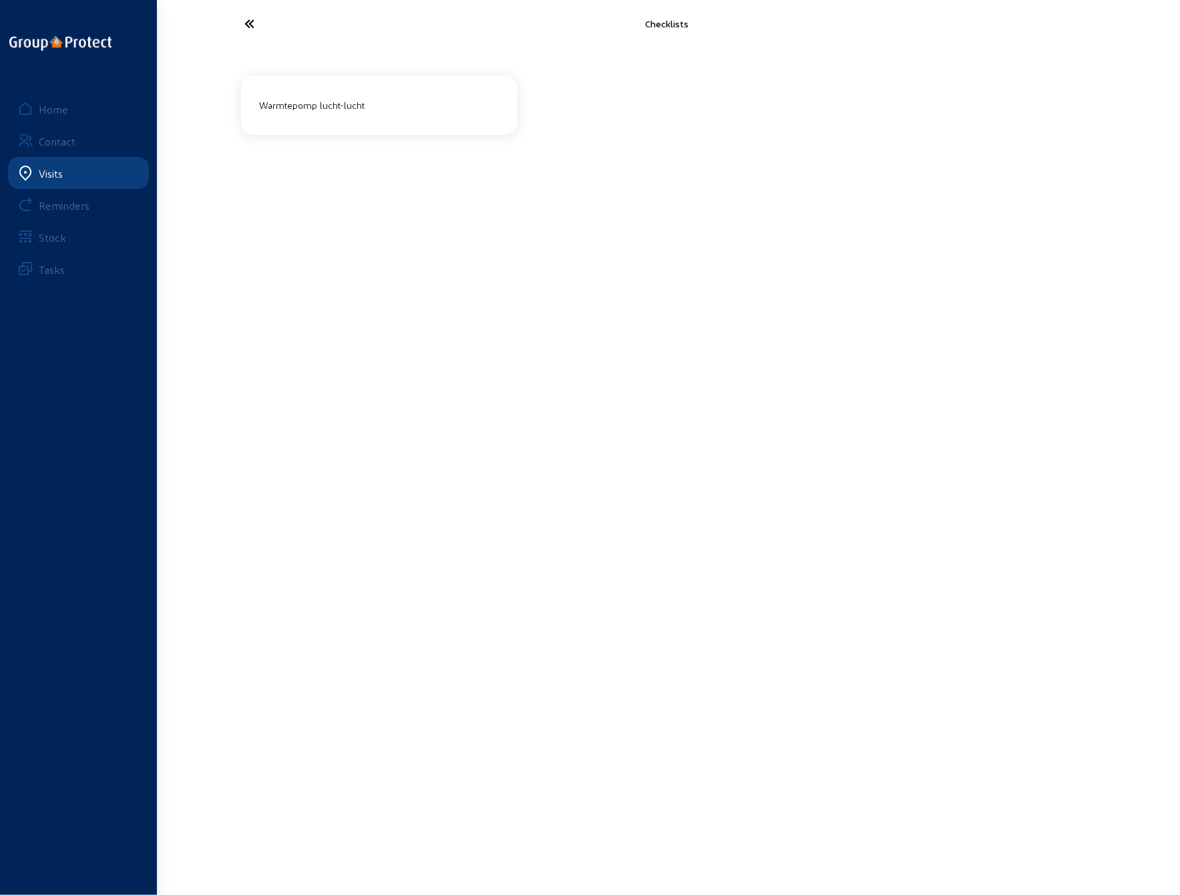
click at [318, 108] on div "Warmtepomp lucht-lucht" at bounding box center [379, 105] width 250 height 22
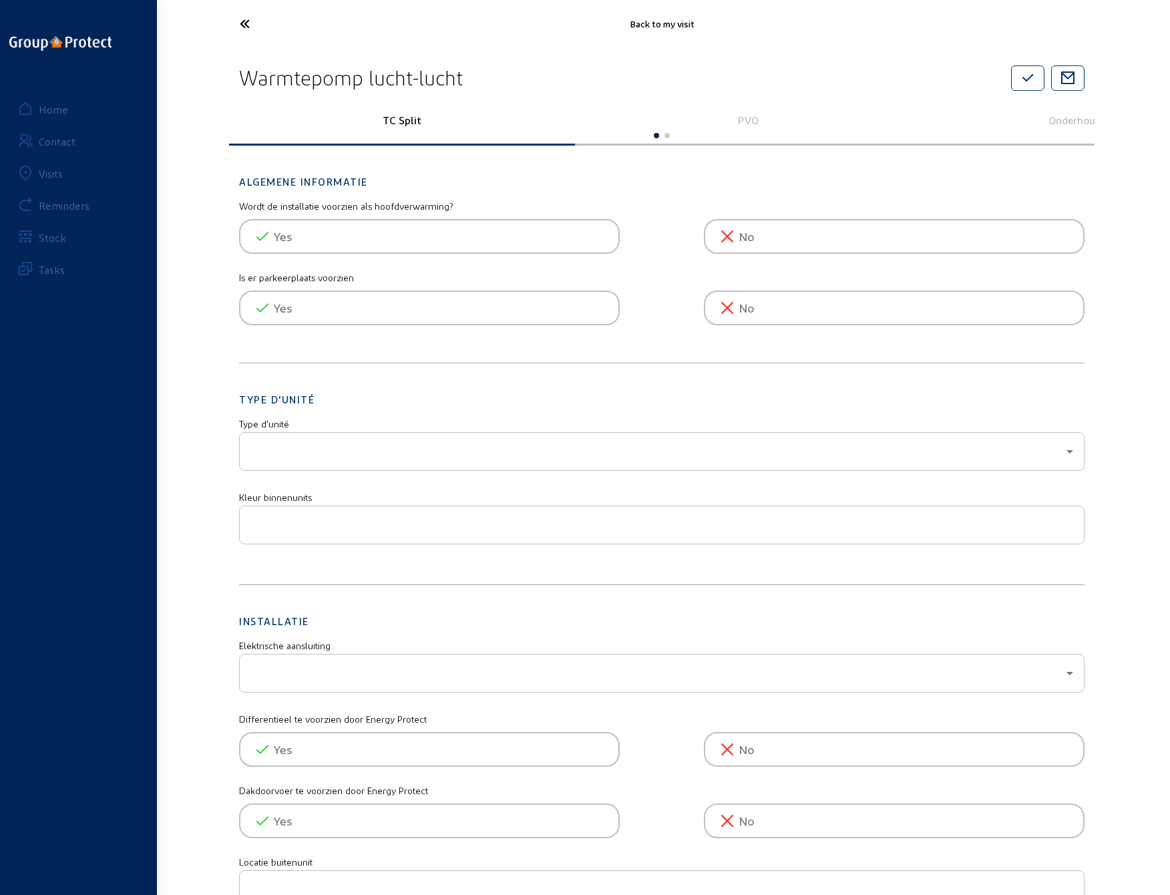
click at [249, 21] on icon at bounding box center [294, 23] width 123 height 23
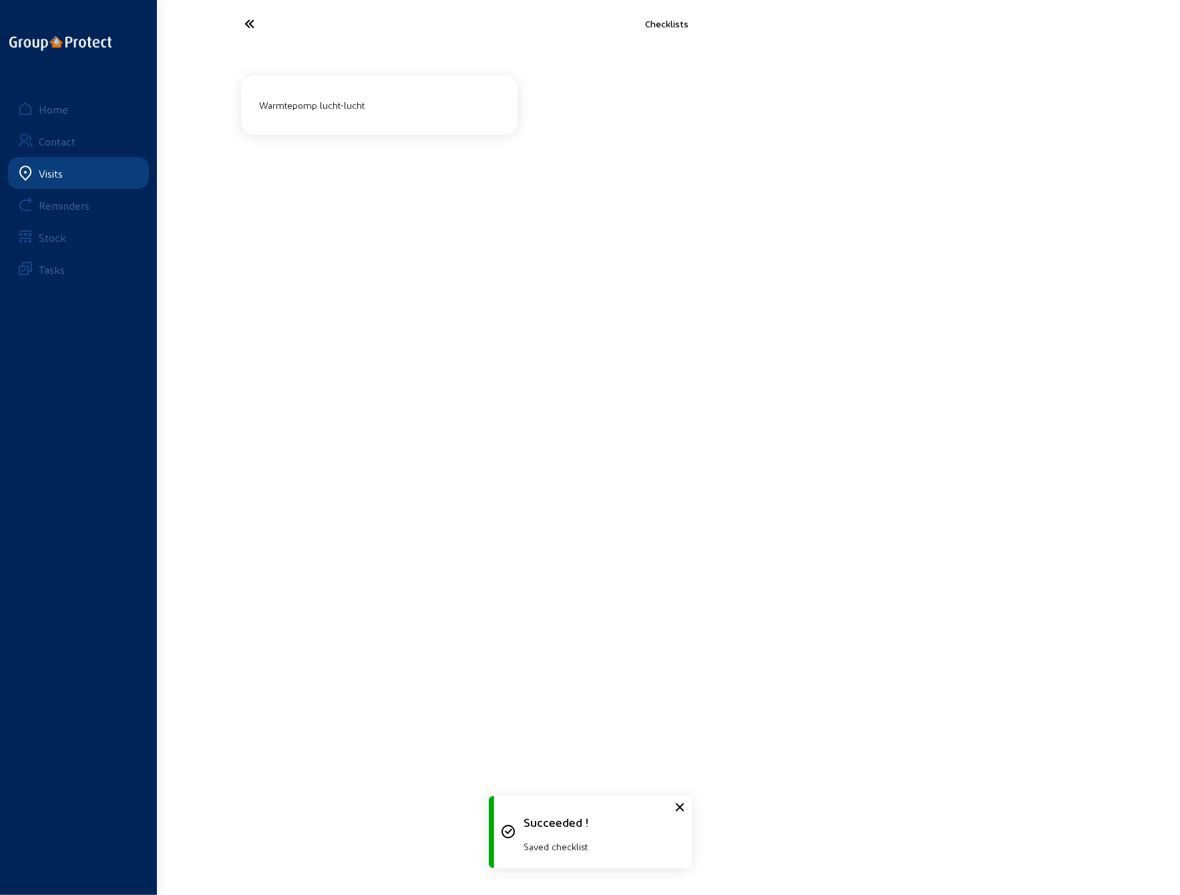
click at [248, 21] on icon at bounding box center [299, 23] width 123 height 23
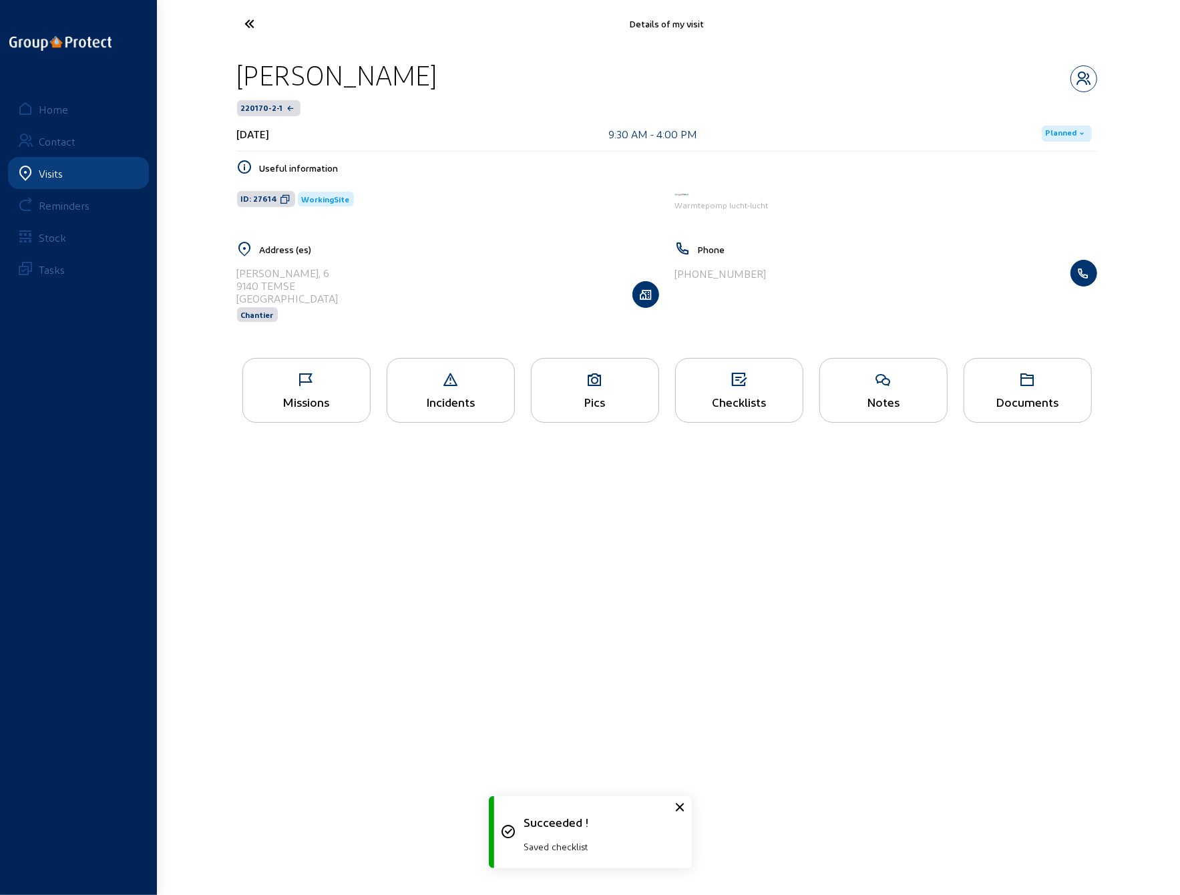
click at [294, 395] on div "Missions" at bounding box center [306, 402] width 127 height 14
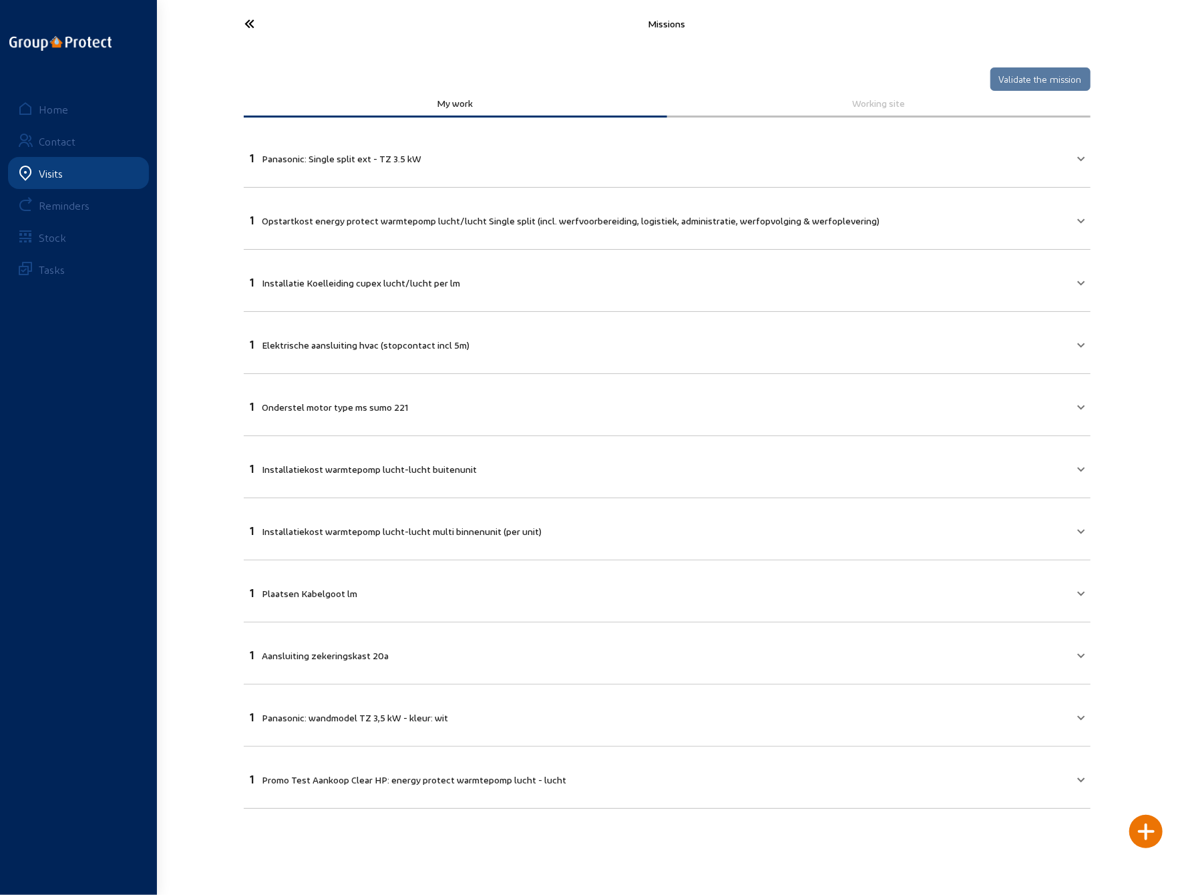
click at [532, 280] on mat-panel-title "1 Installatie Koelleiding cupex lucht/lucht per lm" at bounding box center [658, 280] width 817 height 15
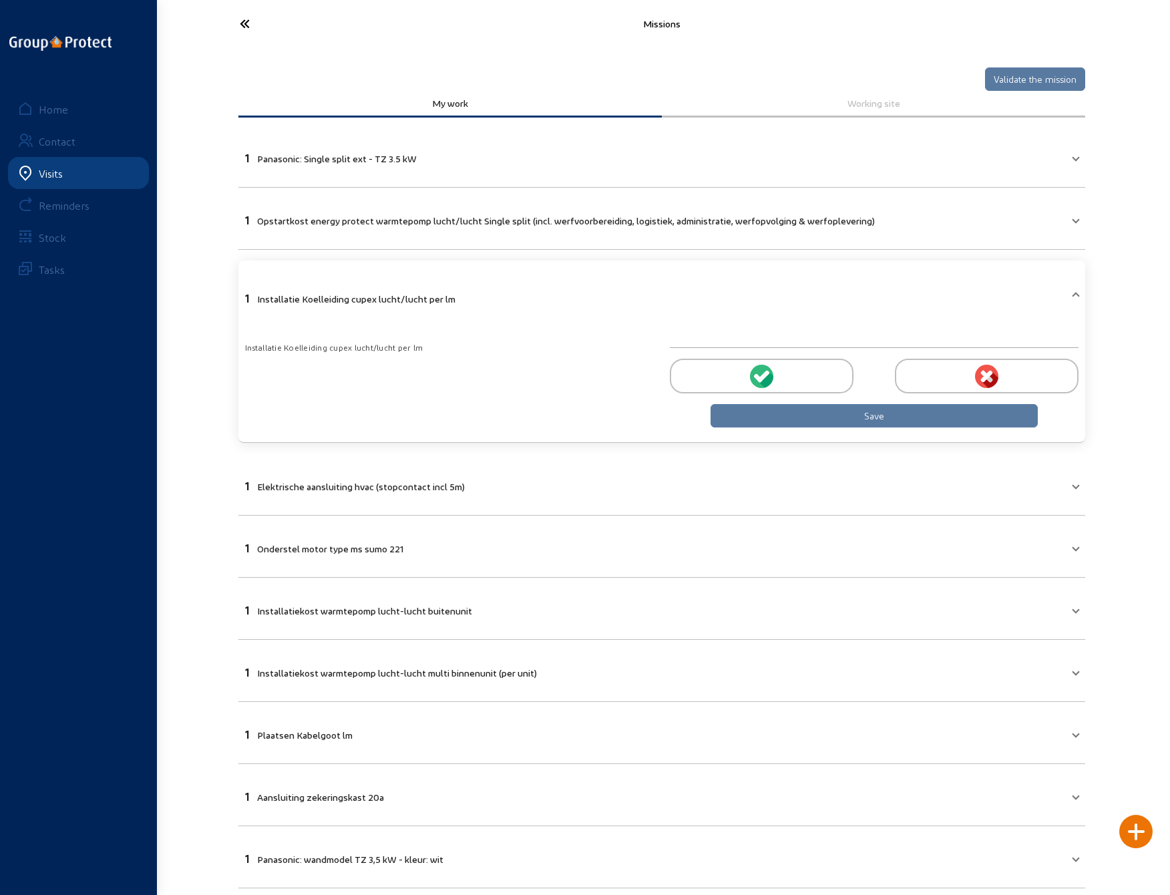
click at [246, 21] on icon at bounding box center [294, 23] width 123 height 23
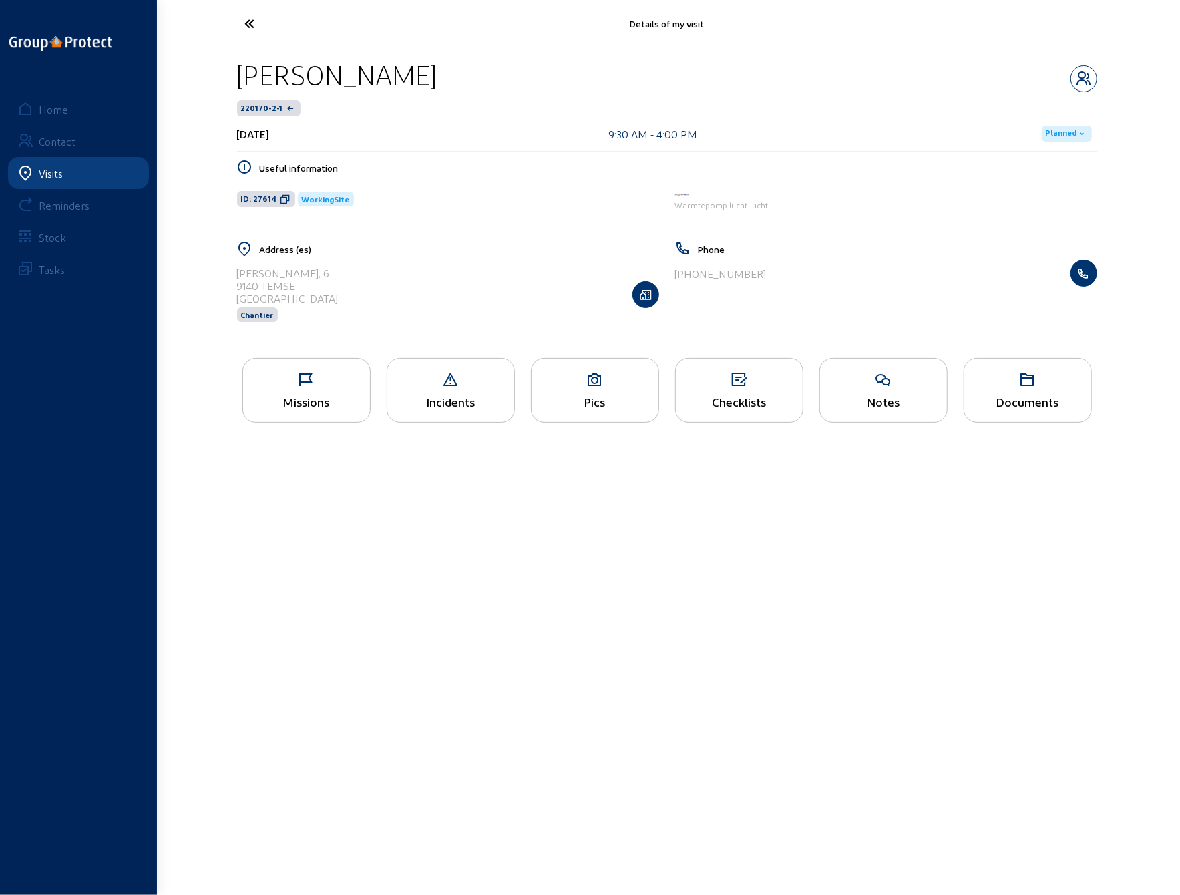
click at [740, 395] on div "Checklists" at bounding box center [739, 402] width 127 height 14
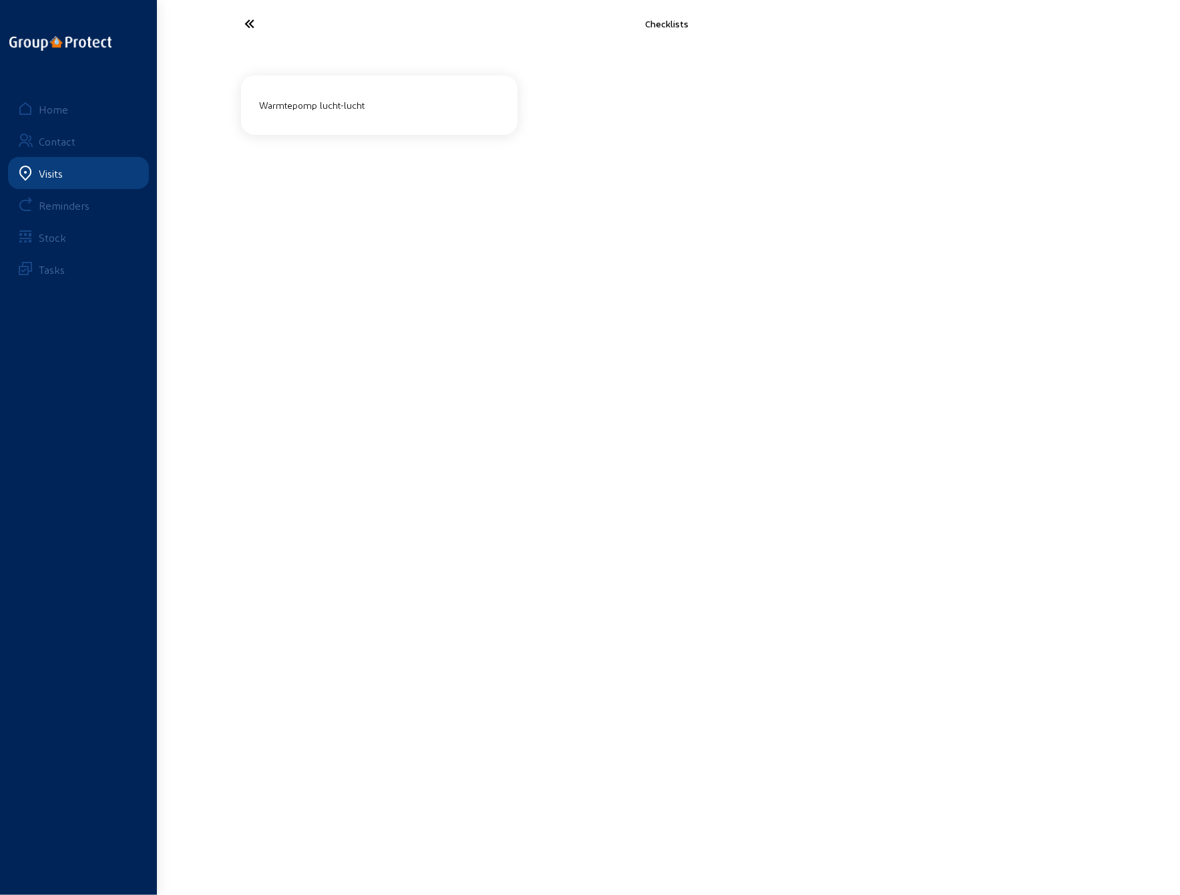
click at [328, 113] on div "Warmtepomp lucht-lucht" at bounding box center [379, 105] width 250 height 22
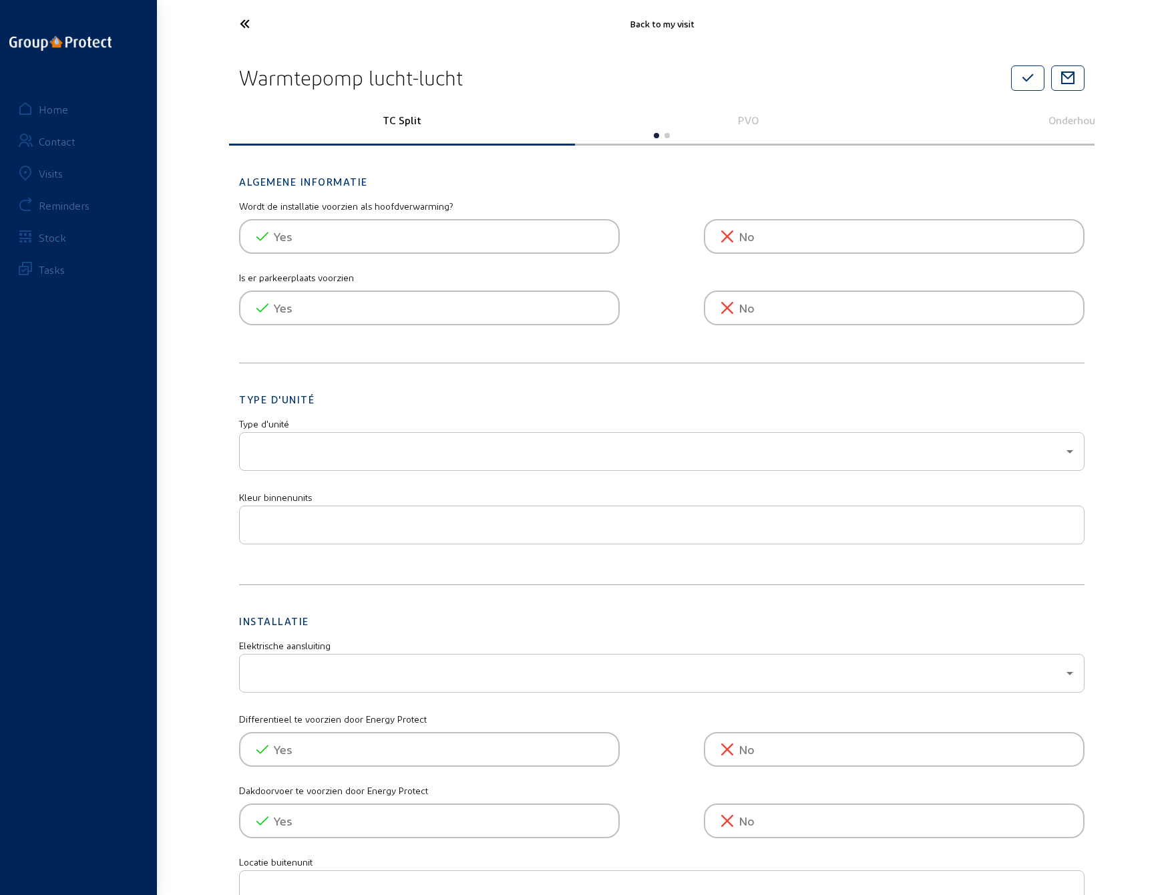
click at [740, 117] on p "PVO" at bounding box center [747, 120] width 327 height 13
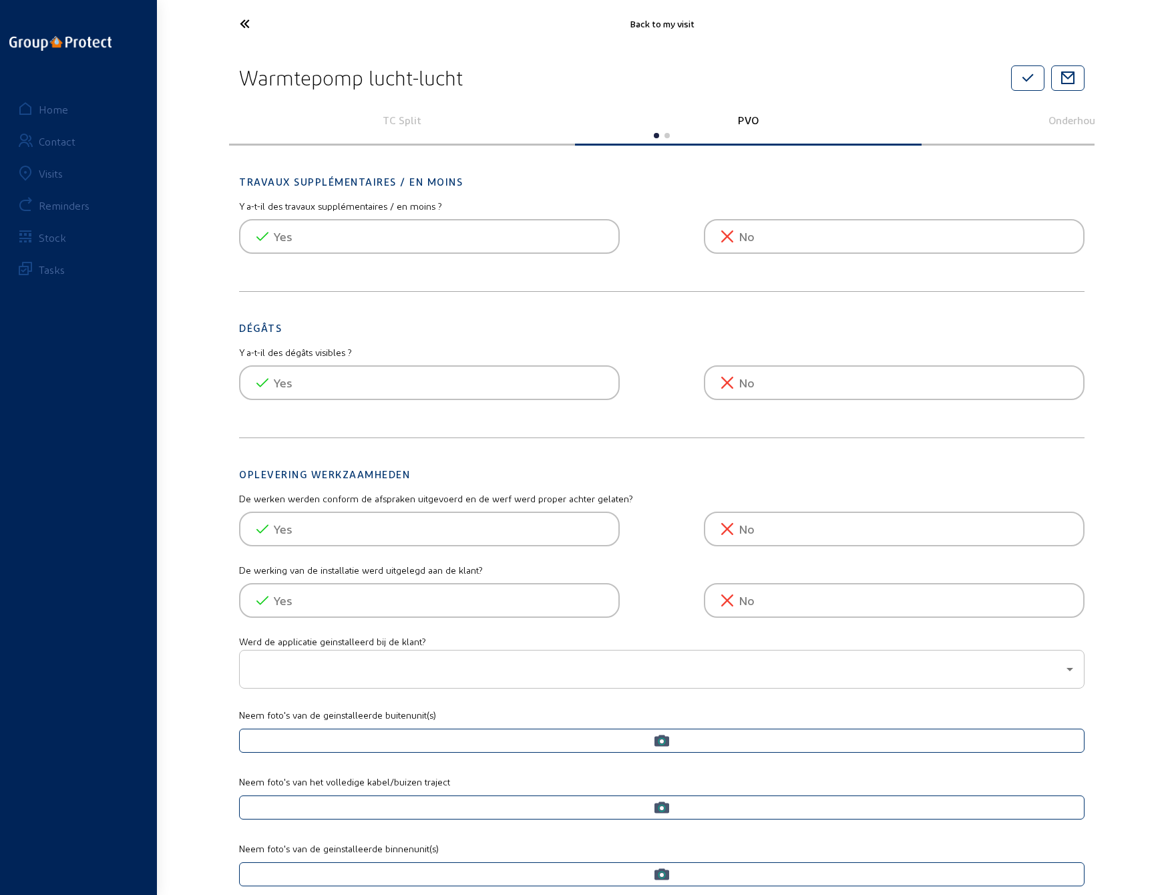
click at [411, 114] on p "TC Split" at bounding box center [401, 120] width 327 height 13
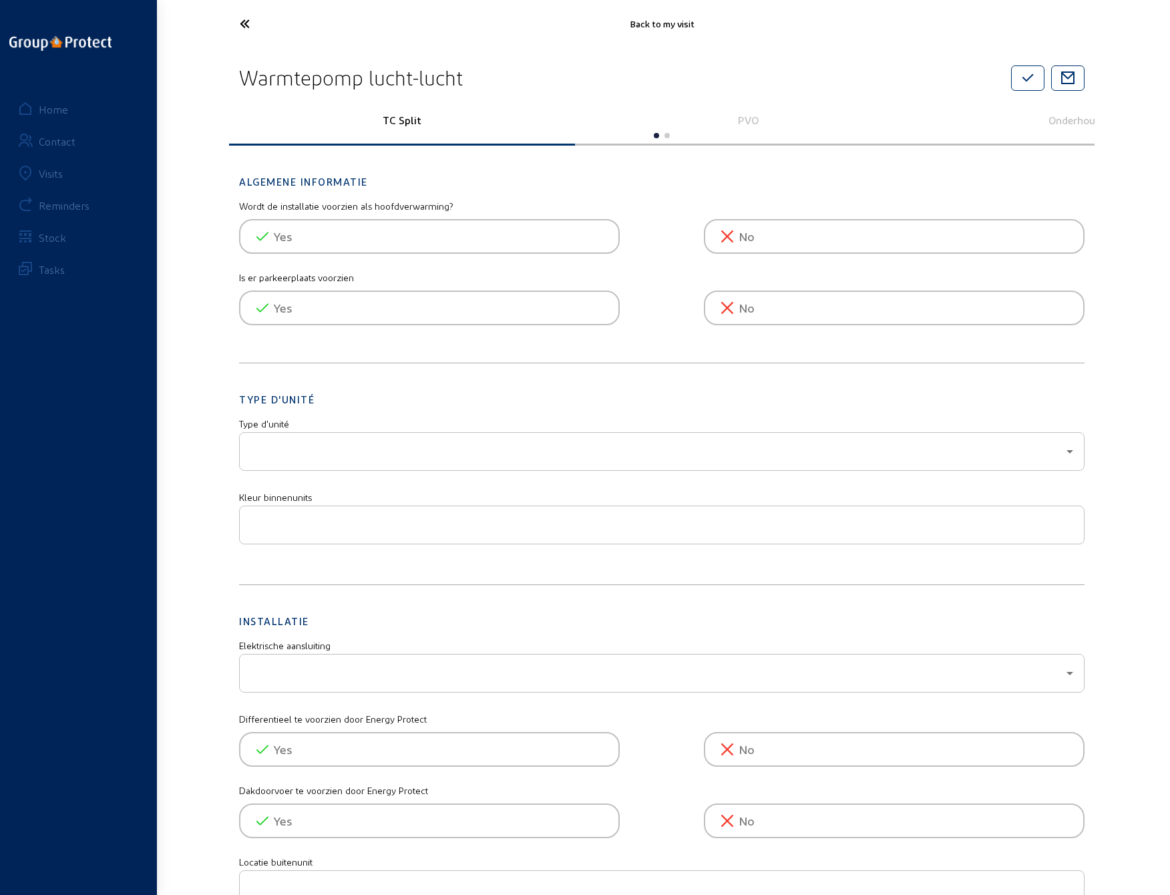
click at [237, 19] on icon at bounding box center [294, 23] width 123 height 23
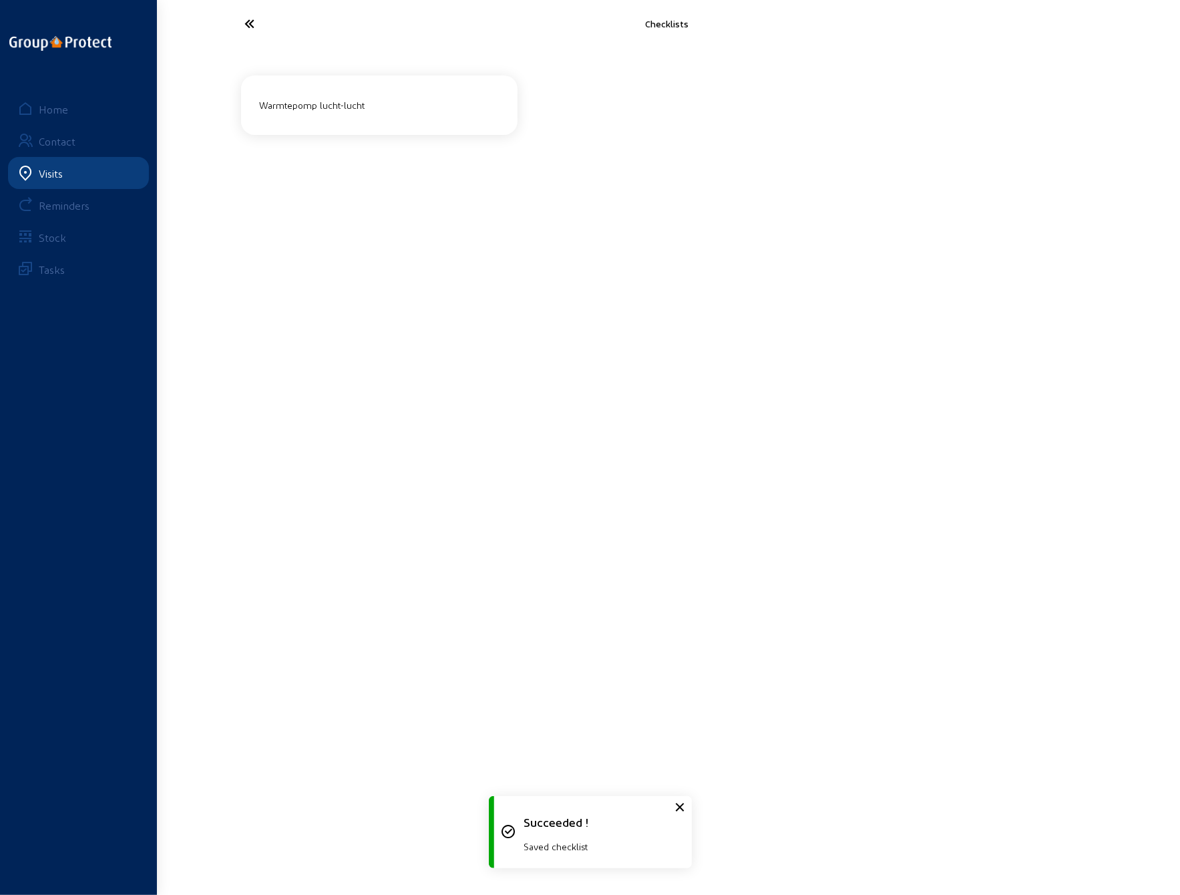
click at [252, 22] on icon at bounding box center [299, 23] width 123 height 23
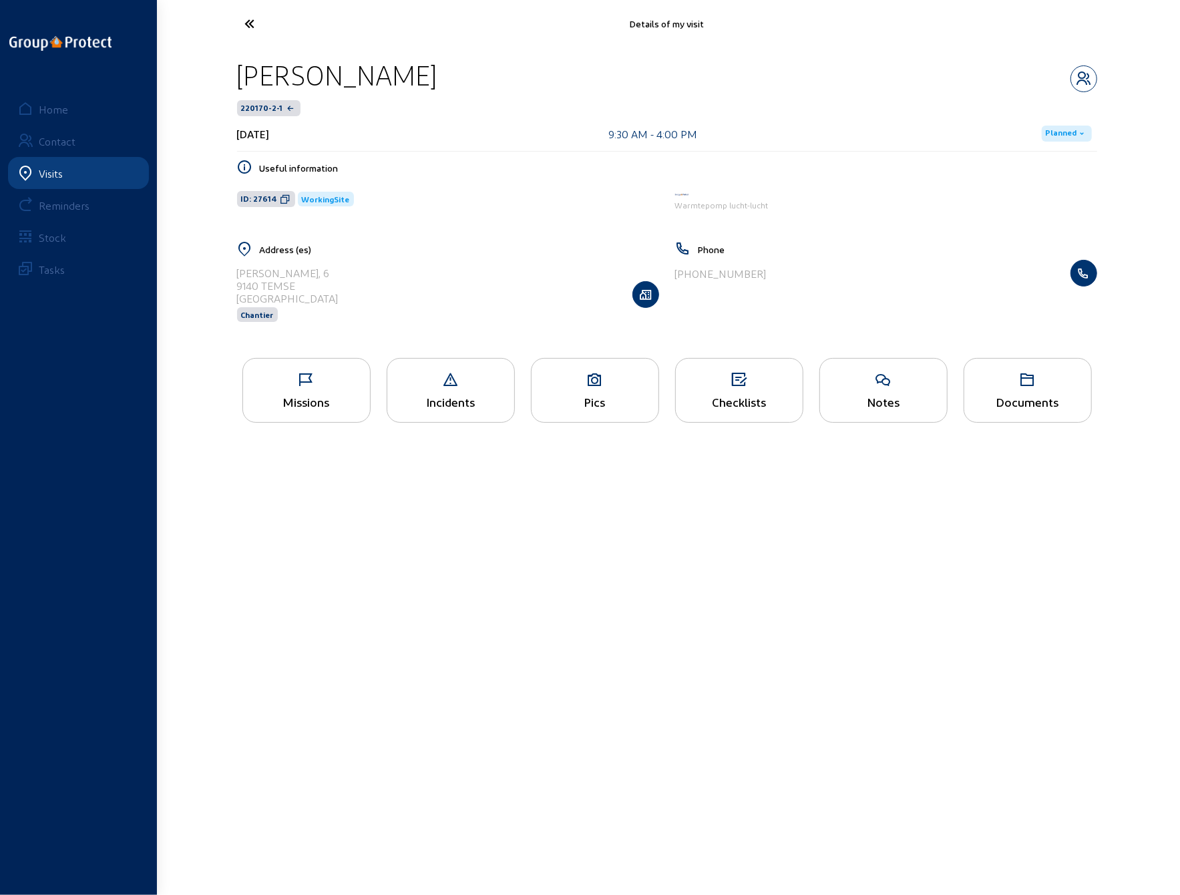
click at [1035, 391] on div "Documents" at bounding box center [1028, 390] width 128 height 65
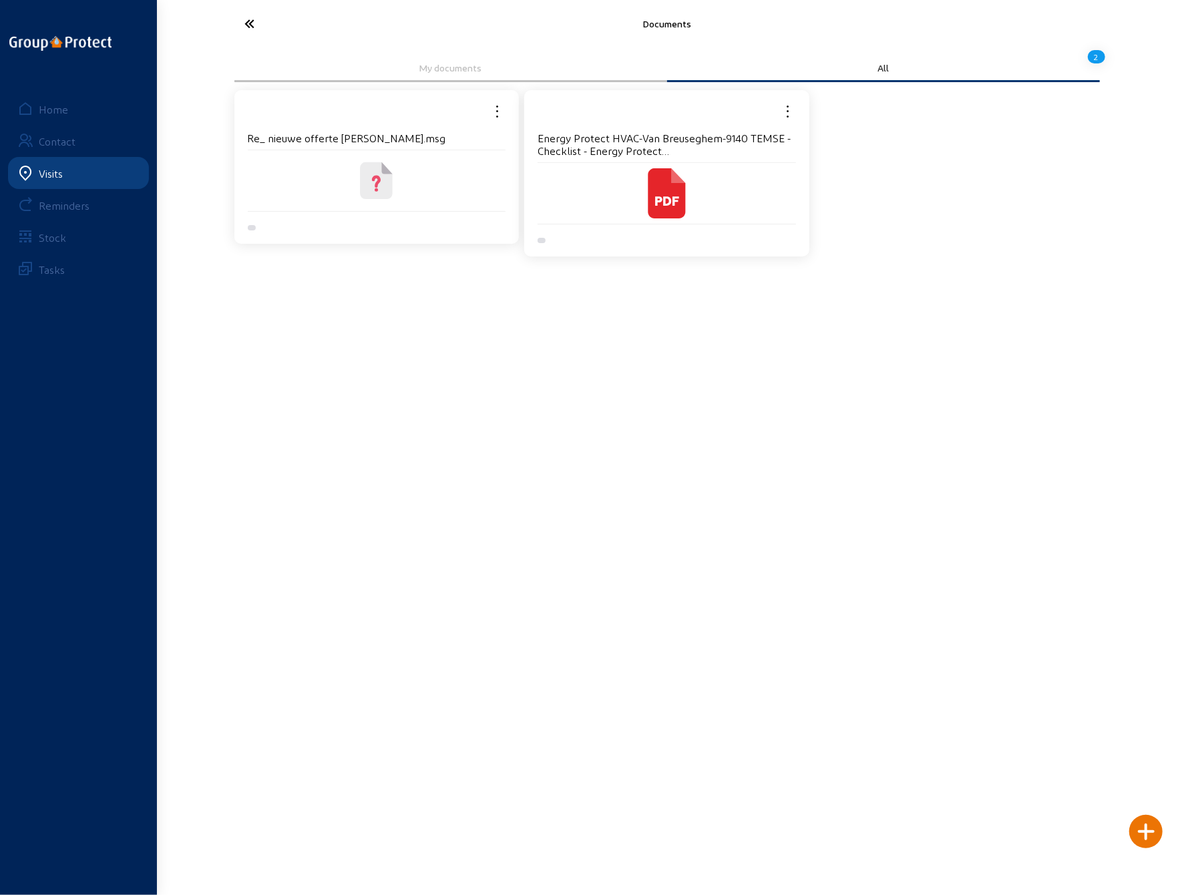
click at [658, 188] on icon at bounding box center [666, 193] width 37 height 50
click at [364, 156] on icon at bounding box center [376, 181] width 50 height 50
click at [245, 20] on icon at bounding box center [299, 23] width 123 height 23
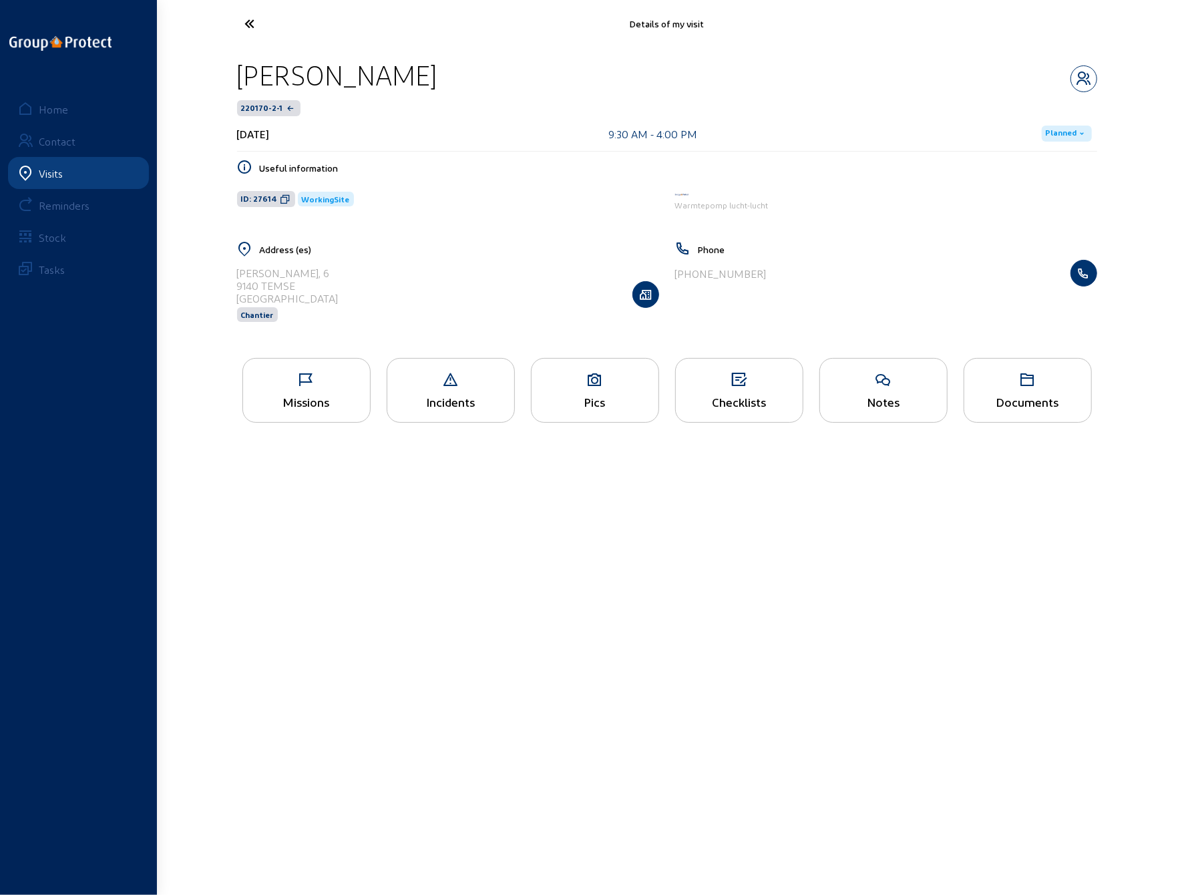
click at [245, 20] on icon at bounding box center [299, 23] width 123 height 23
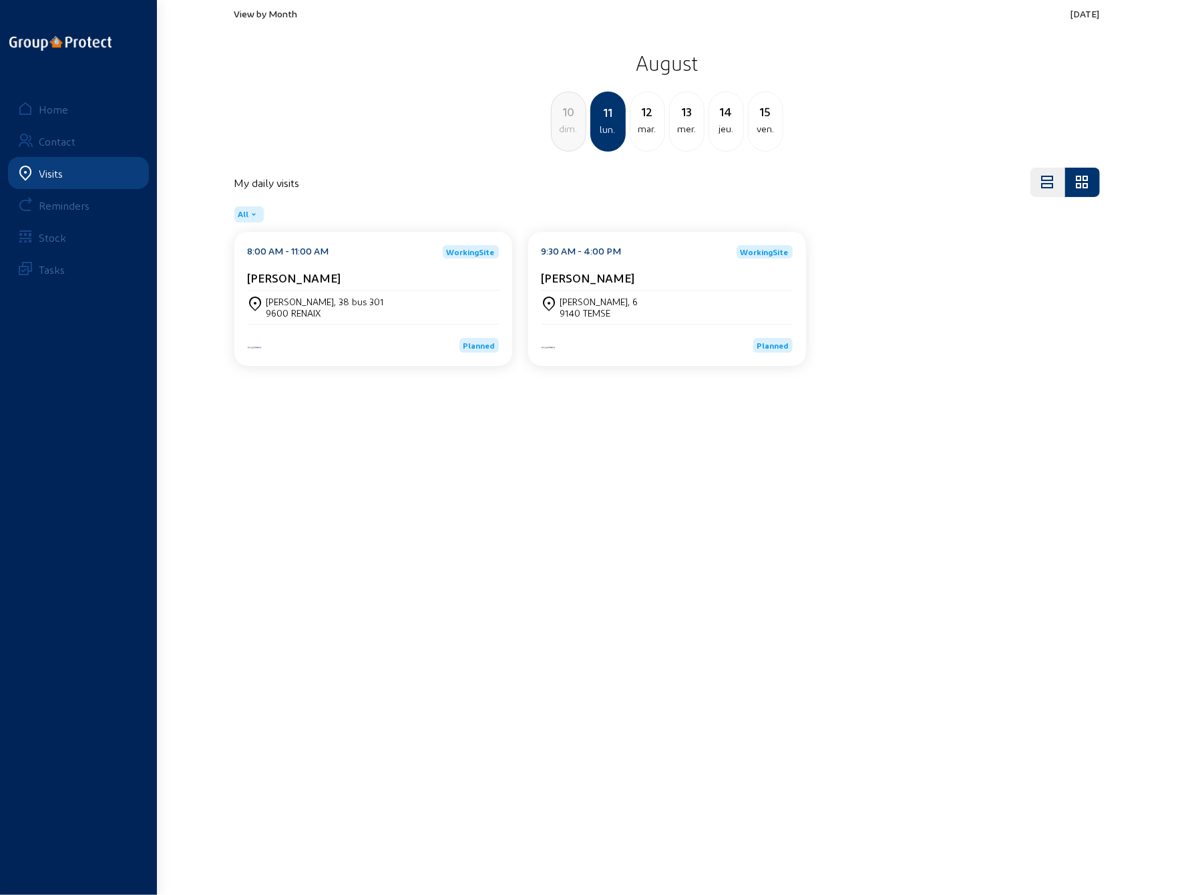
click at [310, 302] on div "[PERSON_NAME], 38 bus 301" at bounding box center [325, 301] width 118 height 11
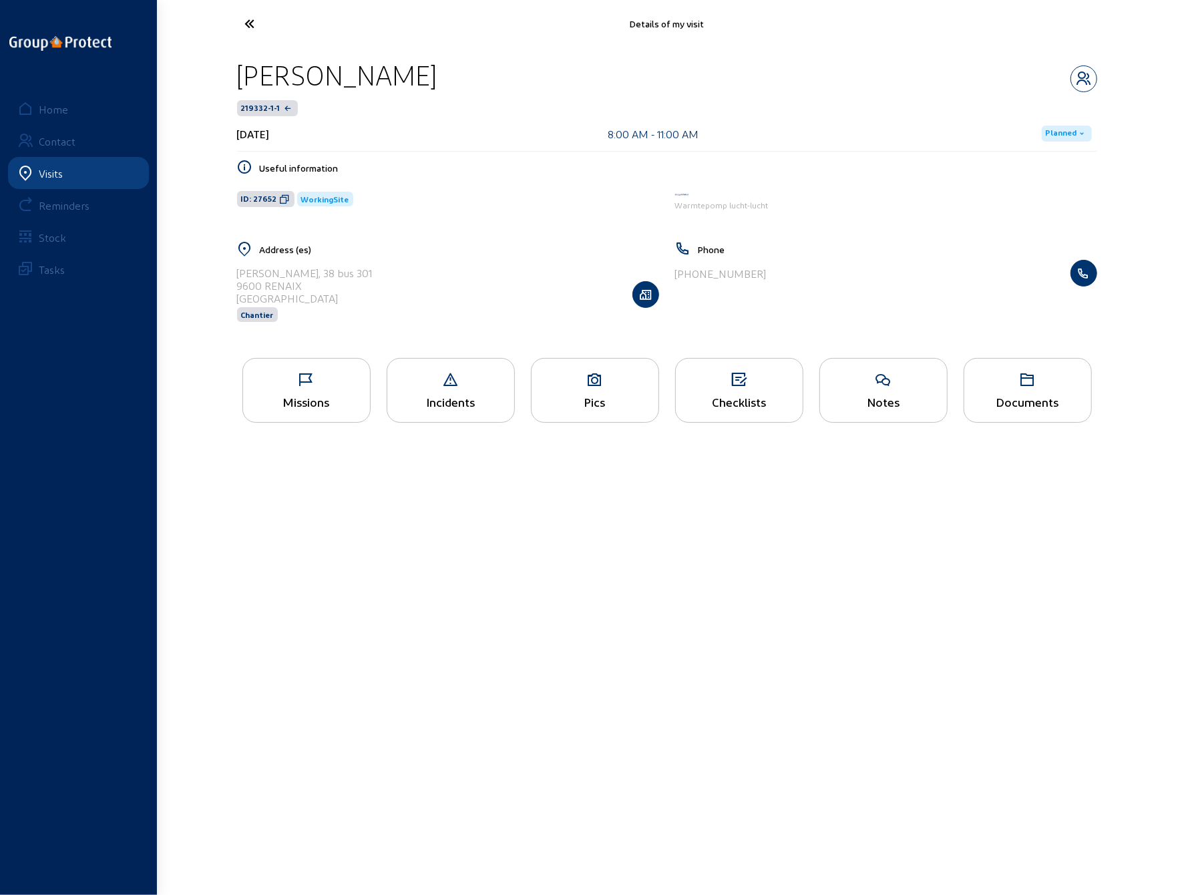
click at [296, 381] on icon at bounding box center [306, 380] width 127 height 16
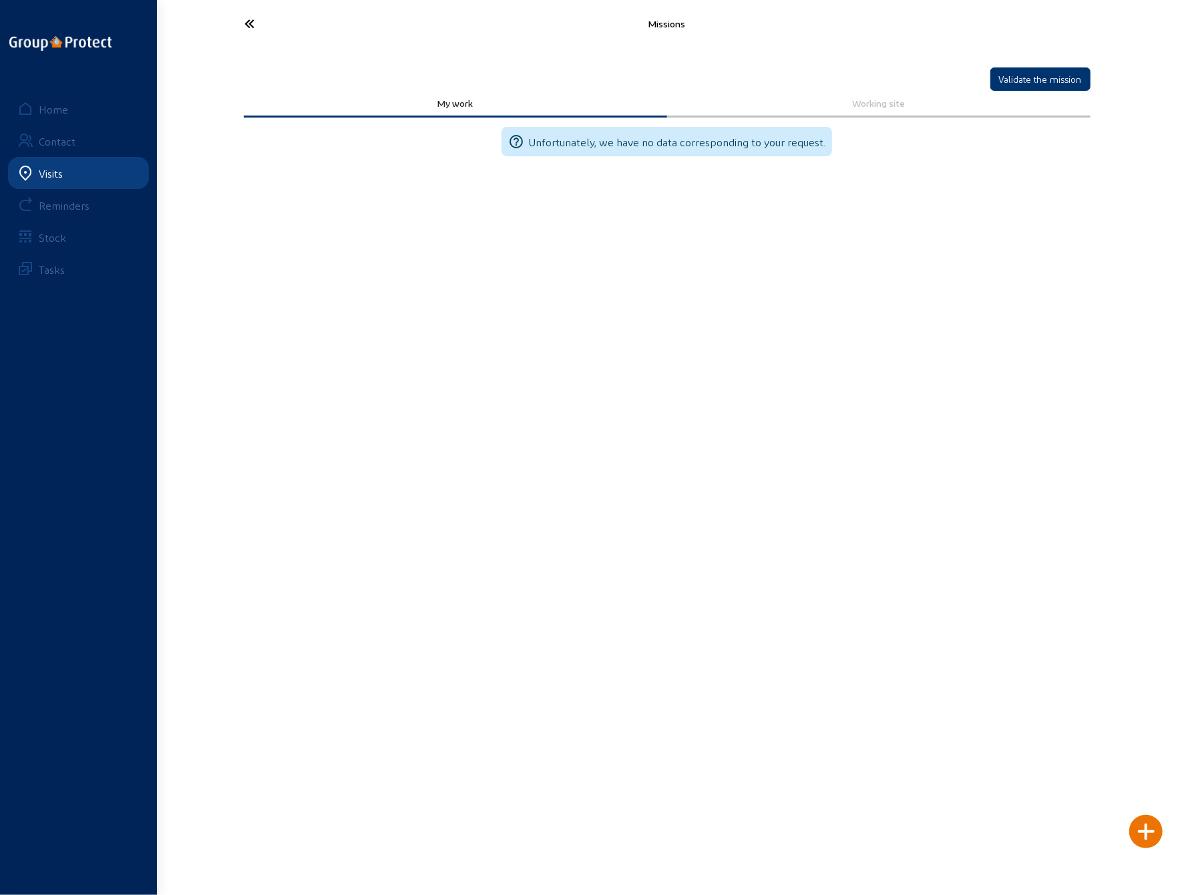
click at [251, 19] on icon at bounding box center [299, 23] width 123 height 23
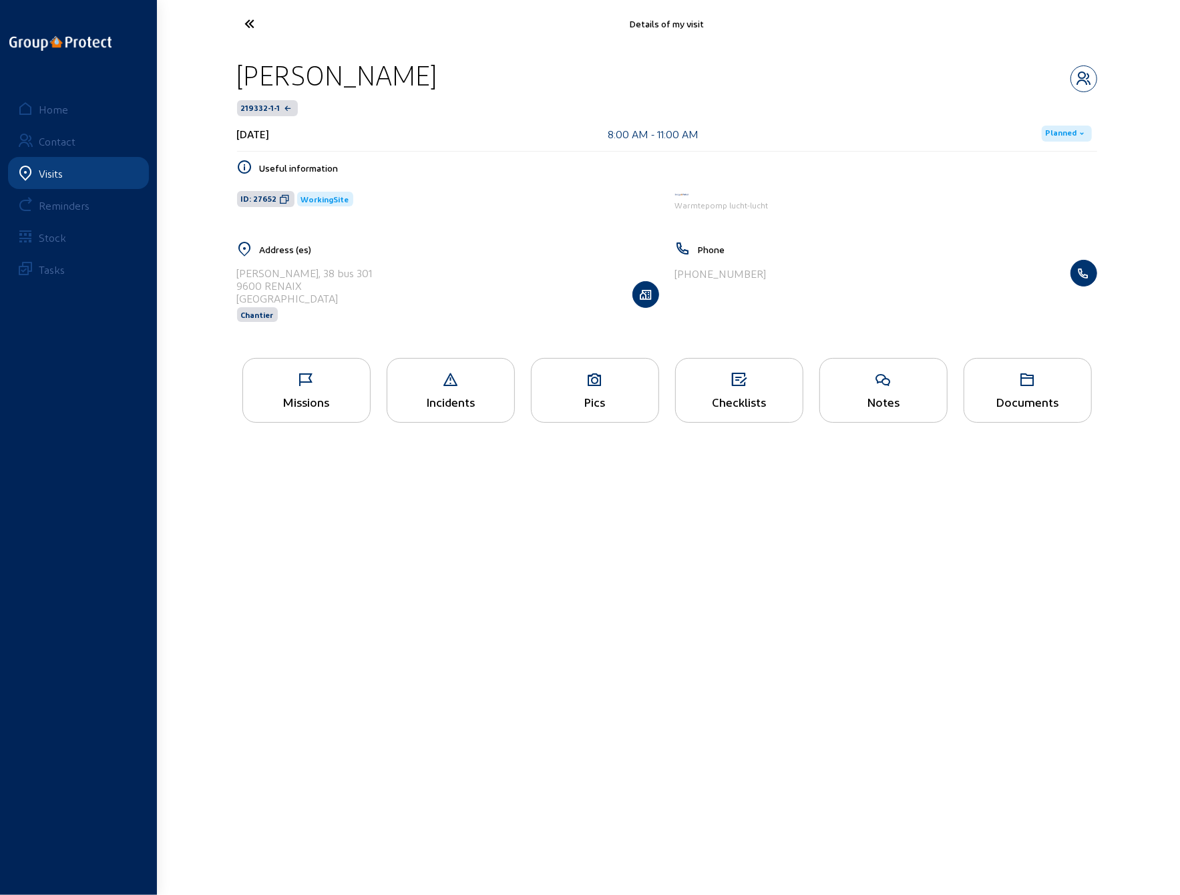
click at [597, 384] on icon at bounding box center [595, 380] width 127 height 16
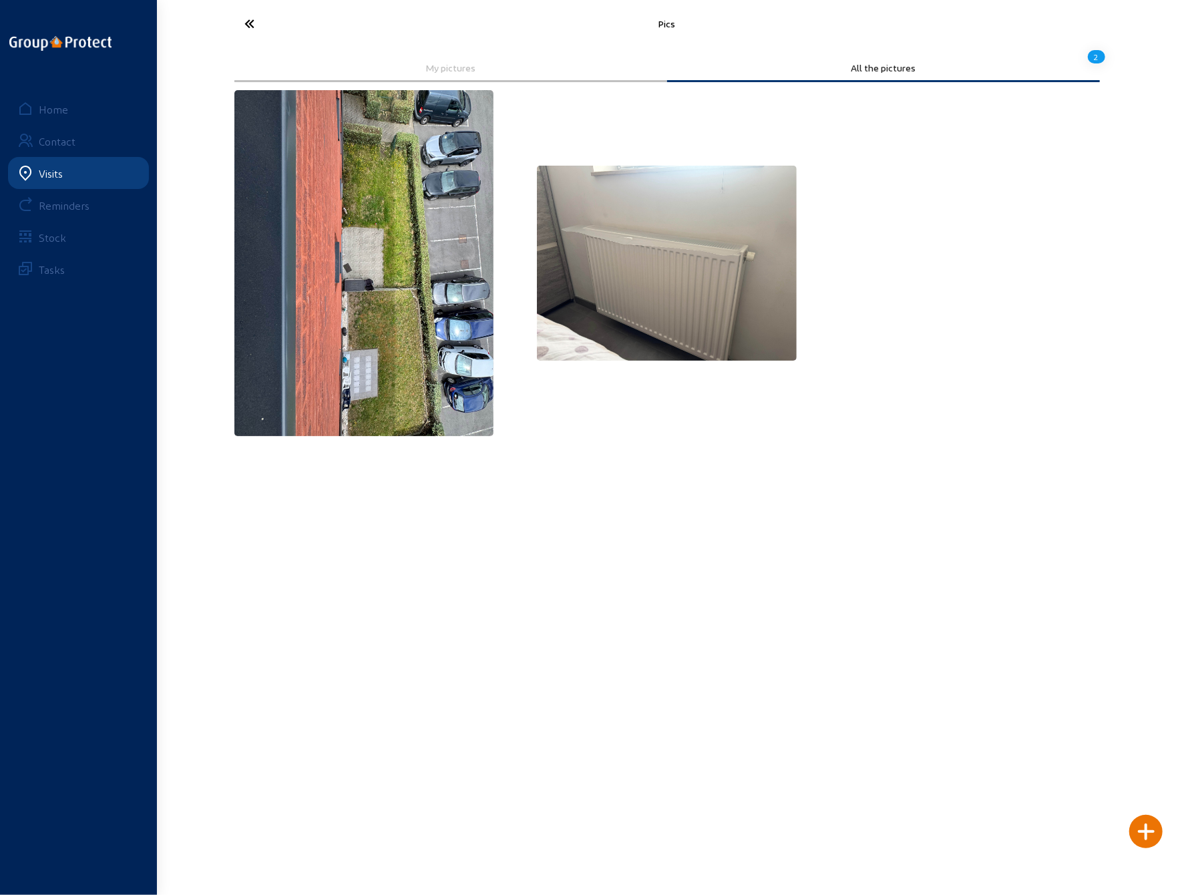
click at [660, 292] on img at bounding box center [667, 263] width 260 height 195
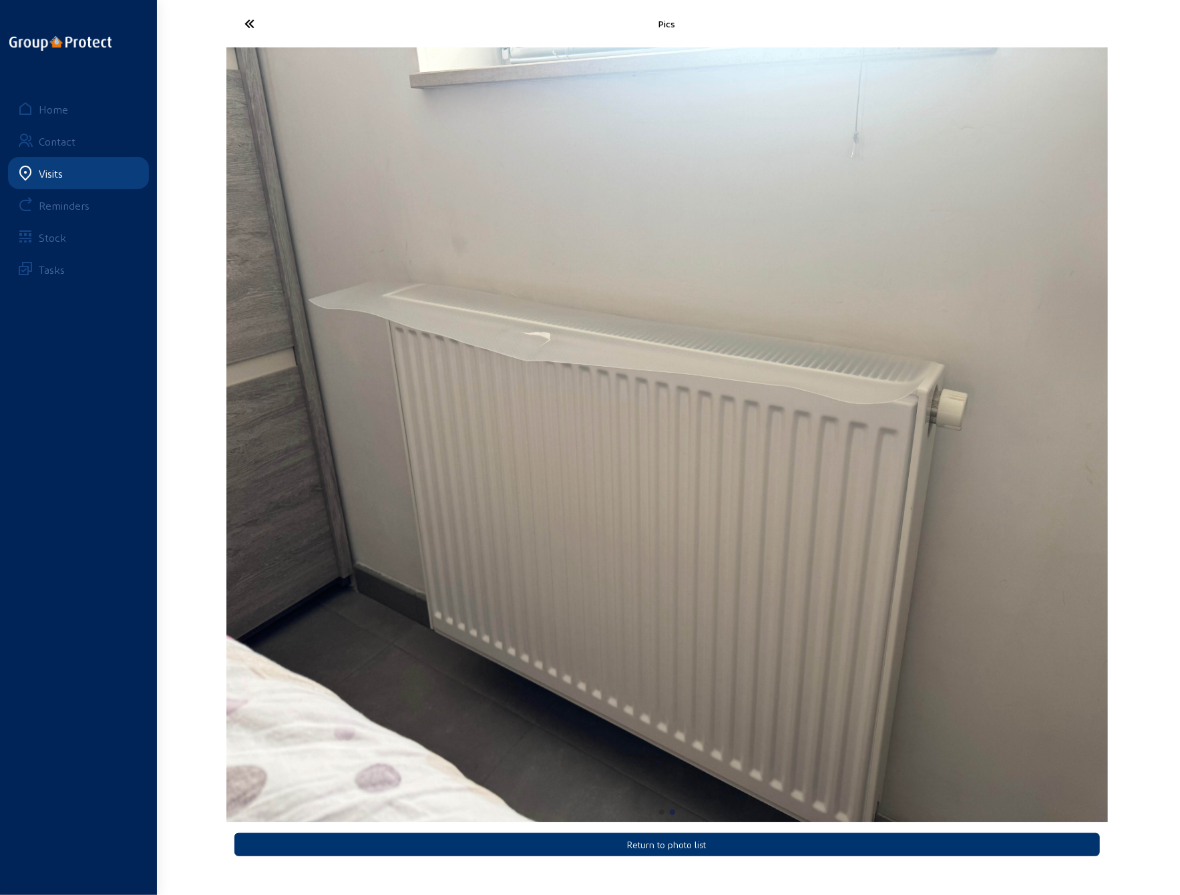
click at [248, 20] on icon at bounding box center [299, 23] width 123 height 23
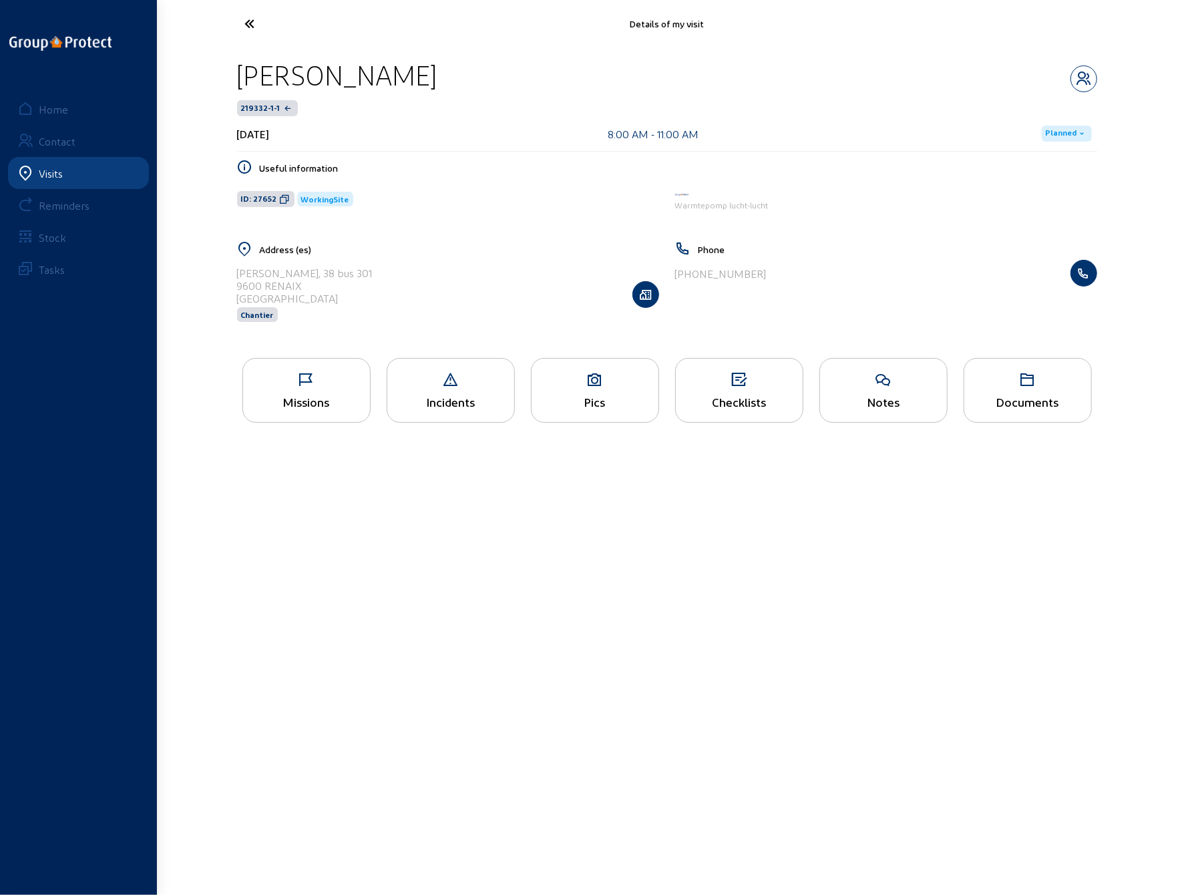
click at [593, 389] on div "Pics" at bounding box center [595, 390] width 128 height 65
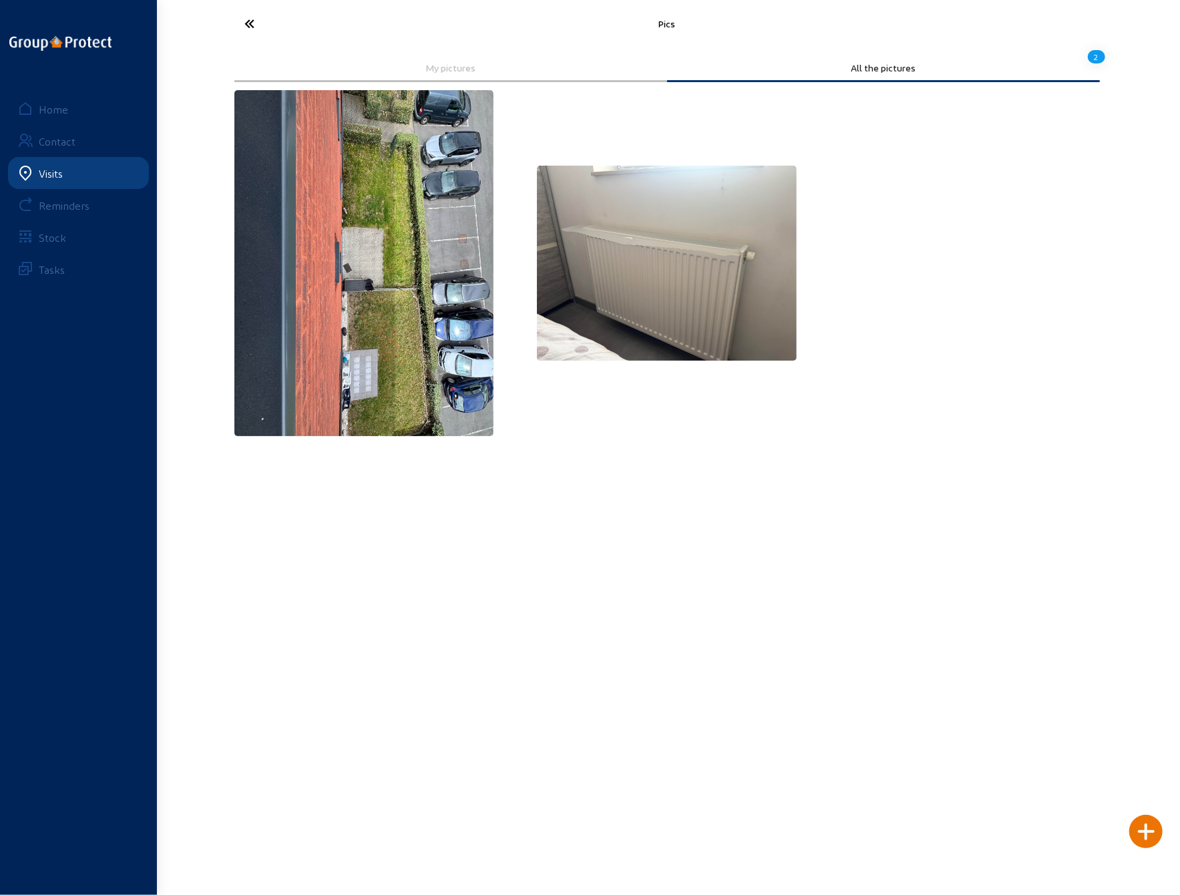
click at [389, 305] on img at bounding box center [364, 263] width 260 height 346
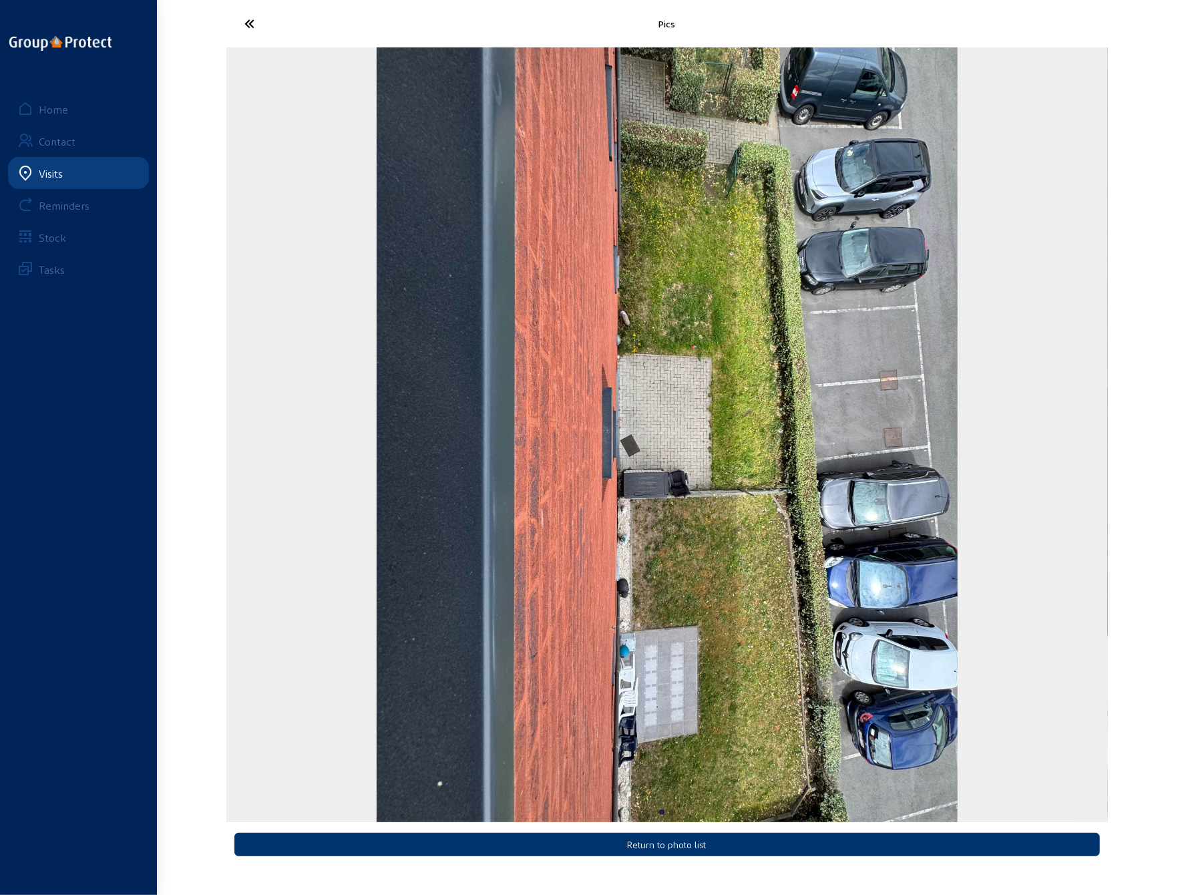
click at [246, 21] on icon at bounding box center [299, 23] width 123 height 23
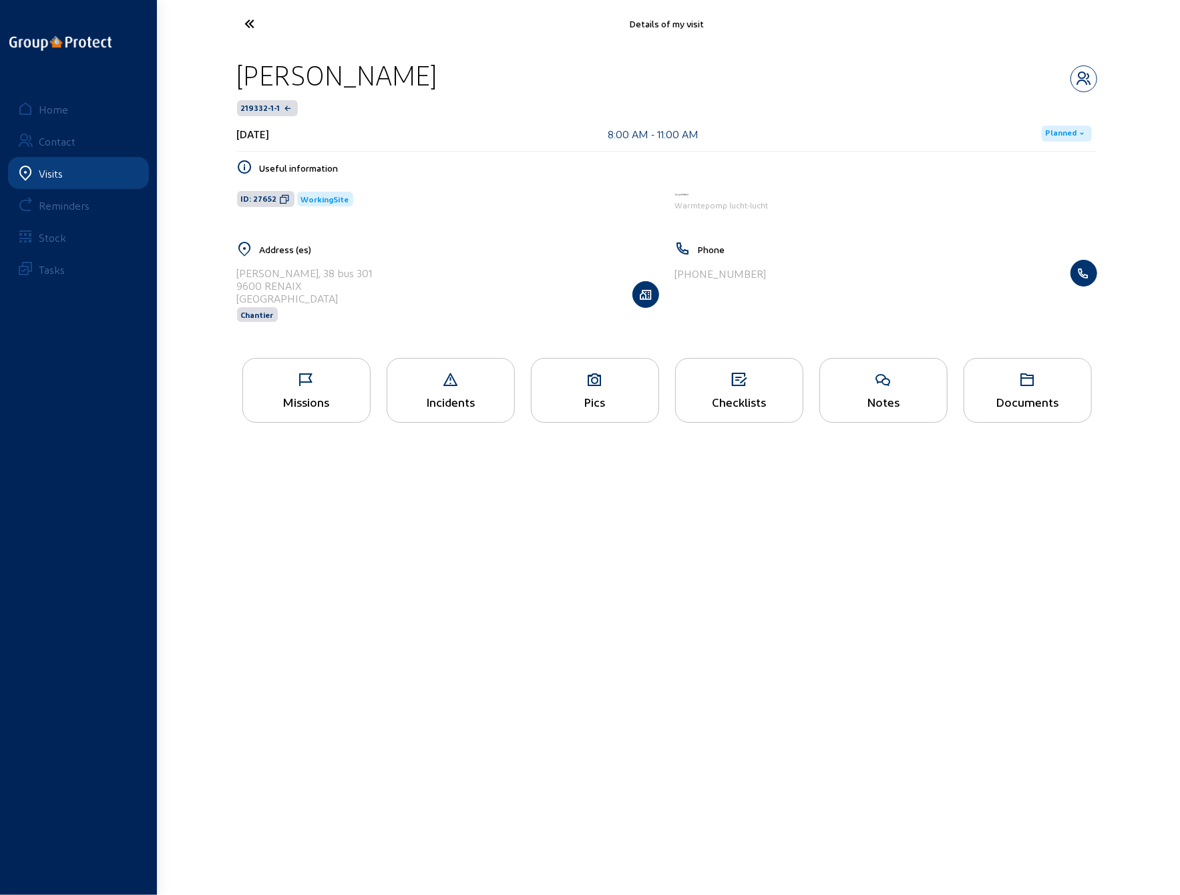
click at [303, 391] on div "Missions" at bounding box center [306, 390] width 128 height 65
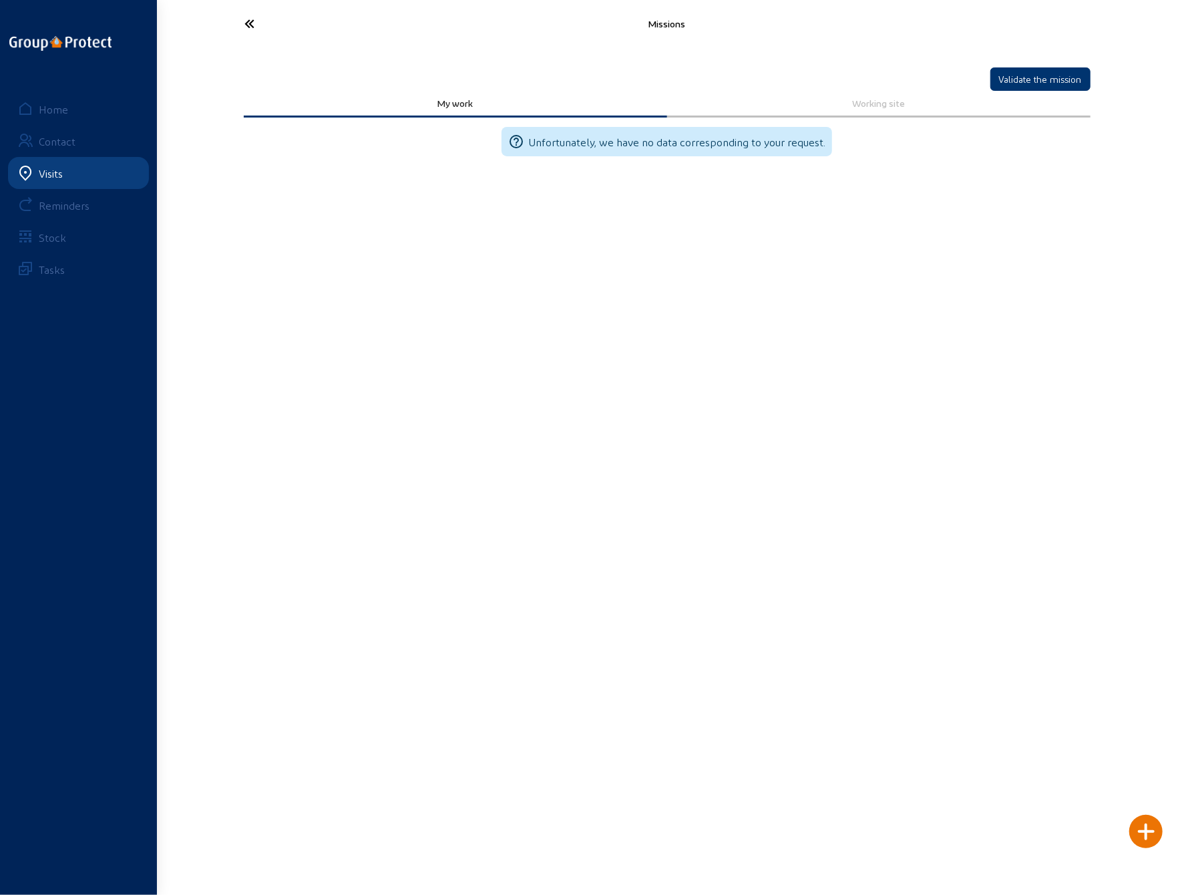
click at [247, 25] on icon at bounding box center [299, 23] width 123 height 23
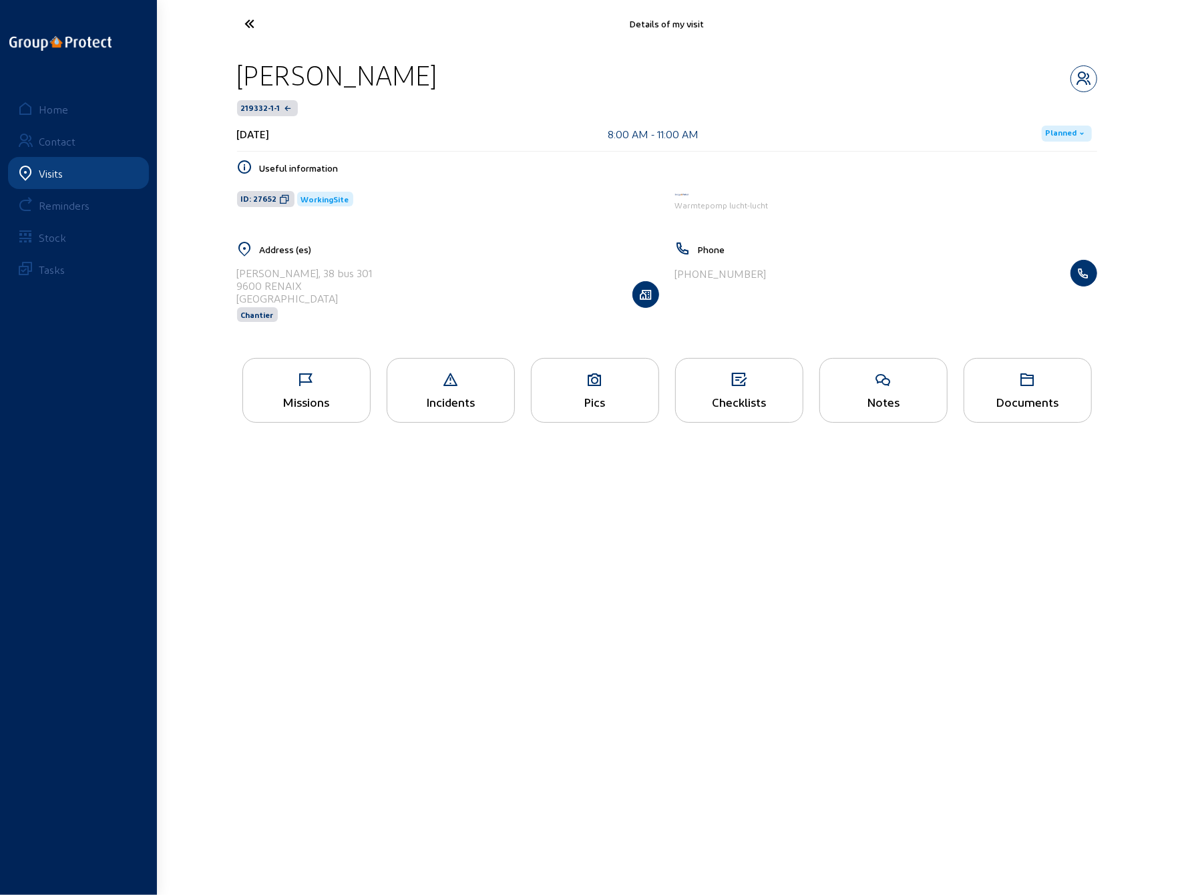
click at [581, 389] on div "Pics" at bounding box center [595, 390] width 128 height 65
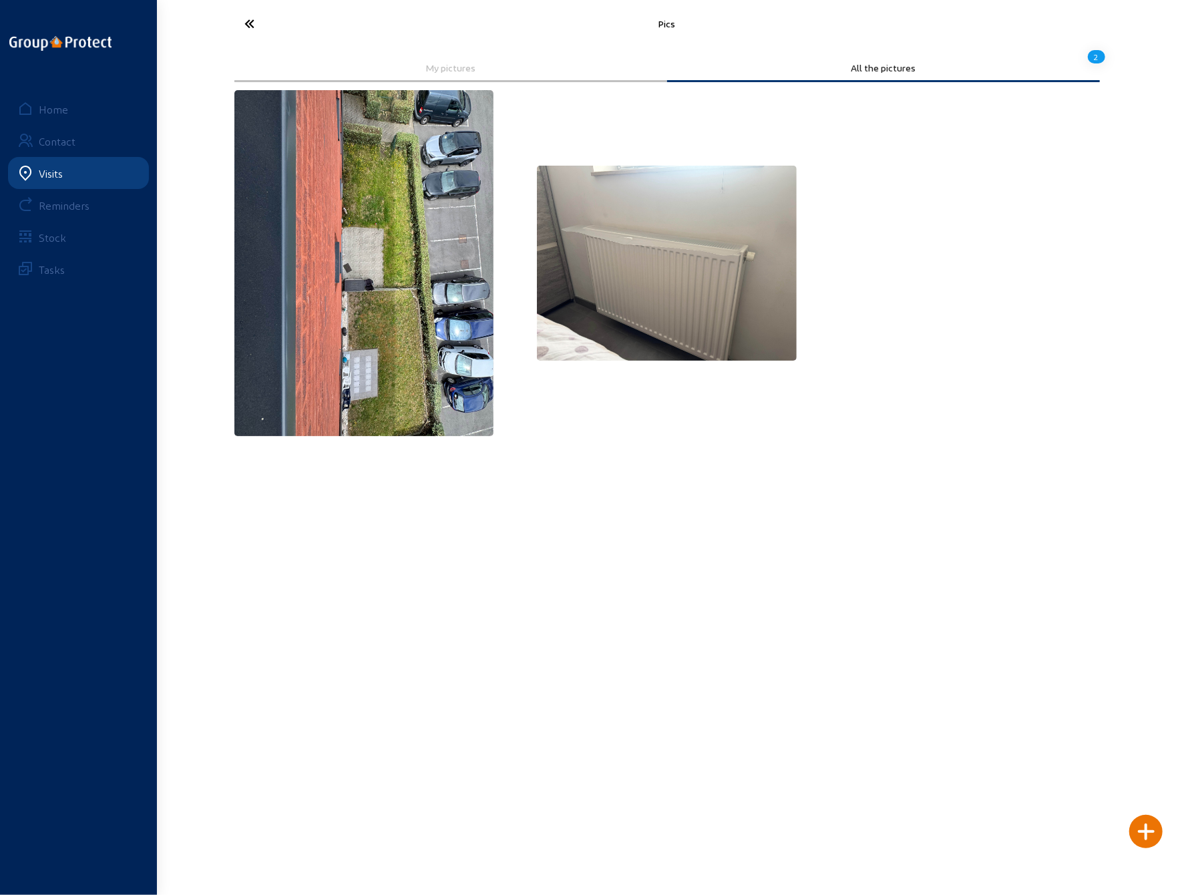
click at [645, 298] on img at bounding box center [667, 263] width 260 height 195
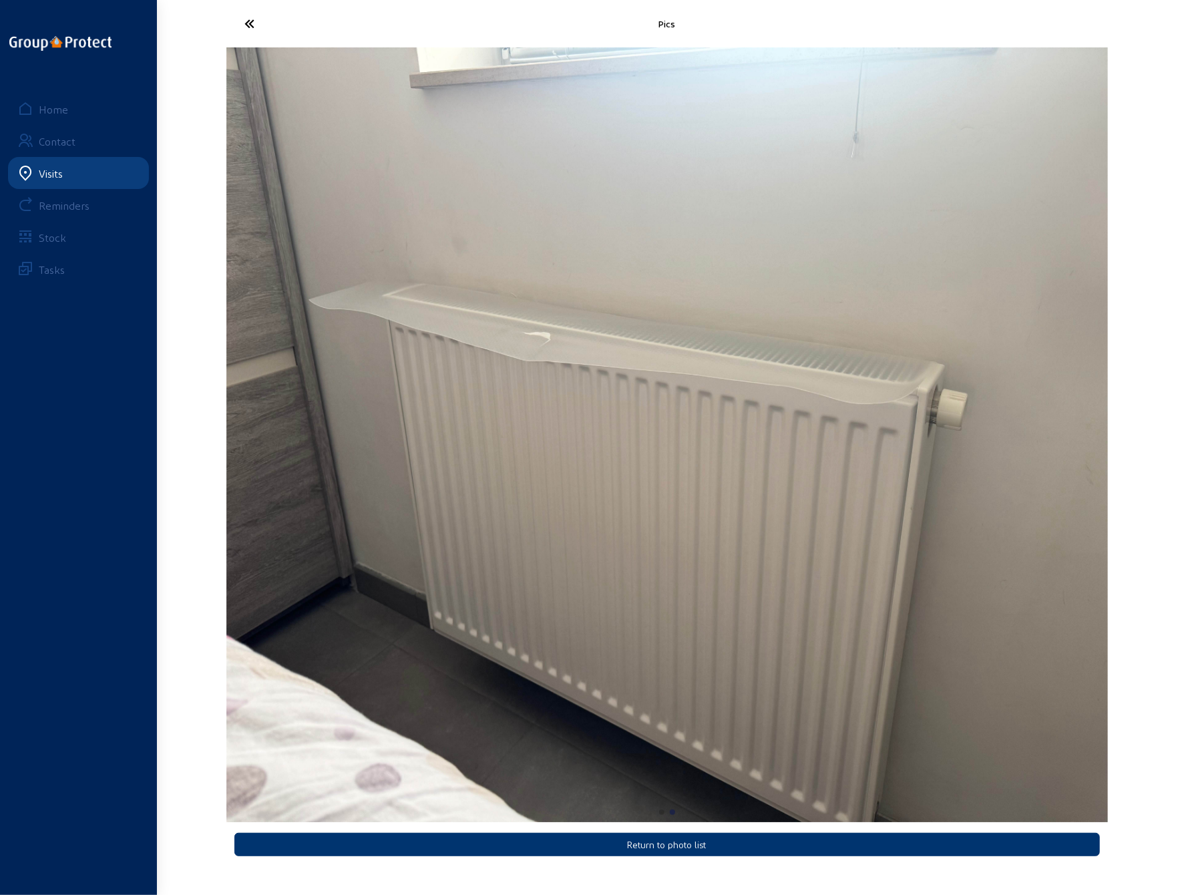
click at [248, 21] on icon at bounding box center [299, 23] width 123 height 23
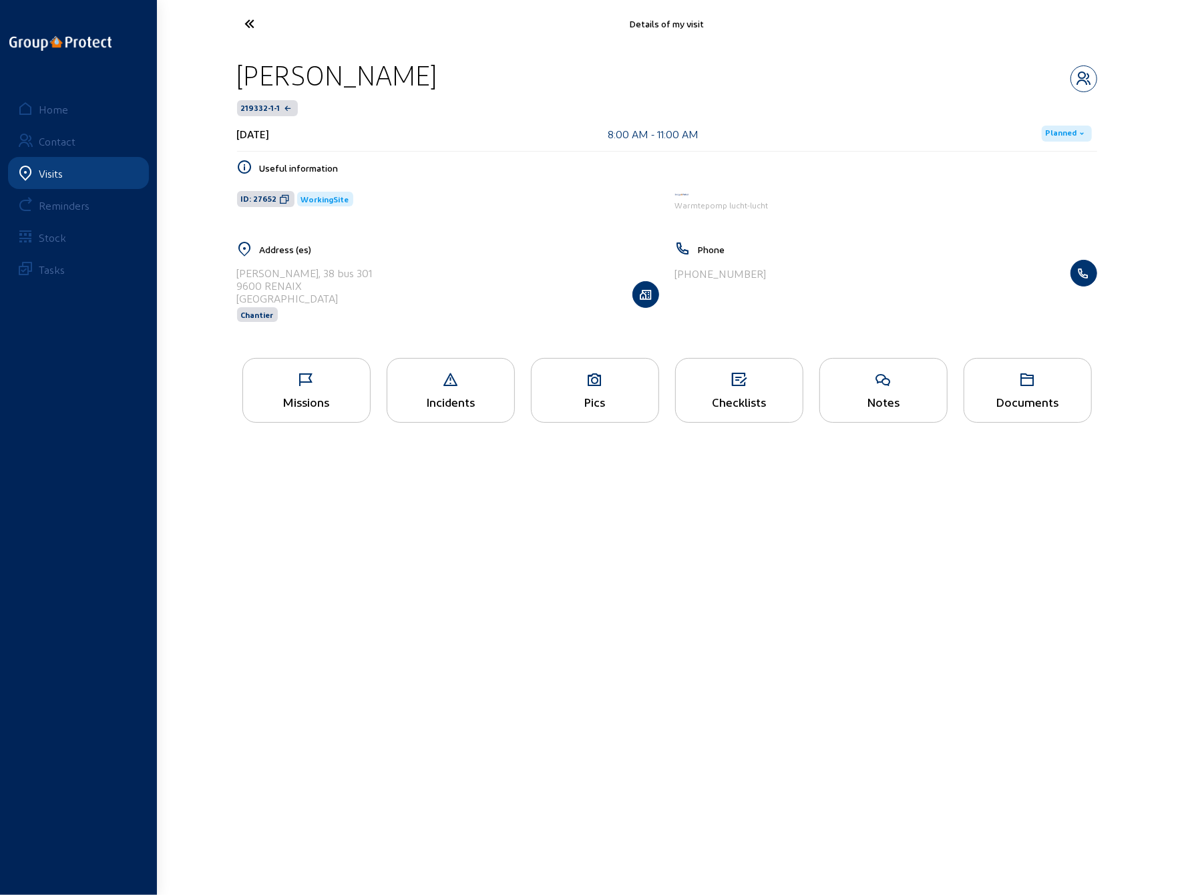
click at [313, 387] on div "Missions" at bounding box center [306, 390] width 128 height 65
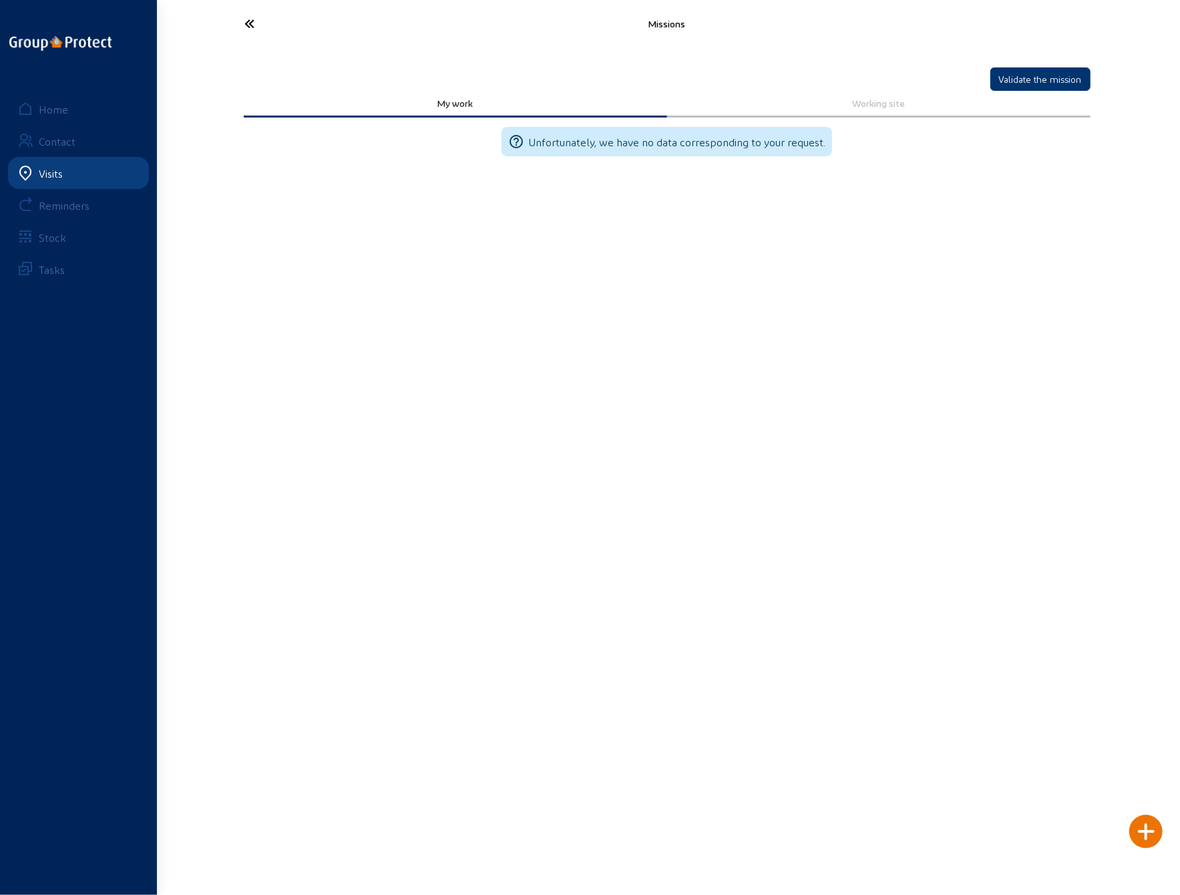
click at [246, 18] on icon at bounding box center [299, 23] width 123 height 23
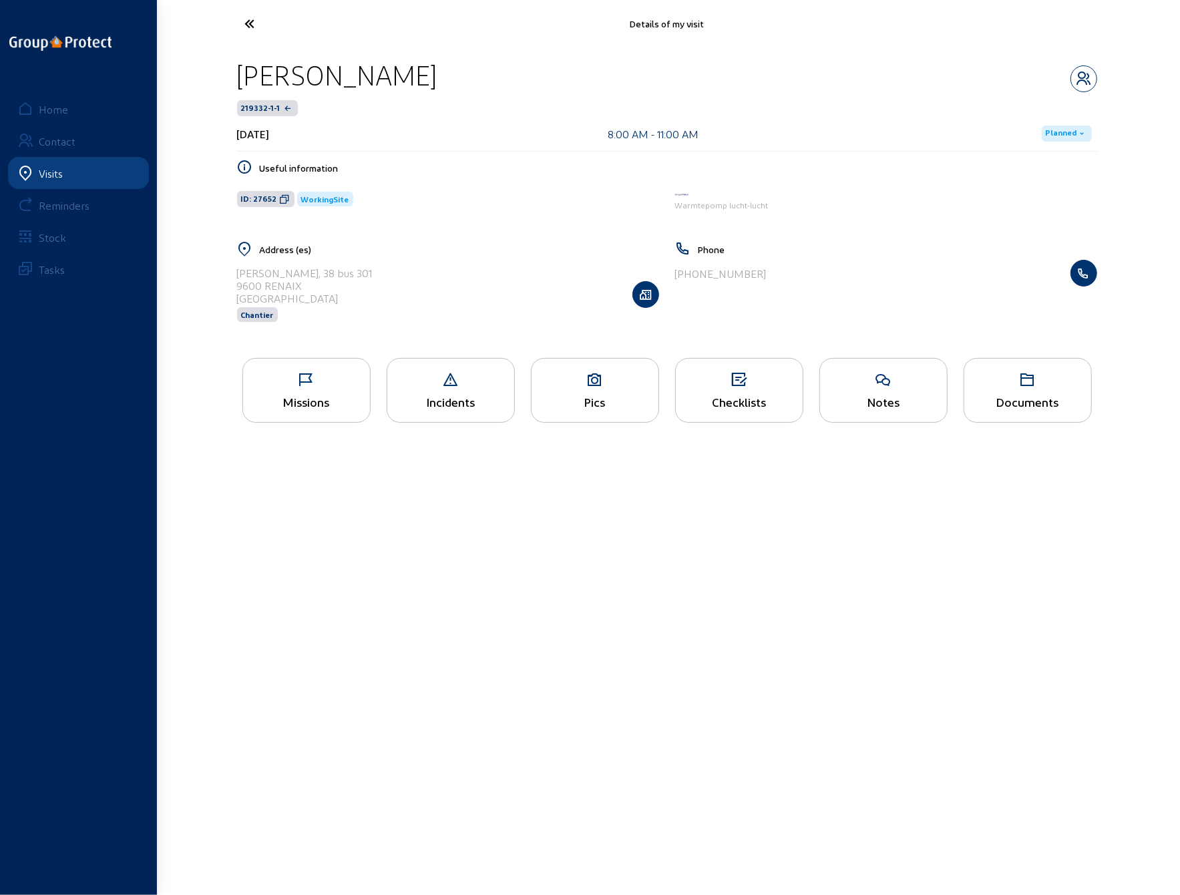
click at [251, 23] on icon at bounding box center [299, 23] width 123 height 23
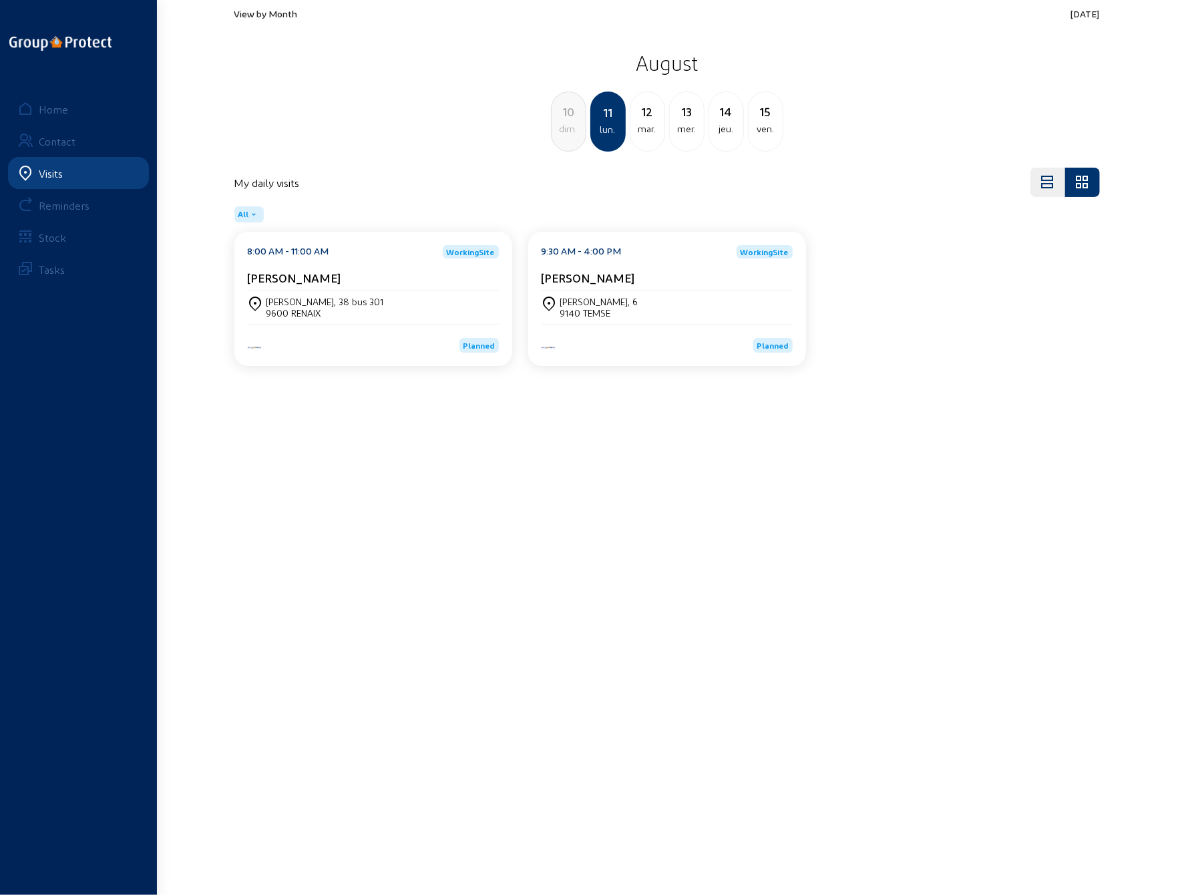
click at [592, 302] on div "[PERSON_NAME], 6" at bounding box center [599, 301] width 78 height 11
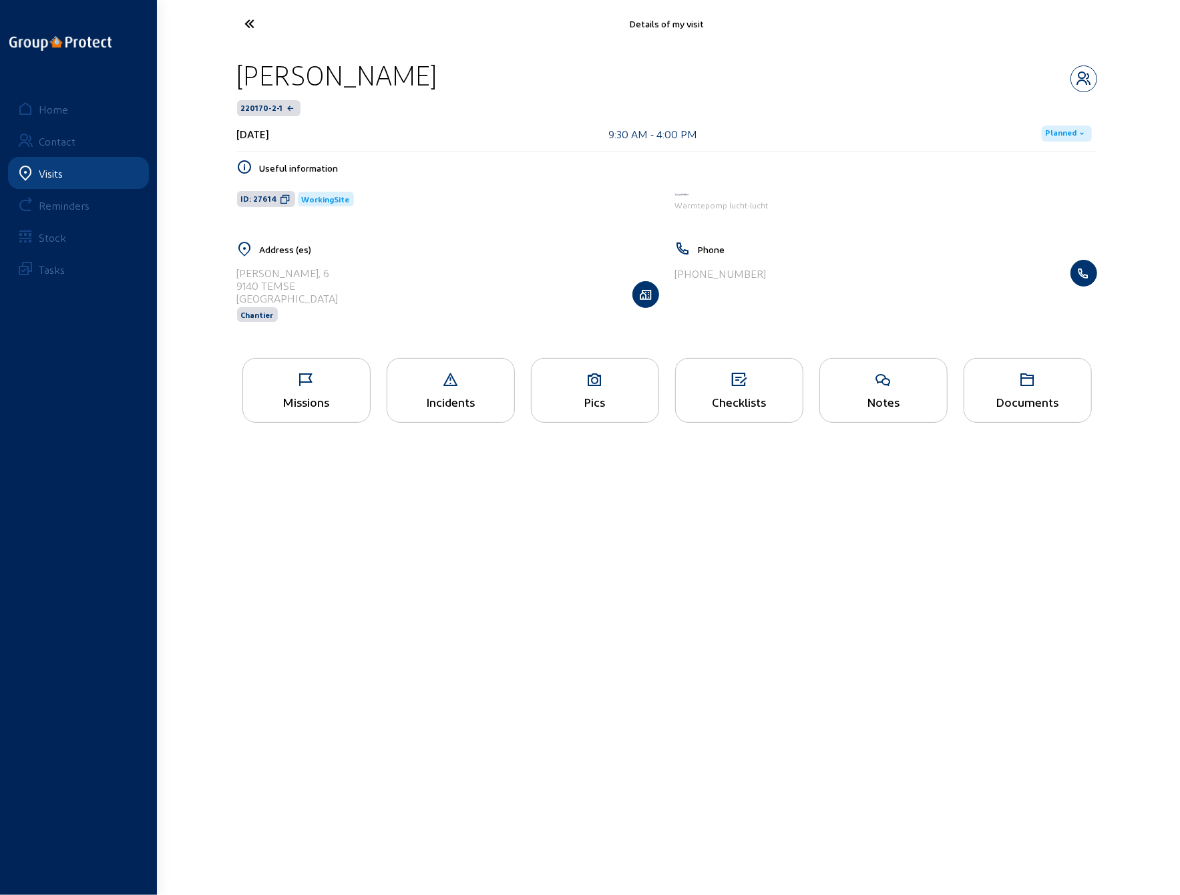
click at [303, 389] on div "Missions" at bounding box center [306, 390] width 128 height 65
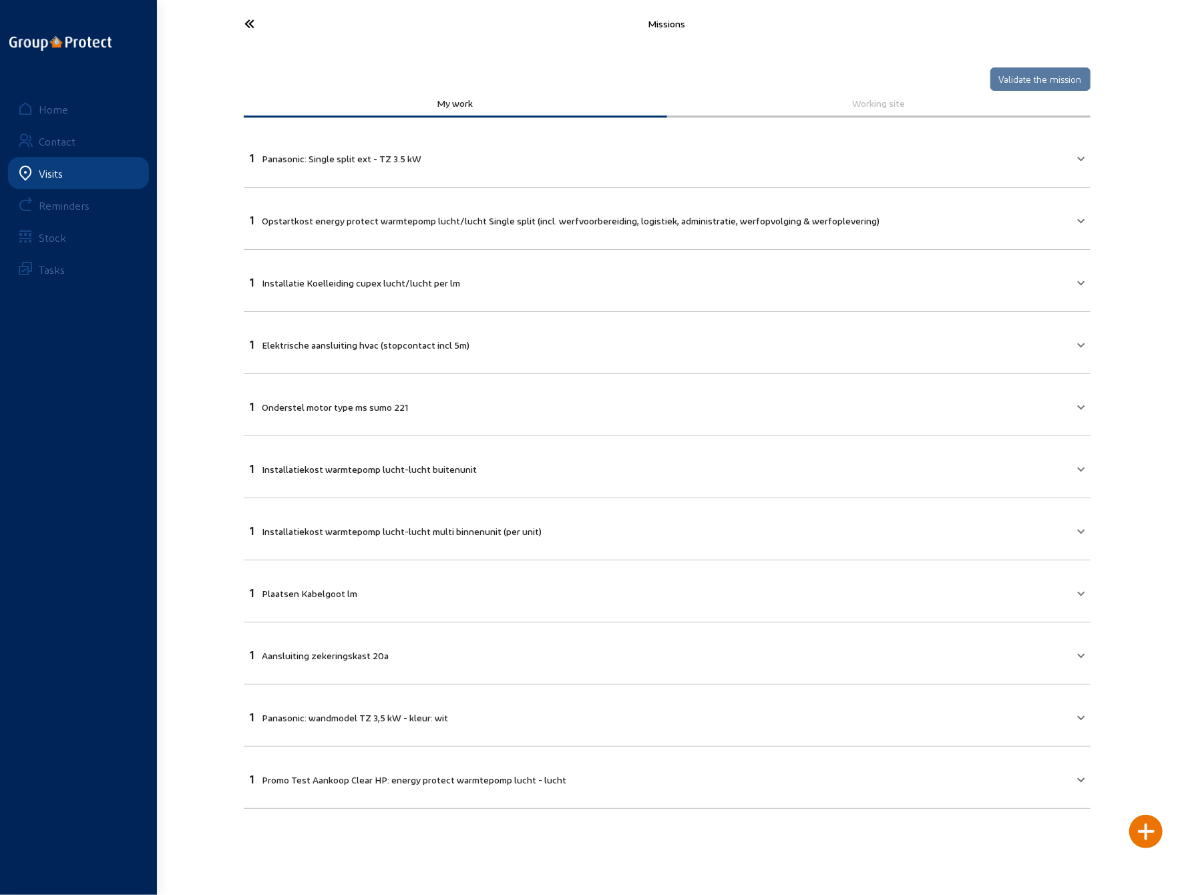
click at [250, 19] on icon at bounding box center [299, 23] width 123 height 23
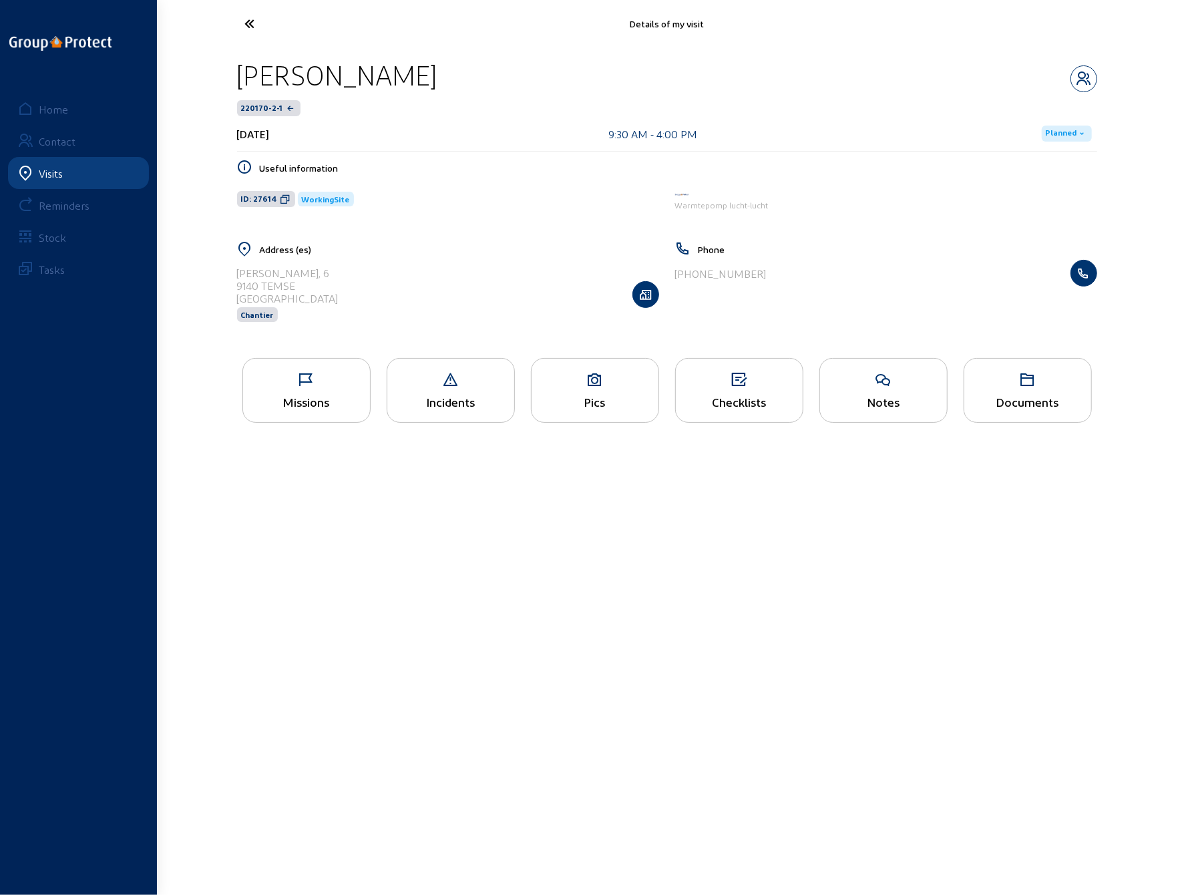
click at [594, 386] on icon at bounding box center [595, 380] width 127 height 16
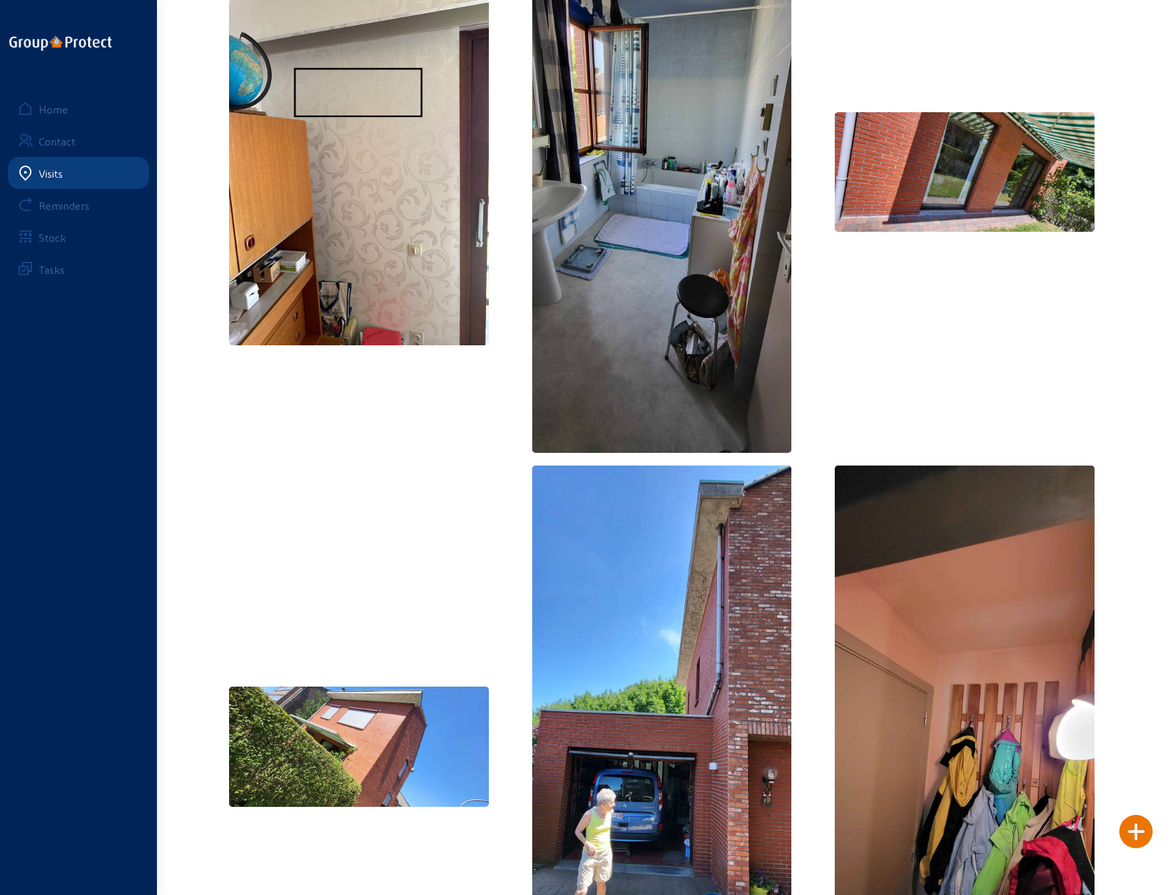
scroll to position [200, 0]
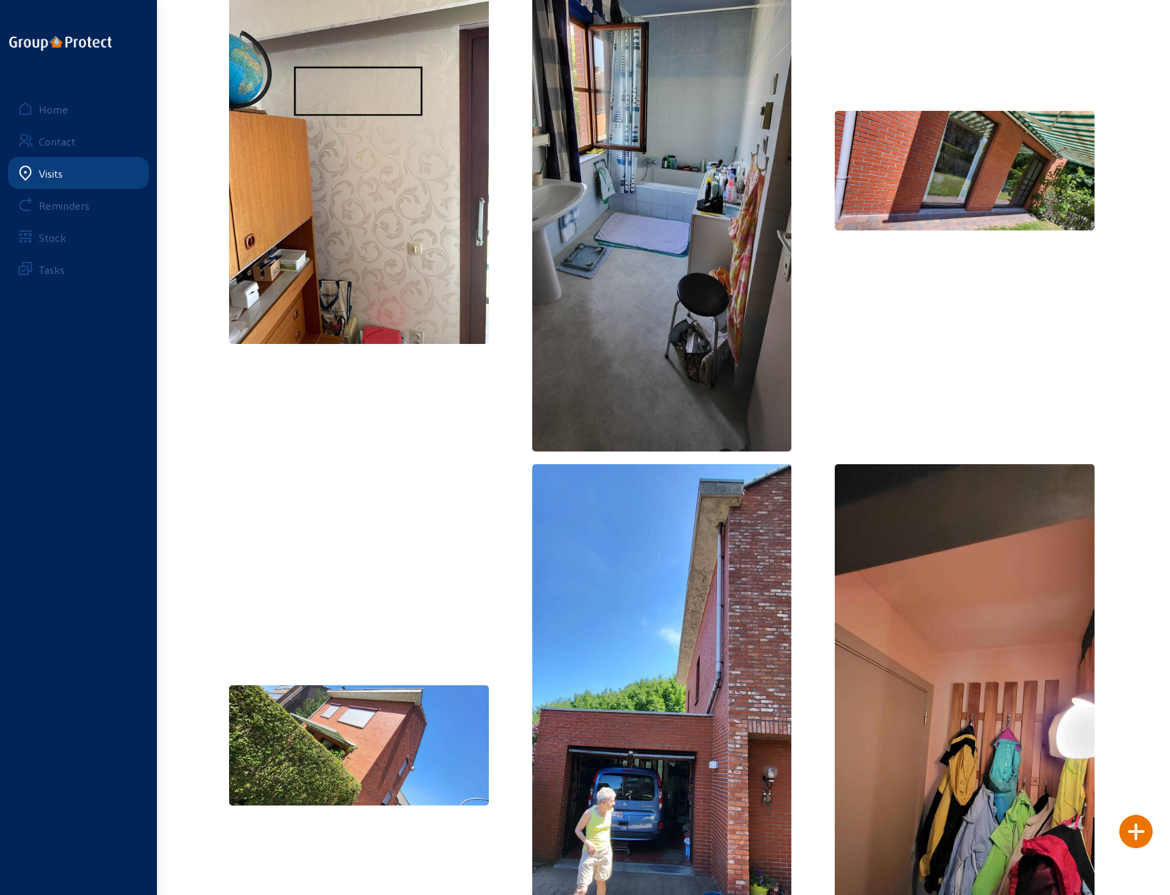
click at [451, 237] on img at bounding box center [359, 171] width 260 height 346
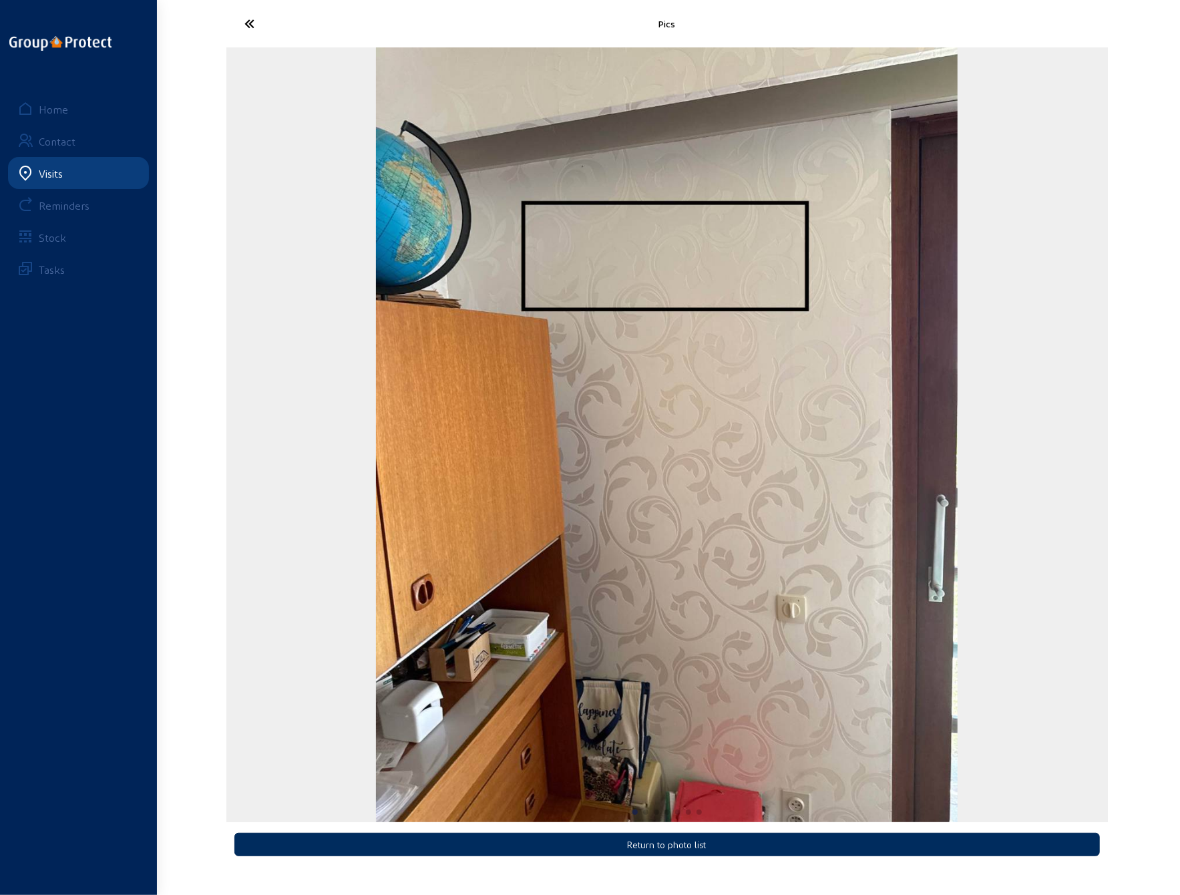
click at [693, 849] on button "Return to photo list" at bounding box center [666, 844] width 865 height 23
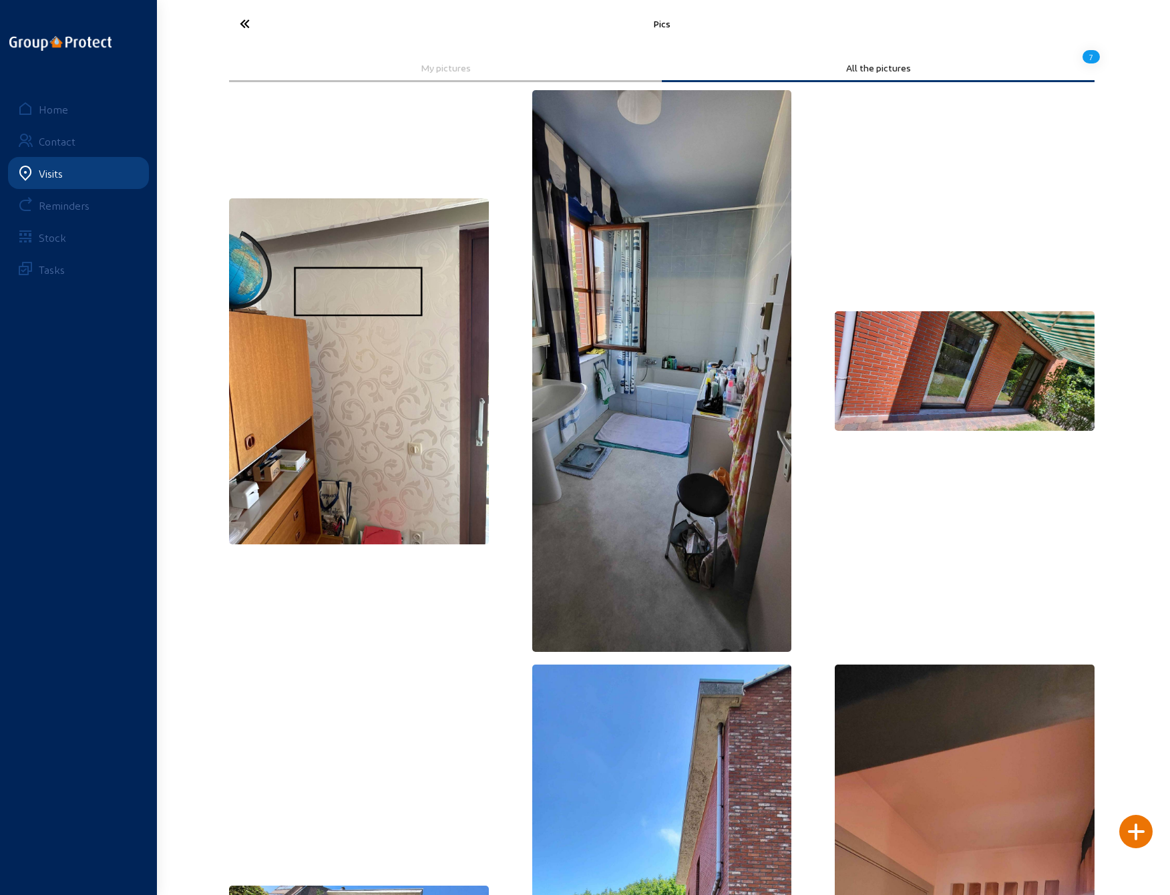
click at [650, 519] on img at bounding box center [662, 371] width 260 height 562
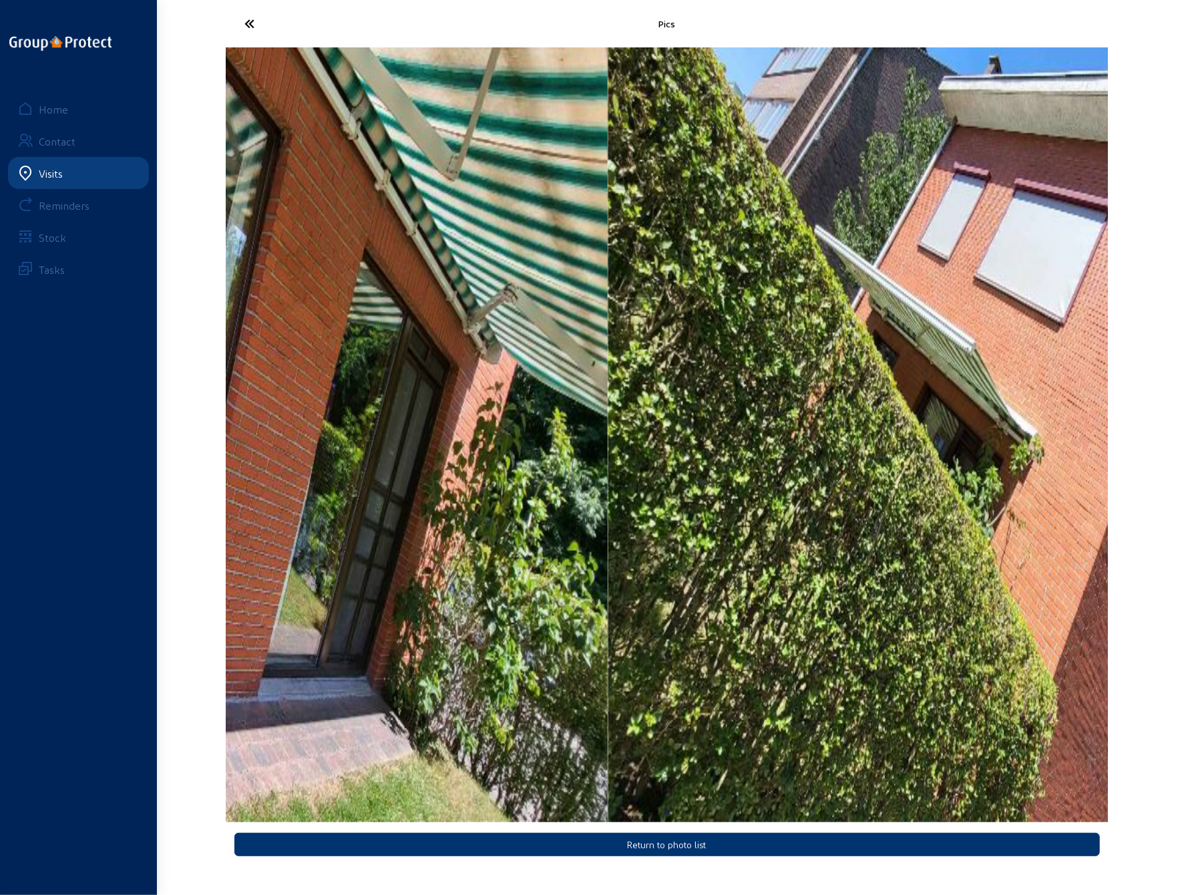
click at [371, 544] on img "3 / 7" at bounding box center [166, 434] width 881 height 775
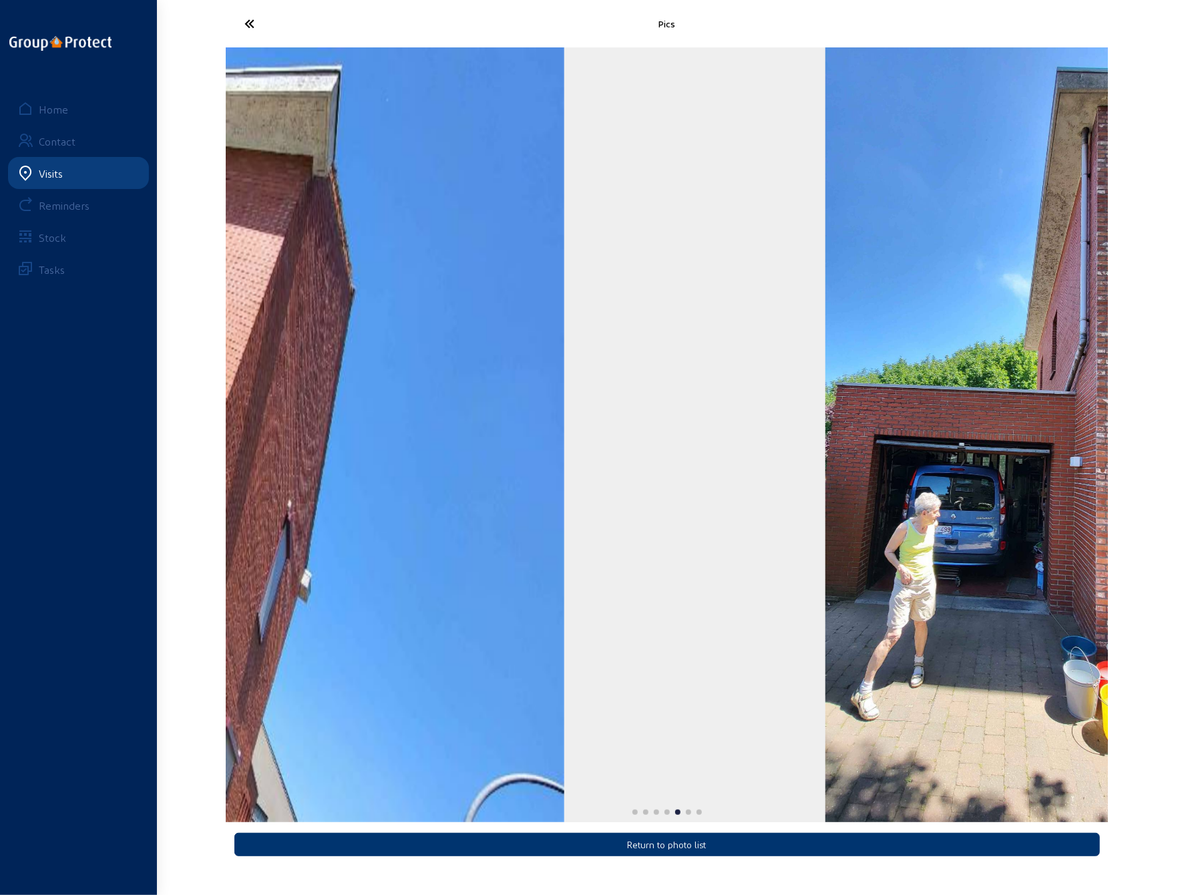
click at [267, 556] on img "4 / 7" at bounding box center [123, 434] width 881 height 775
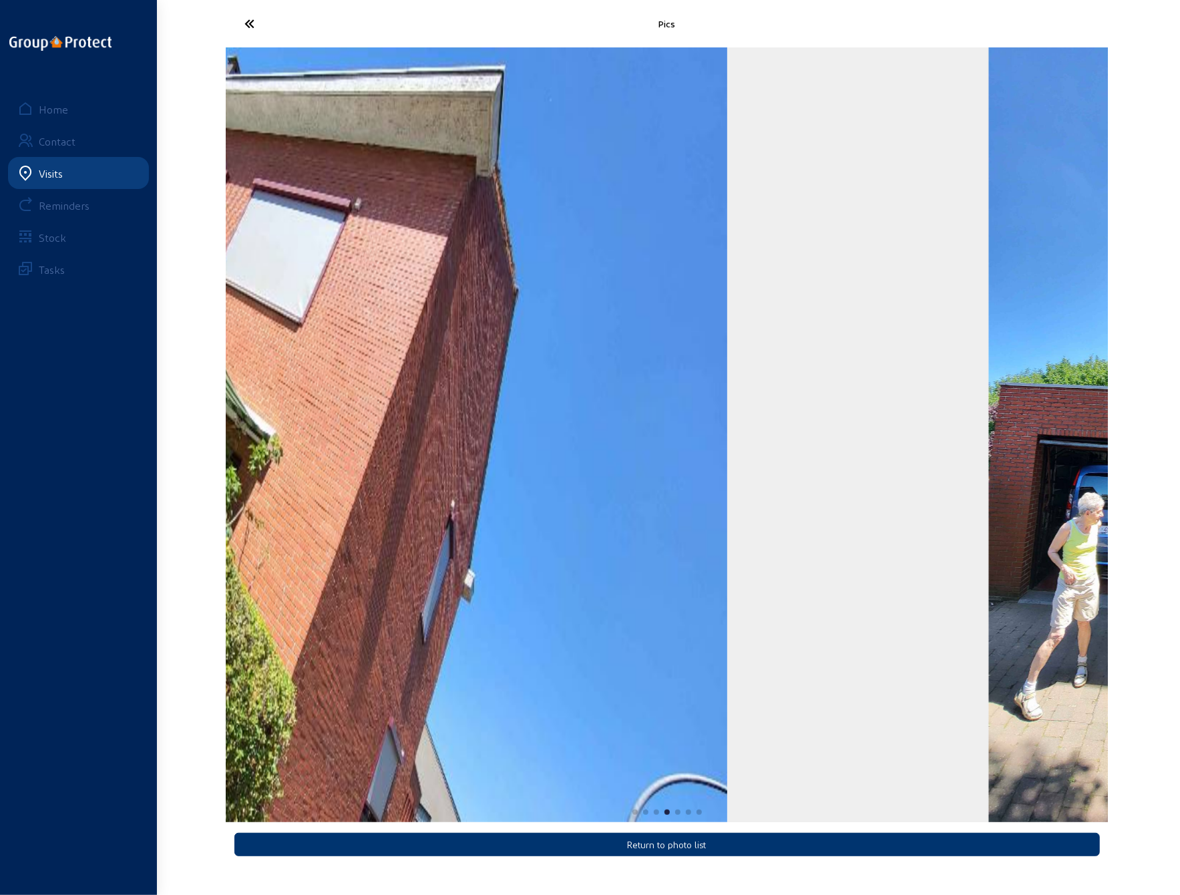
click at [811, 558] on div "5 / 7" at bounding box center [1167, 434] width 881 height 775
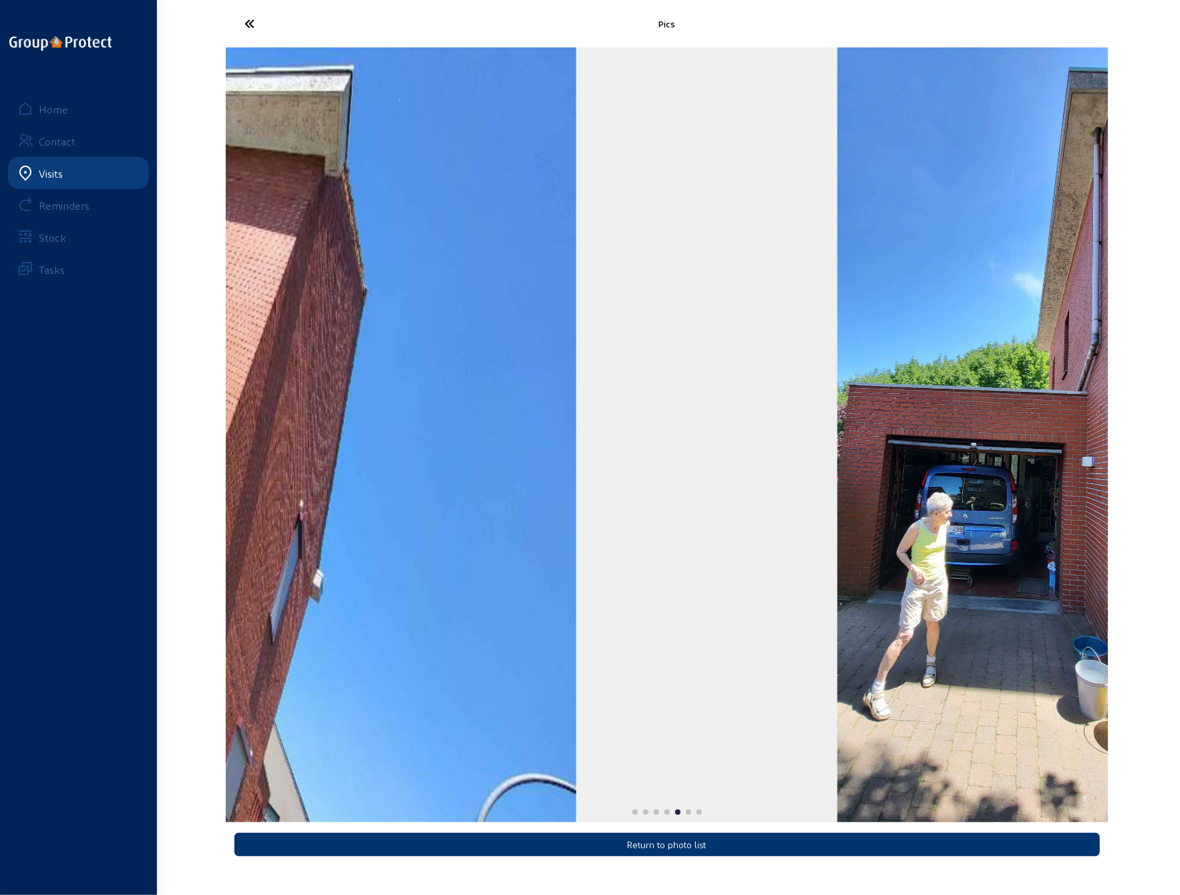
click at [230, 560] on img "4 / 7" at bounding box center [135, 434] width 881 height 775
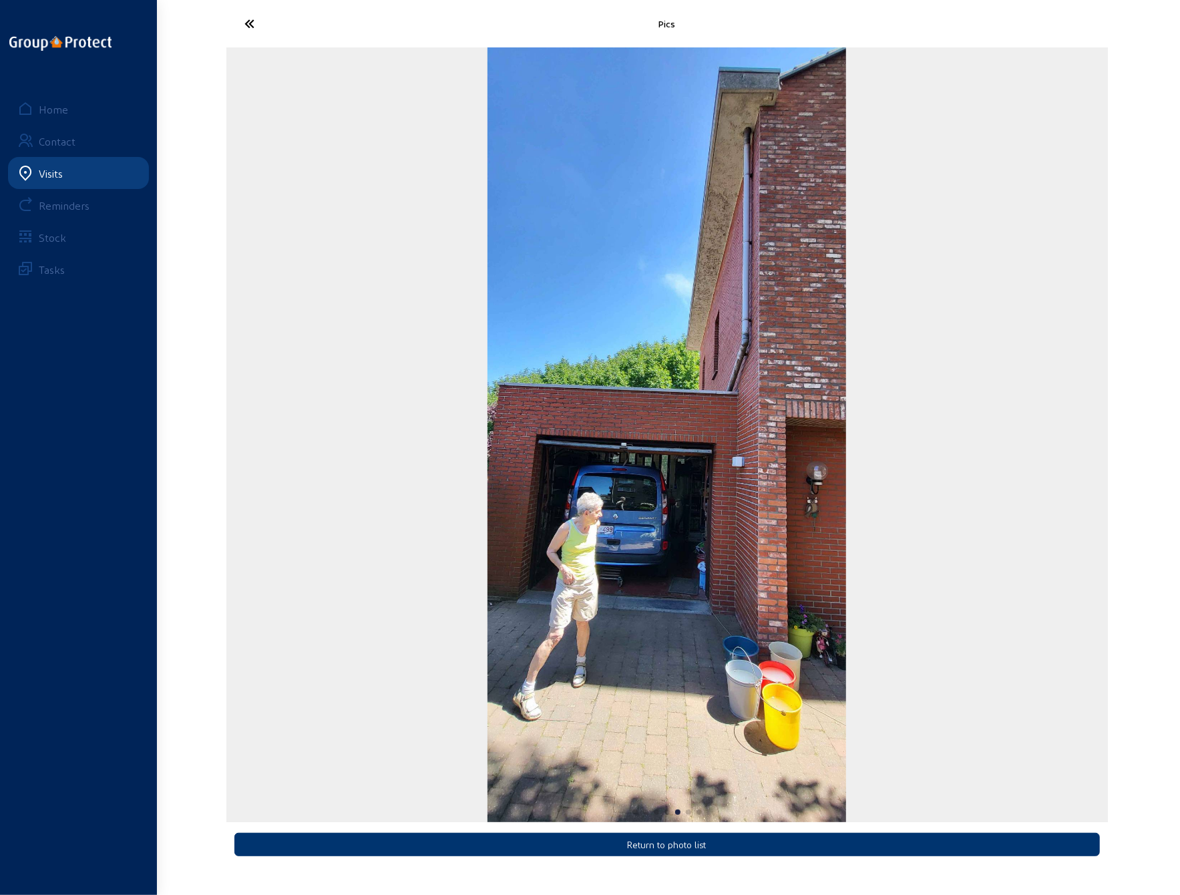
drag, startPoint x: 226, startPoint y: 559, endPoint x: 748, endPoint y: 550, distance: 522.3
click at [729, 550] on div "Pics Return to photo list Home Contact Visits Reminders Stock Tasks" at bounding box center [590, 436] width 1180 height 873
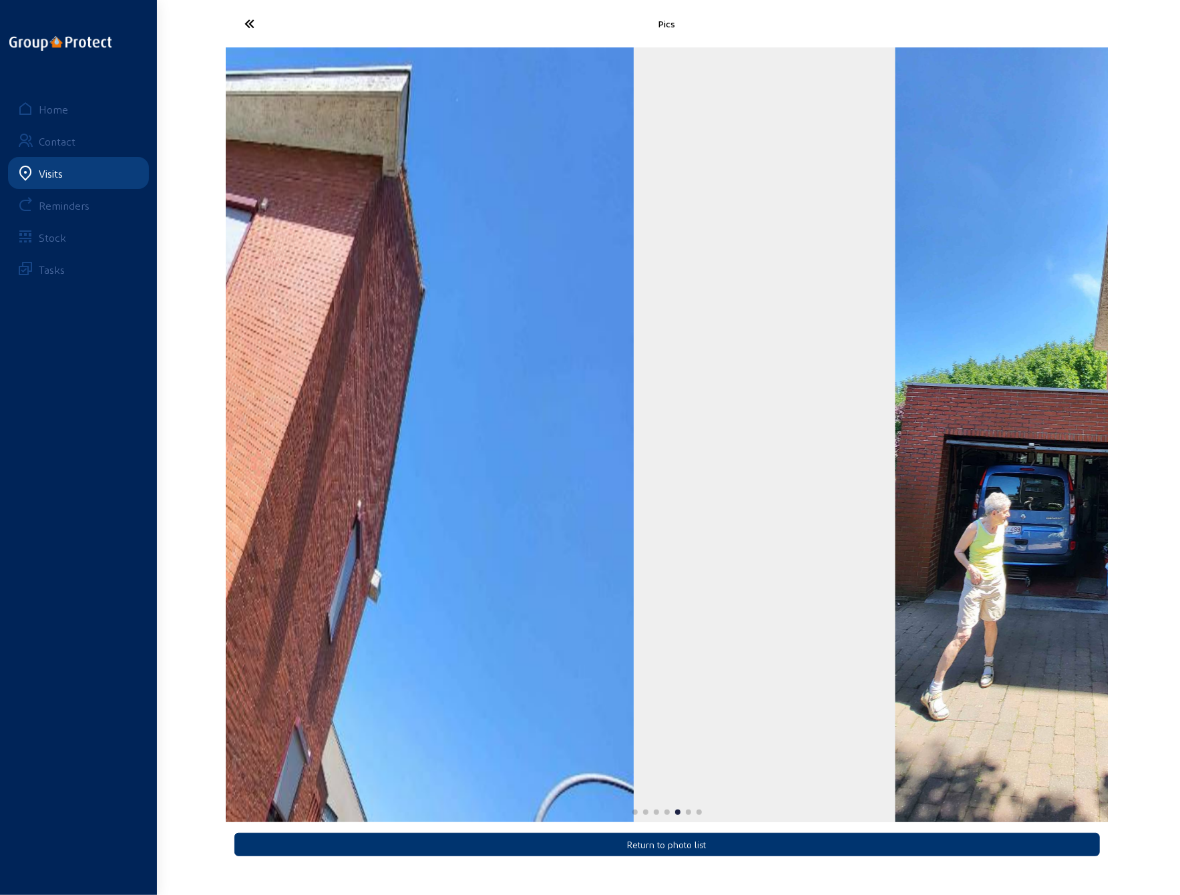
click at [769, 538] on div "5 / 7" at bounding box center [1074, 434] width 881 height 775
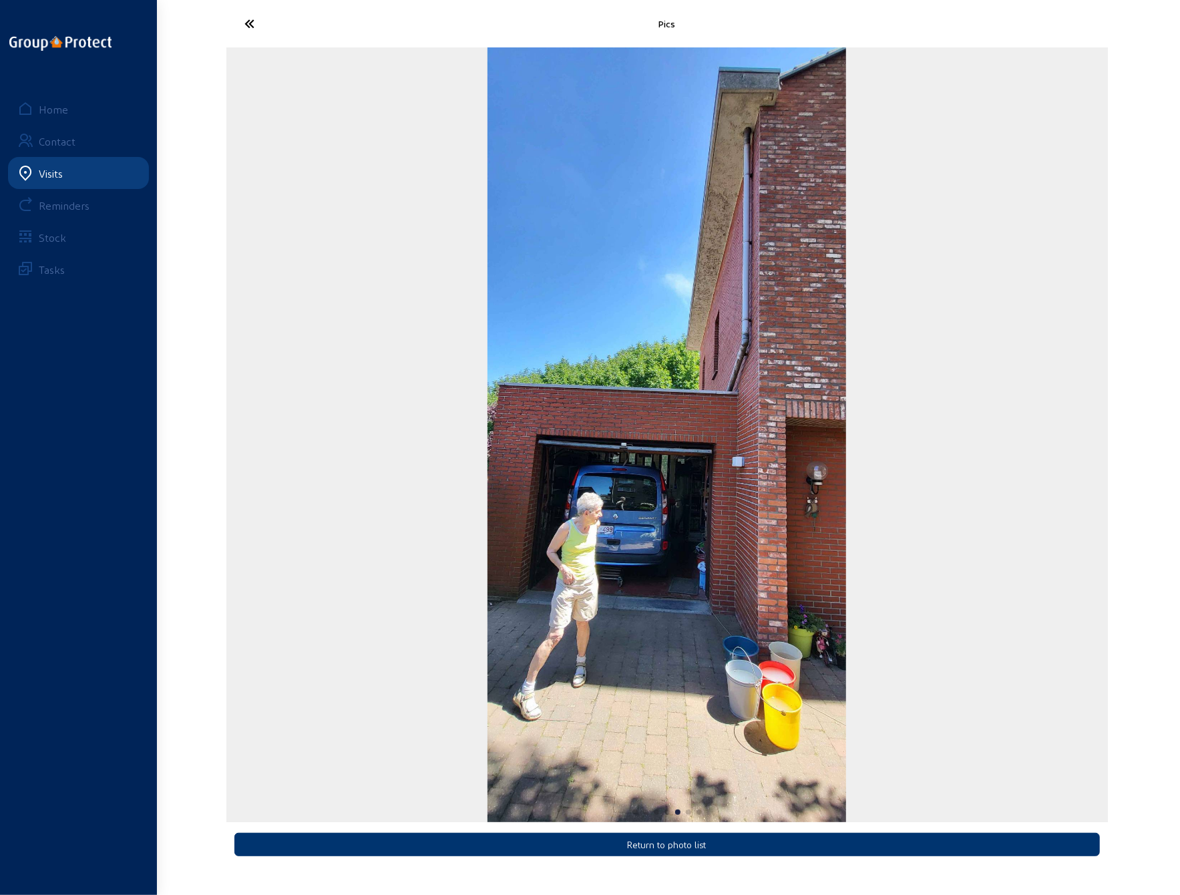
click at [409, 551] on div "5 / 7" at bounding box center [666, 434] width 881 height 775
click at [721, 562] on img "5 / 7" at bounding box center [666, 434] width 358 height 775
click at [603, 623] on img "5 / 7" at bounding box center [666, 434] width 358 height 775
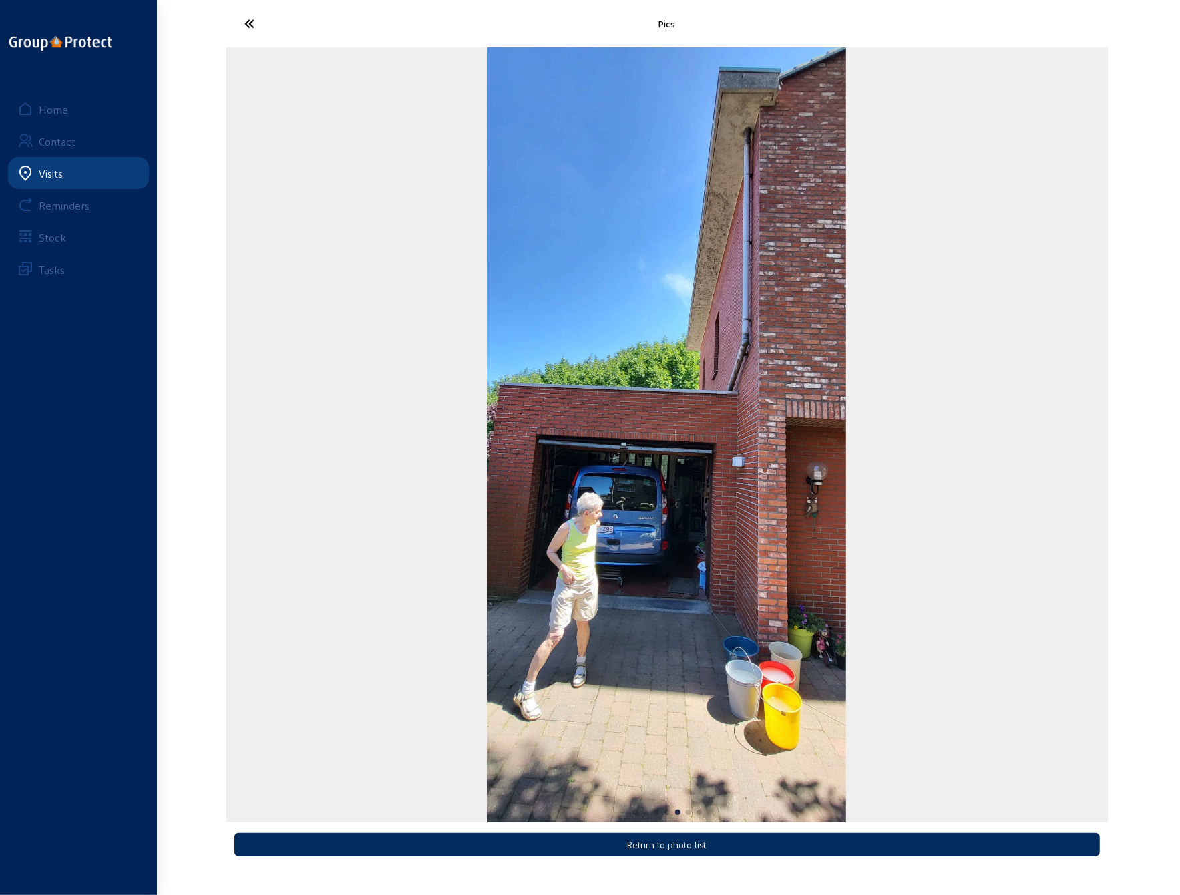
click at [628, 845] on button "Return to photo list" at bounding box center [666, 844] width 865 height 23
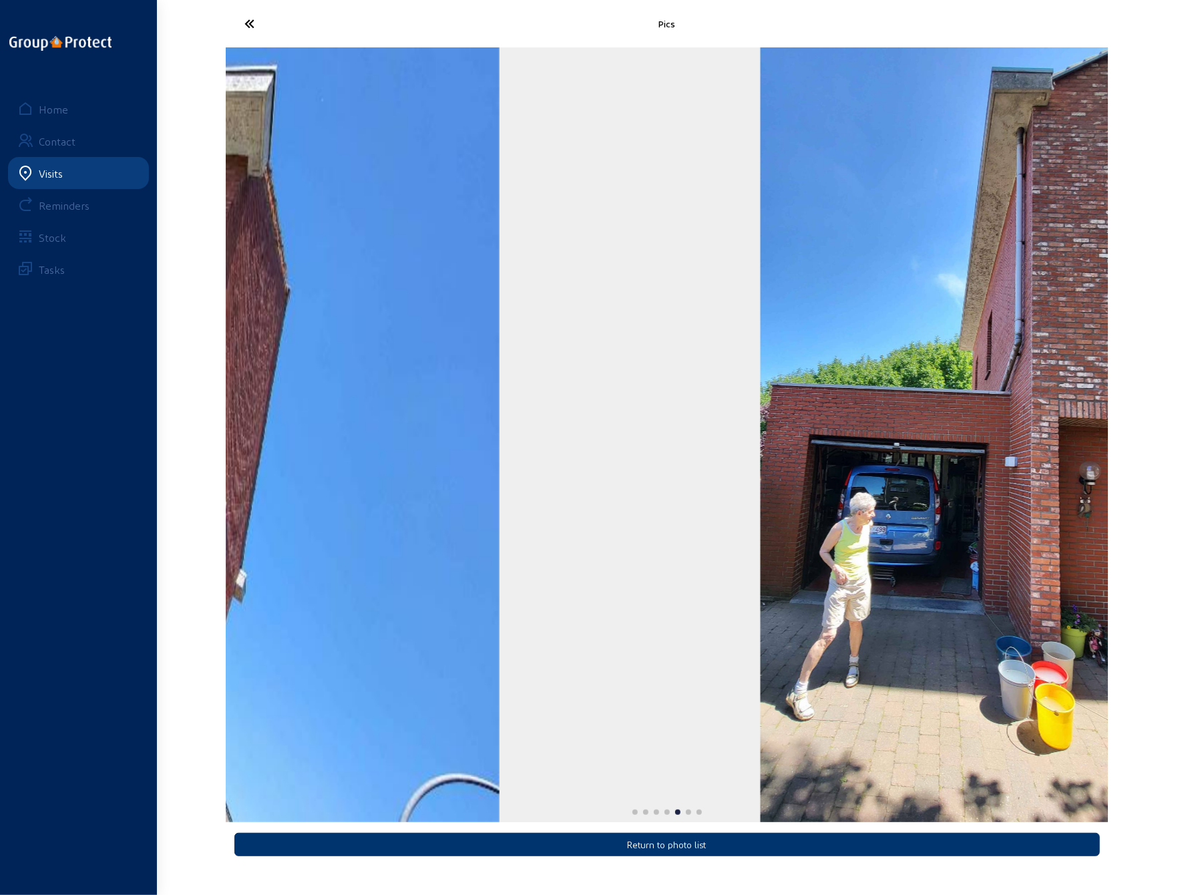
click at [1078, 611] on img "5 / 7" at bounding box center [940, 434] width 358 height 775
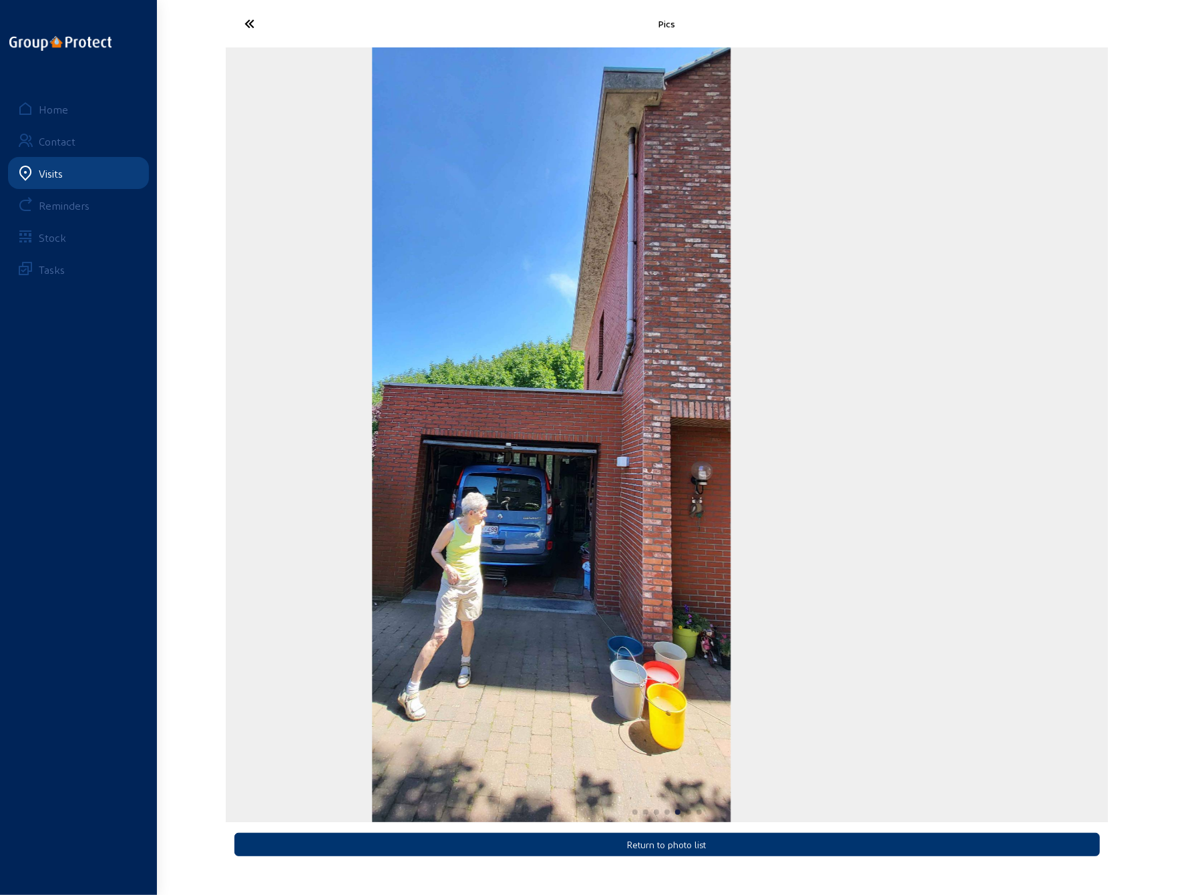
click at [243, 594] on div "5 / 7" at bounding box center [551, 434] width 881 height 775
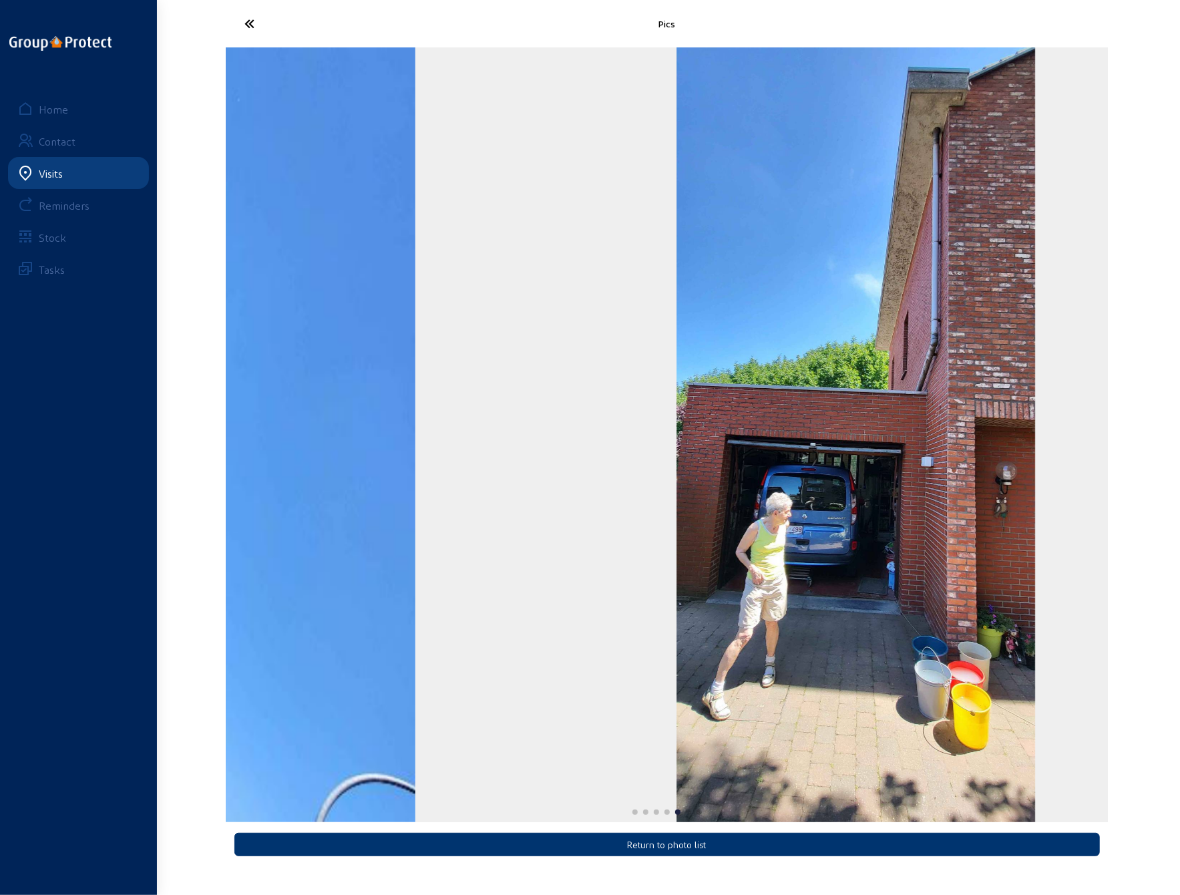
click at [1180, 551] on html "Pics Return to photo list Home Contact Visits Reminders Stock Tasks" at bounding box center [590, 447] width 1180 height 895
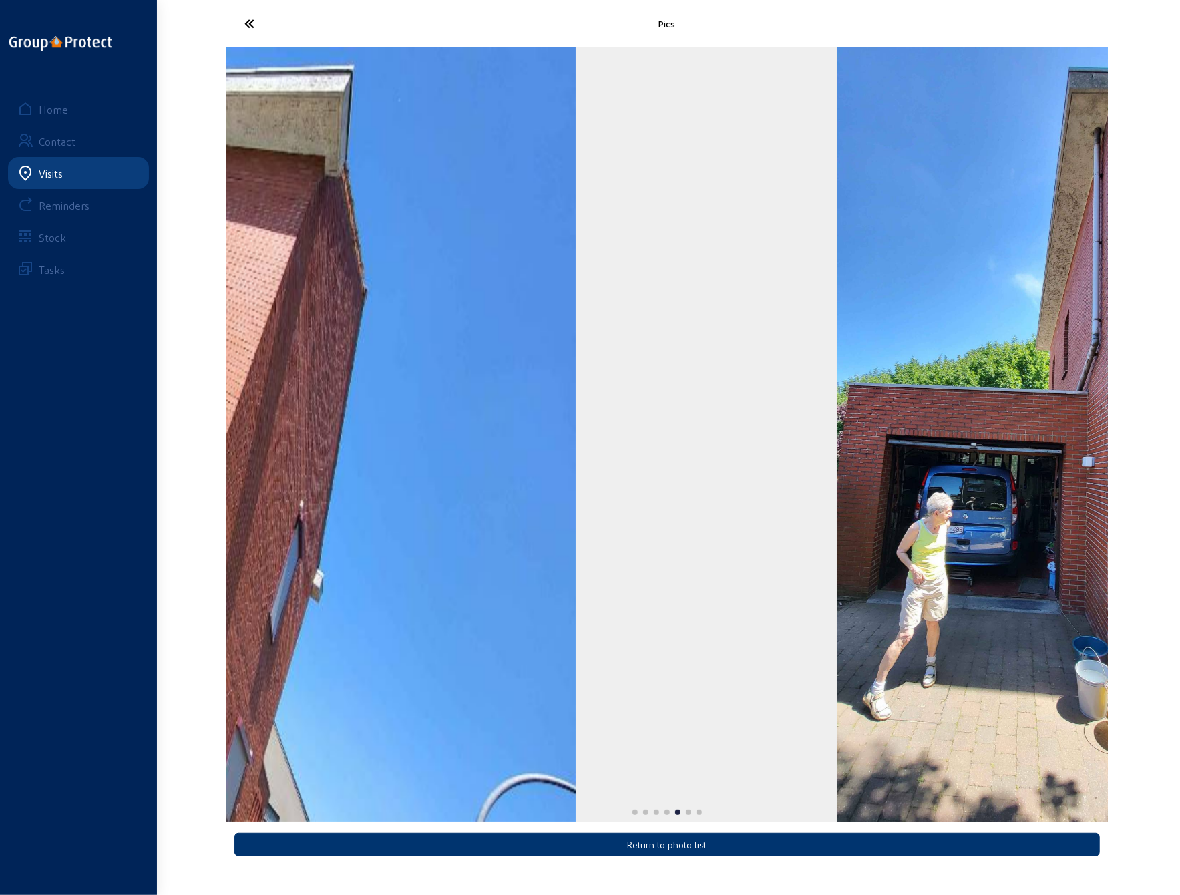
click at [1119, 539] on div "Pics Return to photo list Home Contact Visits Reminders Stock Tasks" at bounding box center [590, 436] width 1180 height 873
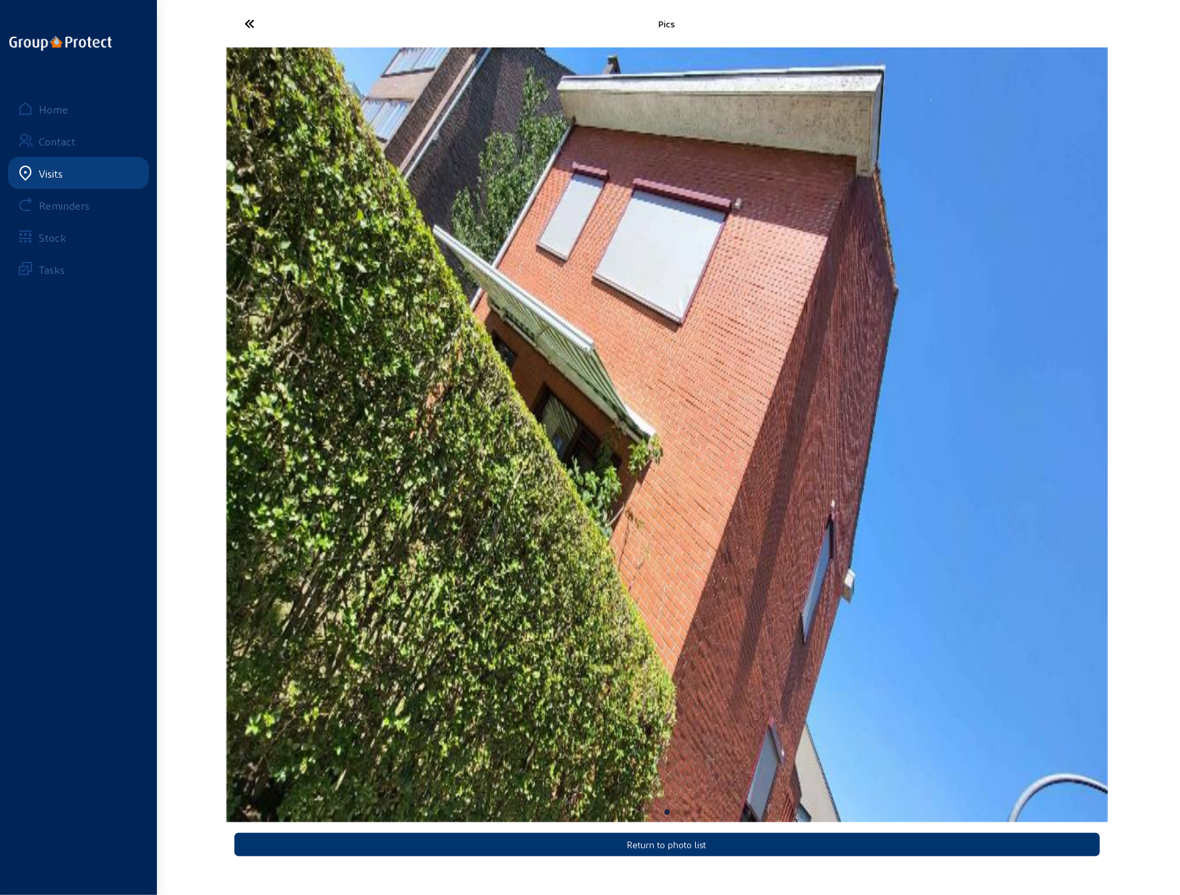
drag, startPoint x: 196, startPoint y: 560, endPoint x: 761, endPoint y: 539, distance: 564.6
click at [761, 539] on div "Pics Return to photo list Home Contact Visits Reminders Stock Tasks" at bounding box center [590, 436] width 1180 height 873
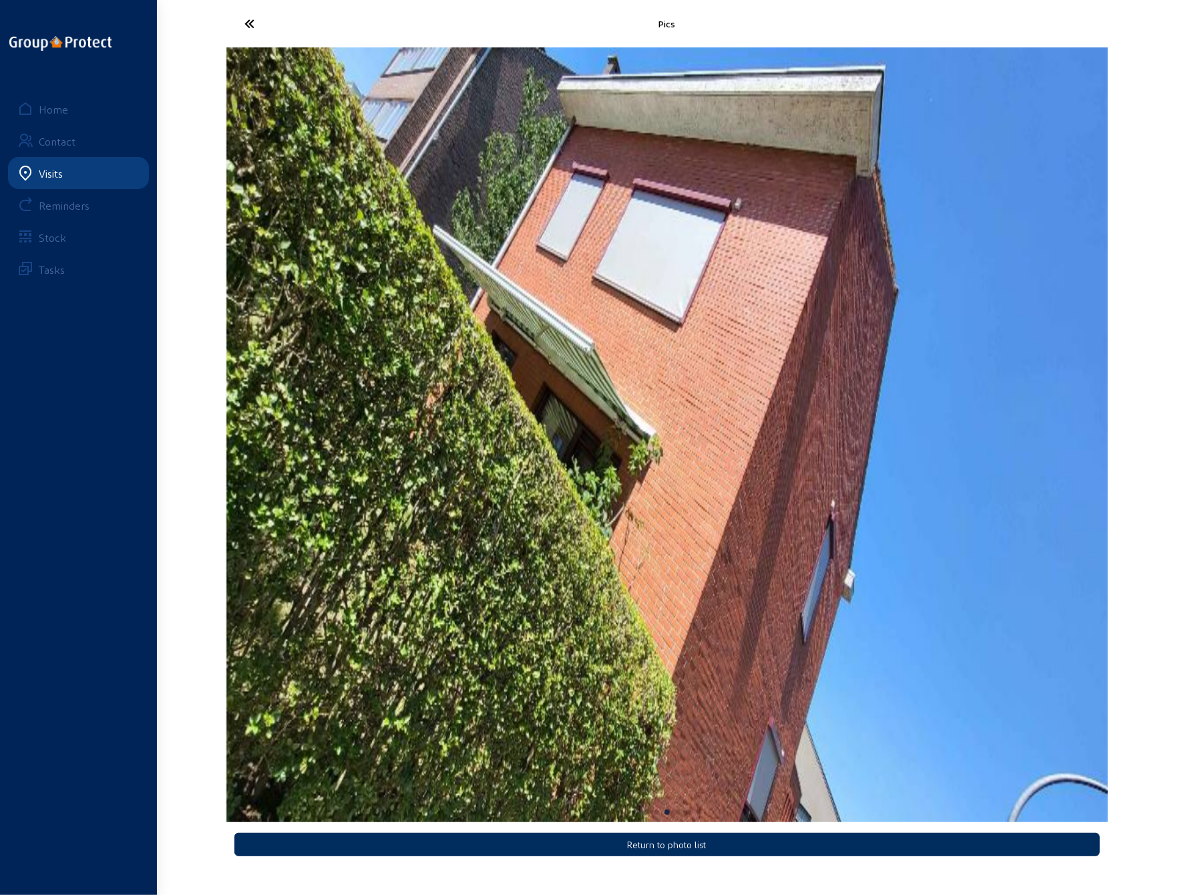
click at [712, 845] on button "Return to photo list" at bounding box center [666, 844] width 865 height 23
